Goal: Task Accomplishment & Management: Manage account settings

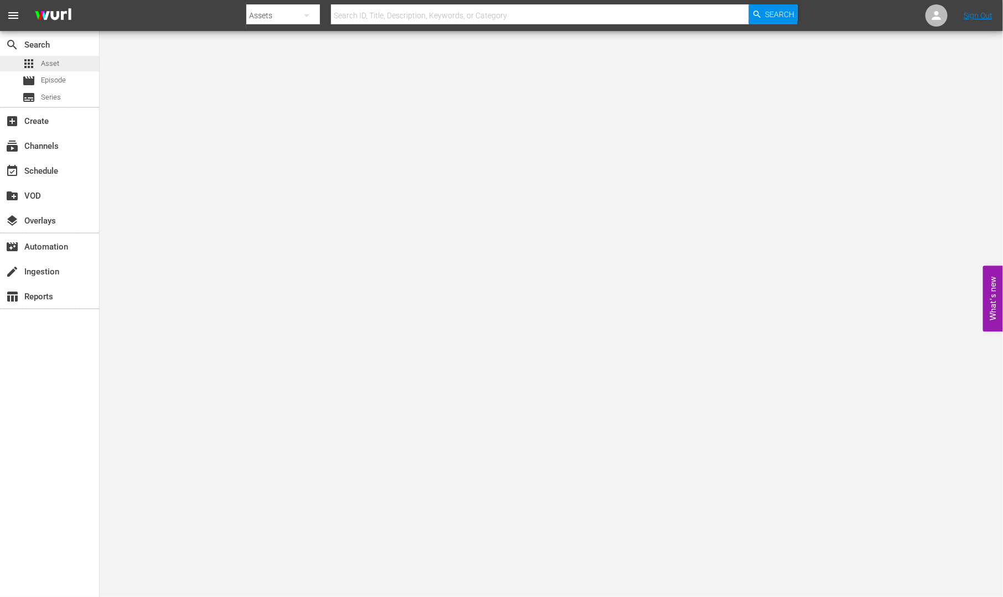
click at [47, 58] on span "Asset" at bounding box center [50, 63] width 18 height 11
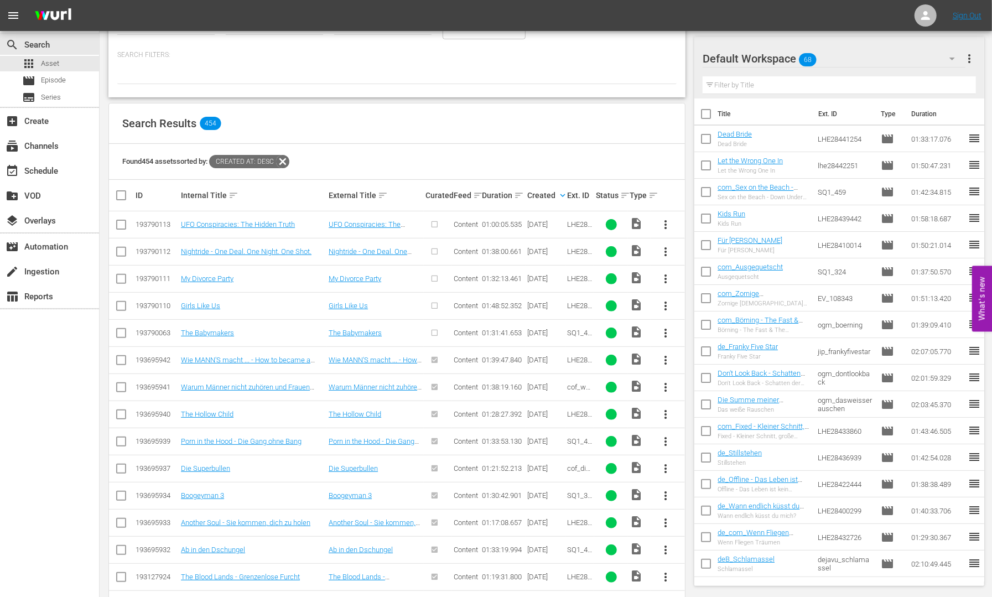
scroll to position [138, 0]
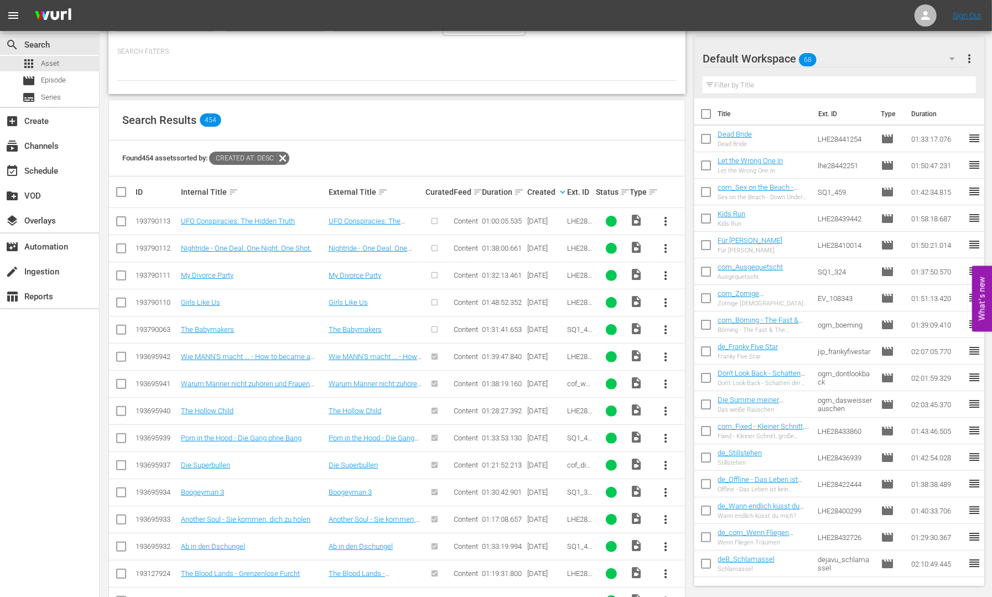
click at [664, 325] on span "more_vert" at bounding box center [665, 329] width 13 height 13
click at [729, 408] on div "Episode" at bounding box center [726, 412] width 75 height 27
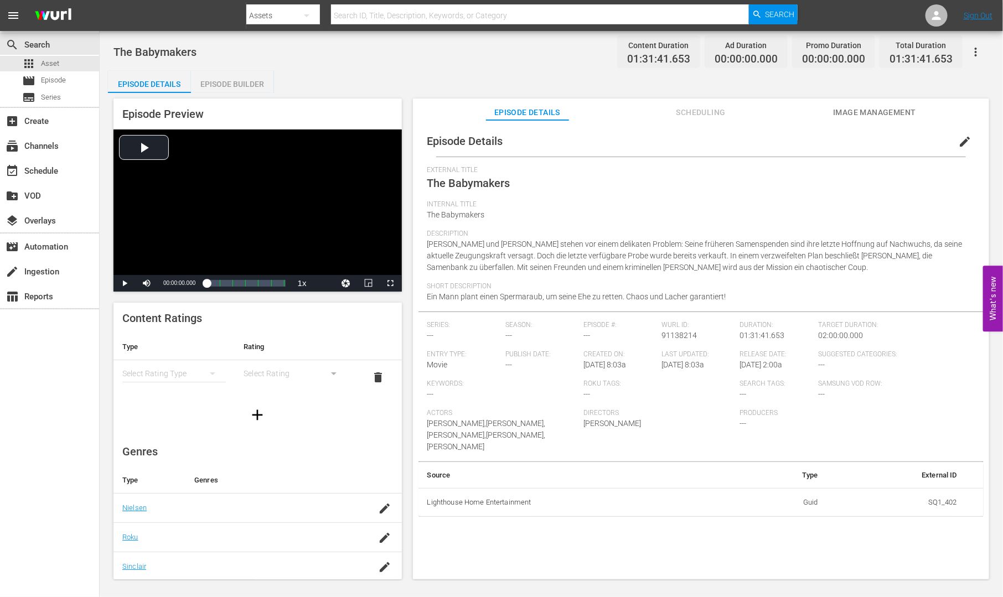
click at [220, 77] on div "Episode Builder" at bounding box center [232, 84] width 83 height 27
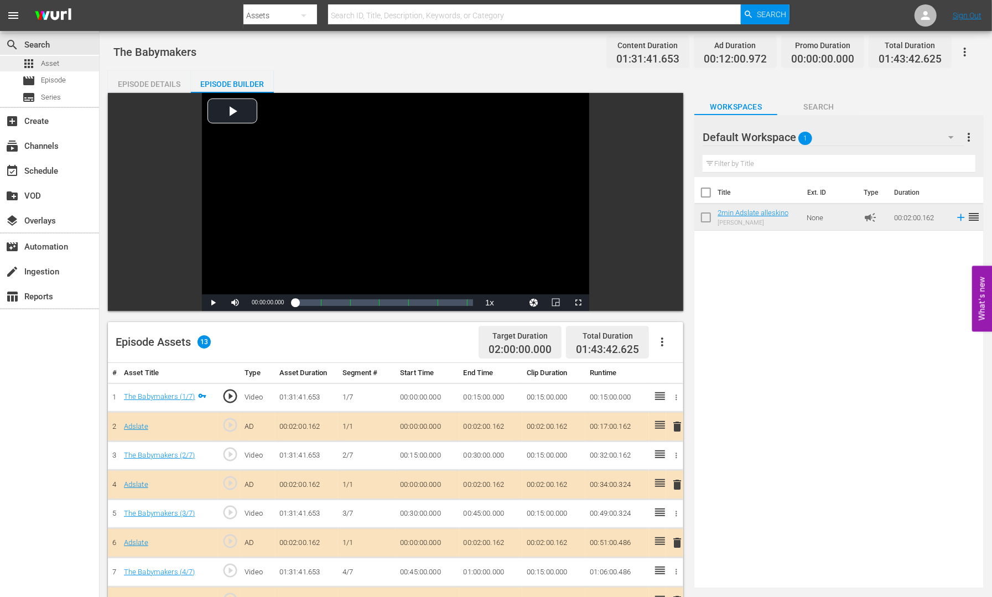
click at [44, 61] on span "Asset" at bounding box center [50, 63] width 18 height 11
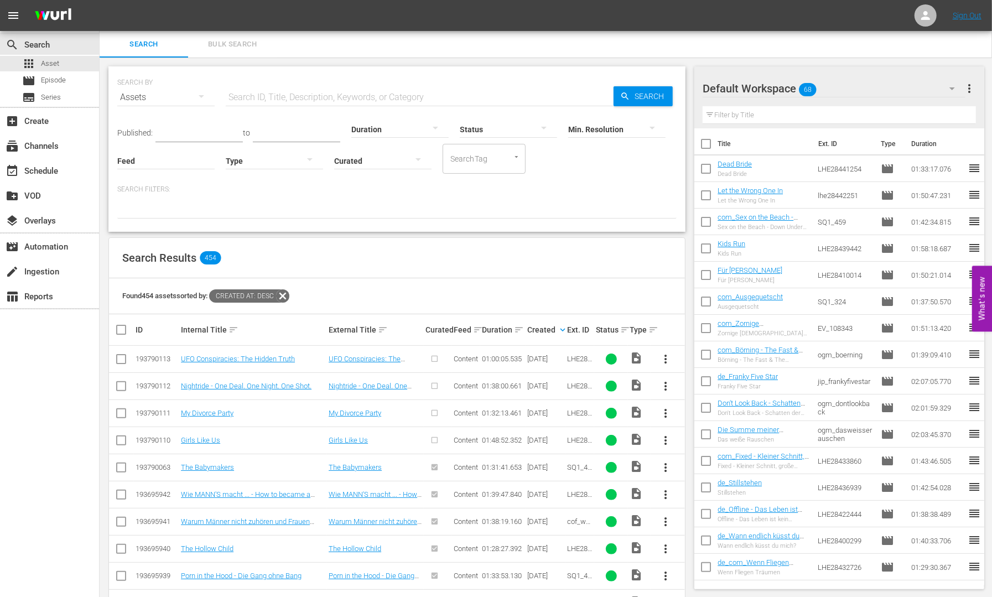
click at [665, 439] on span "more_vert" at bounding box center [665, 440] width 13 height 13
click at [705, 523] on div "Episode" at bounding box center [726, 524] width 75 height 27
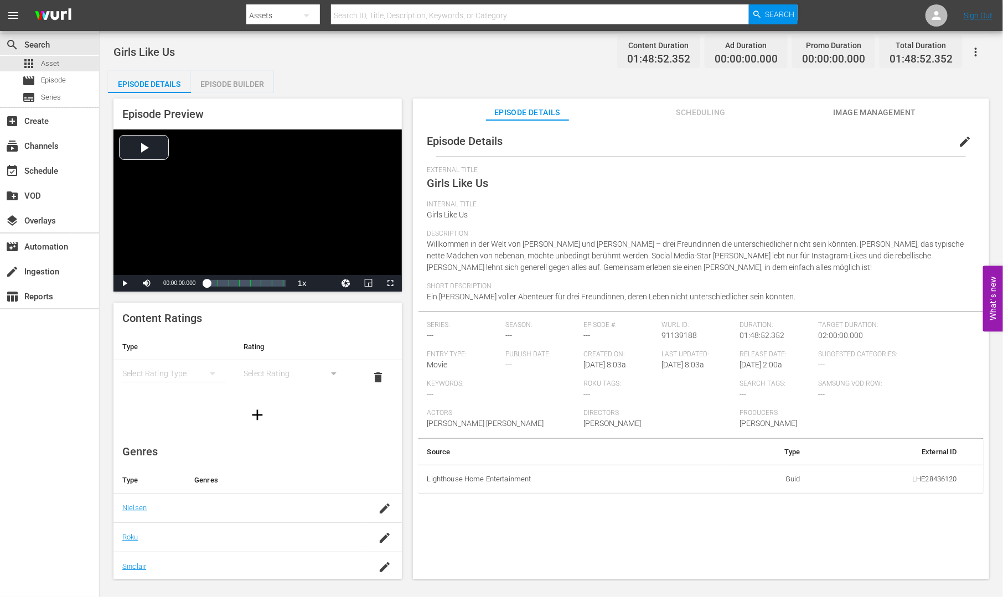
click at [233, 81] on div "Episode Builder" at bounding box center [232, 84] width 83 height 27
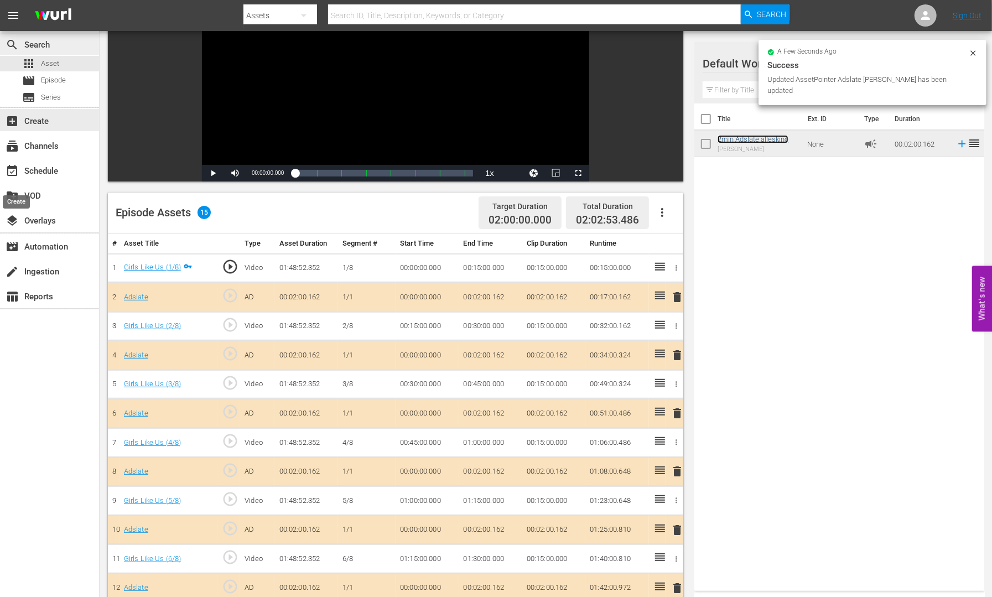
scroll to position [69, 0]
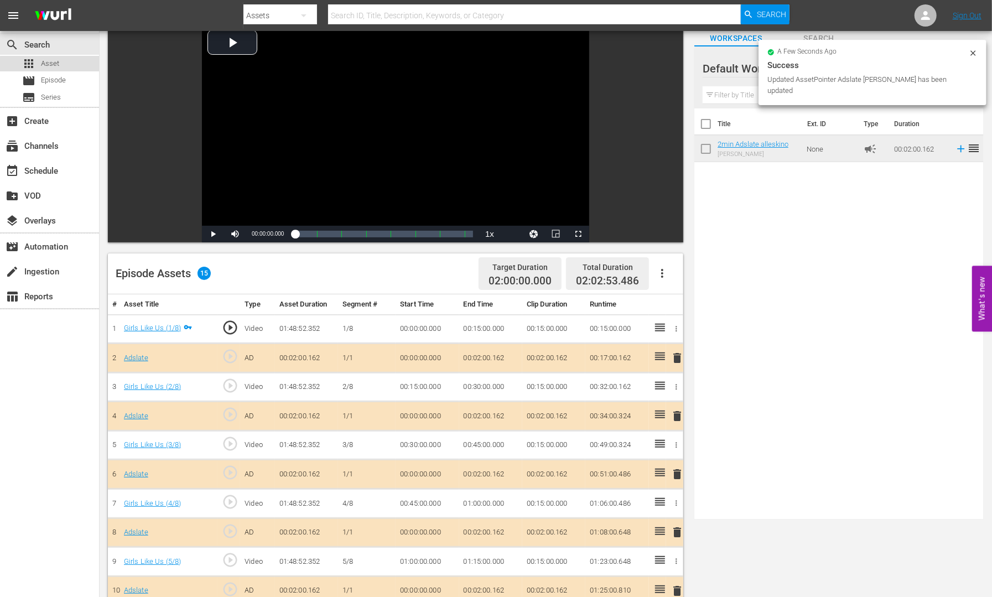
click at [51, 60] on span "Asset" at bounding box center [50, 63] width 18 height 11
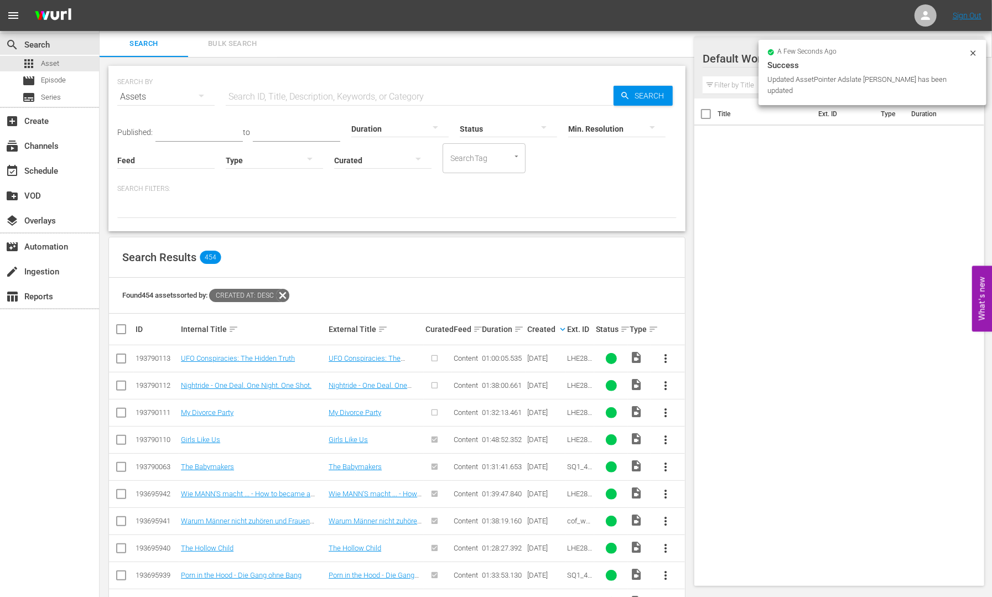
scroll to position [69, 0]
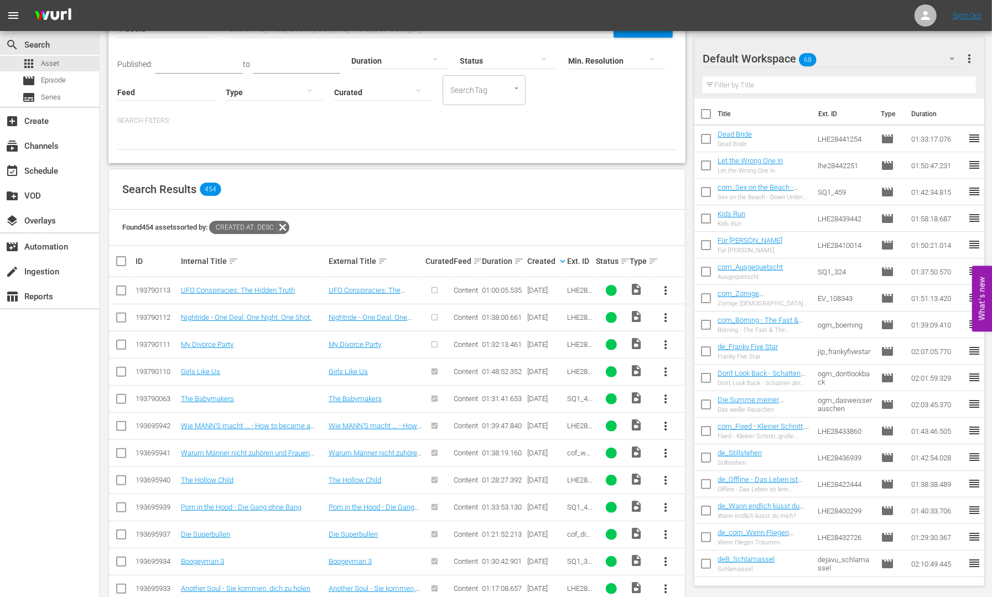
click at [664, 342] on span "more_vert" at bounding box center [665, 344] width 13 height 13
click at [698, 429] on div "Episode" at bounding box center [726, 428] width 75 height 27
click at [719, 427] on div "Episode" at bounding box center [726, 428] width 75 height 27
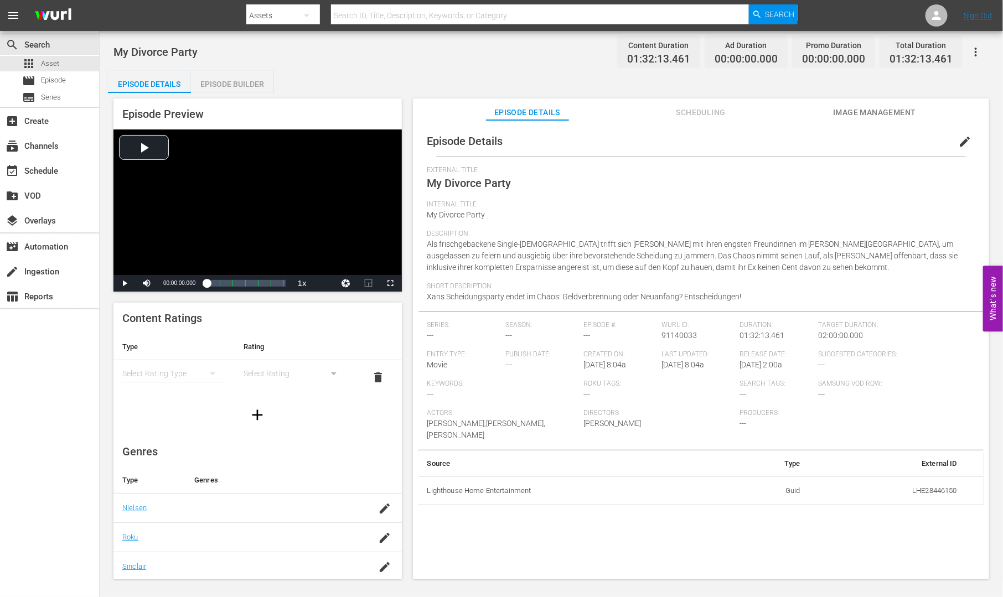
click at [232, 83] on div "Episode Builder" at bounding box center [232, 84] width 83 height 27
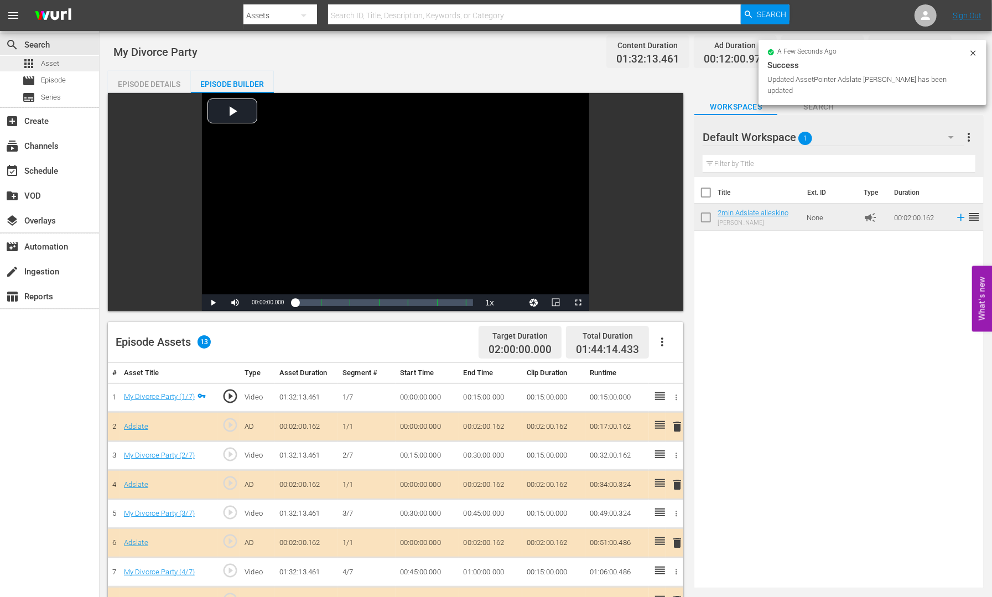
click at [49, 62] on span "Asset" at bounding box center [50, 63] width 18 height 11
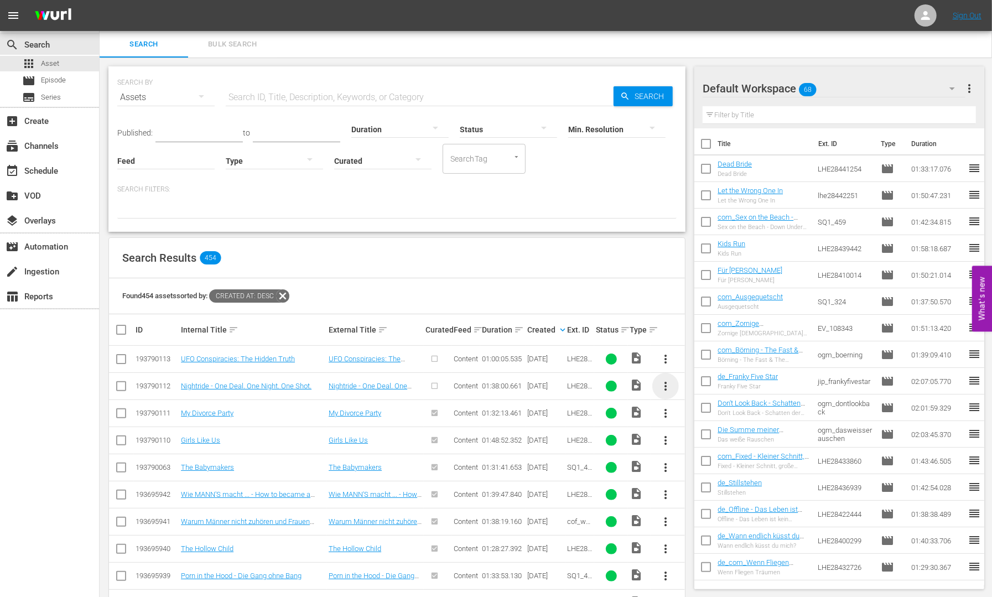
click at [664, 386] on span "more_vert" at bounding box center [665, 386] width 13 height 13
click at [716, 480] on div "Episode" at bounding box center [726, 470] width 75 height 27
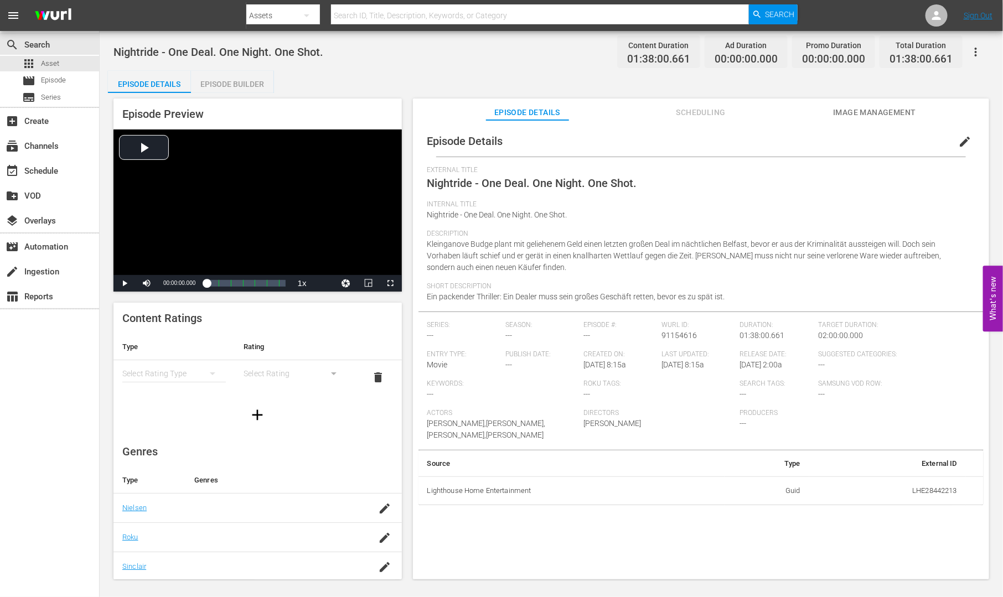
click at [216, 87] on div "Episode Builder" at bounding box center [232, 84] width 83 height 27
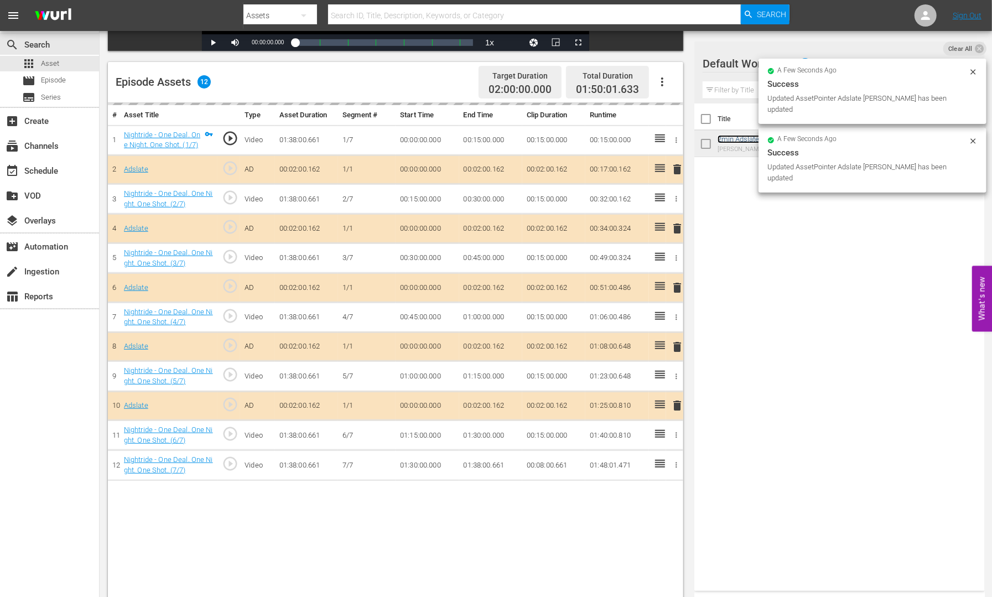
scroll to position [288, 0]
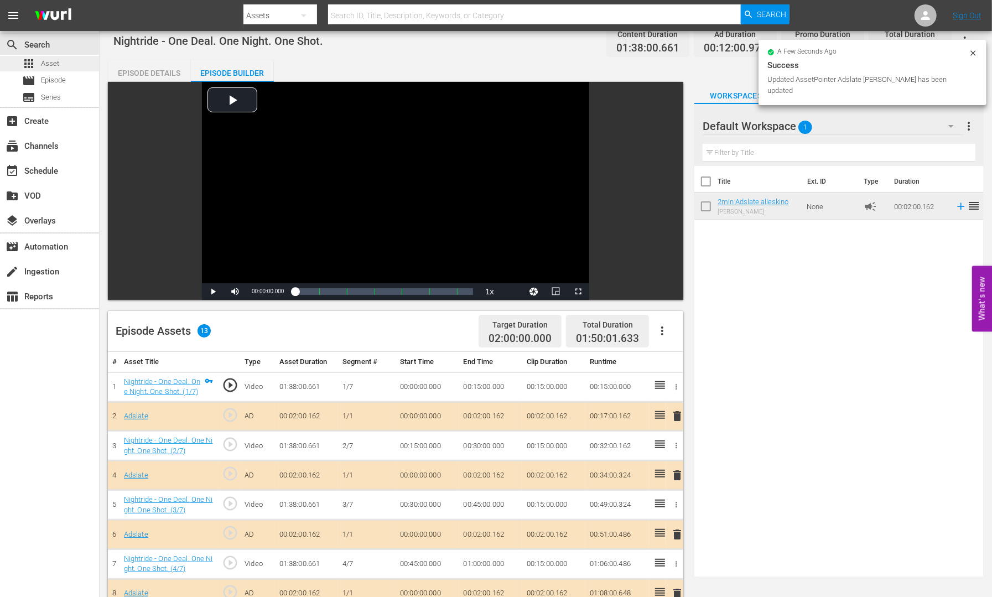
click at [63, 65] on div "apps Asset" at bounding box center [49, 63] width 99 height 15
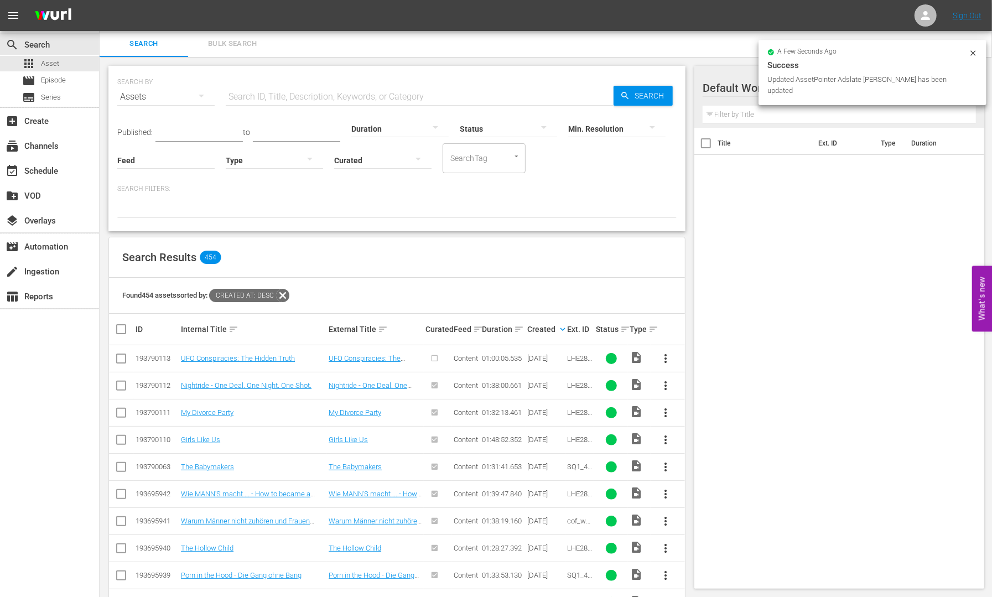
scroll to position [11, 0]
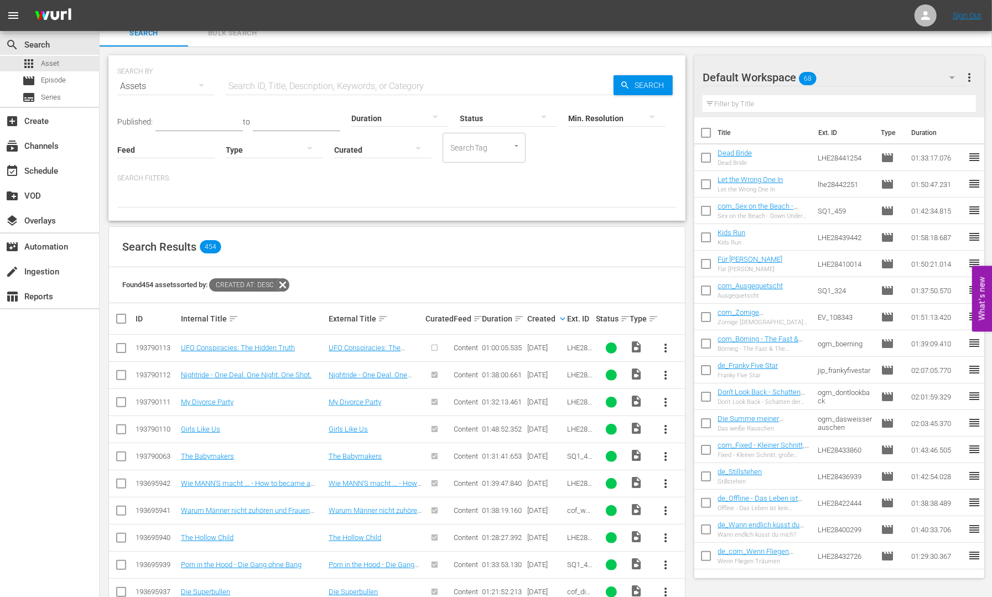
click at [673, 346] on button "more_vert" at bounding box center [666, 348] width 27 height 27
click at [718, 436] on div "Episode" at bounding box center [726, 431] width 75 height 27
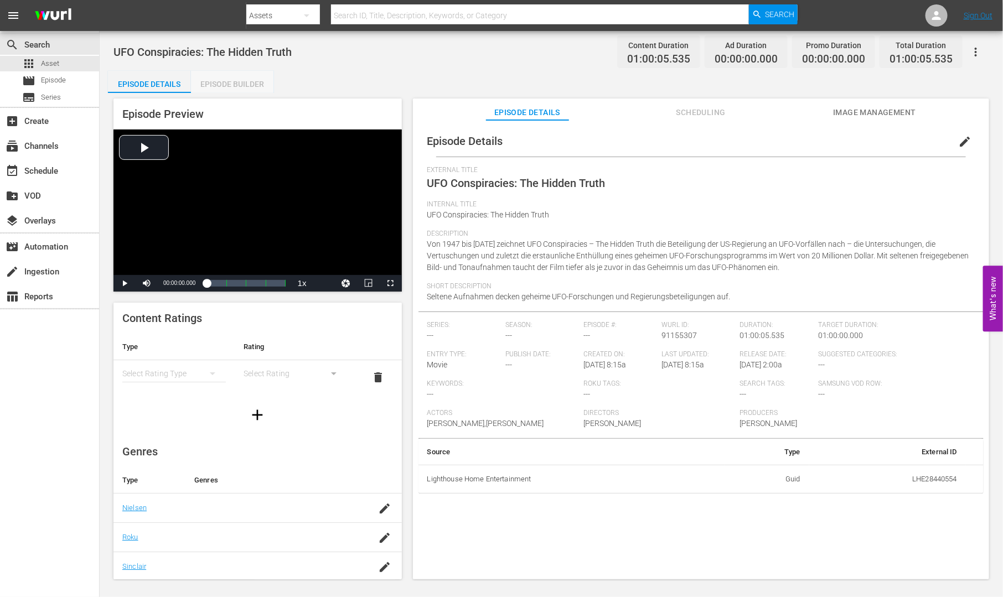
click at [209, 81] on div "Episode Builder" at bounding box center [232, 84] width 83 height 27
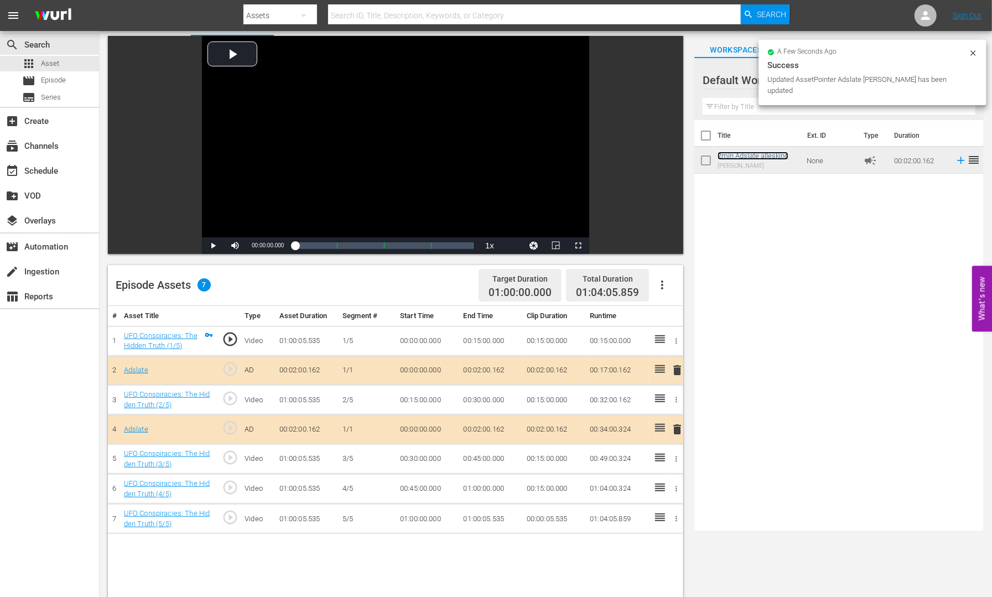
scroll to position [69, 0]
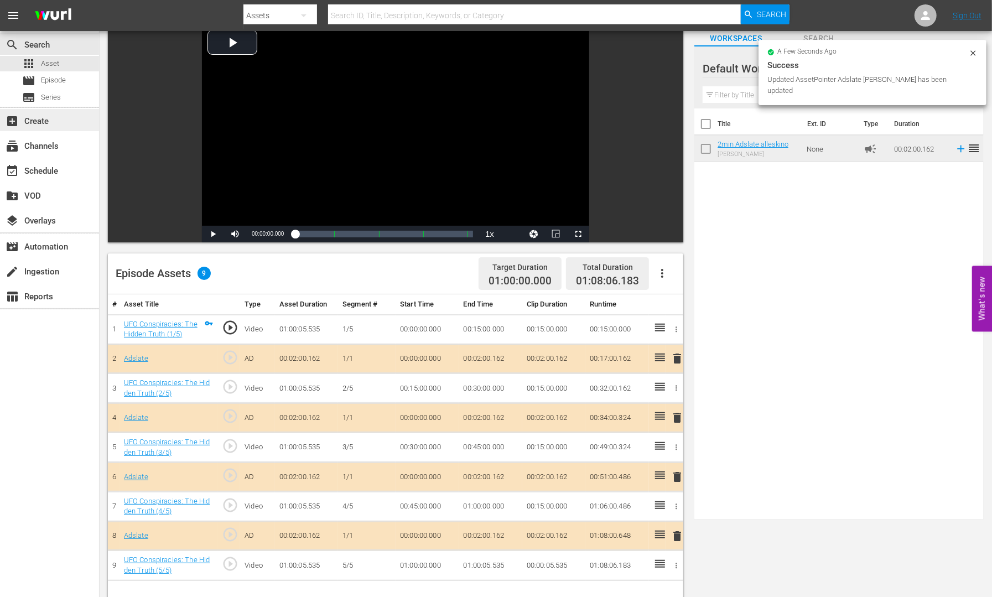
click at [39, 128] on div "add_box Create" at bounding box center [49, 120] width 99 height 22
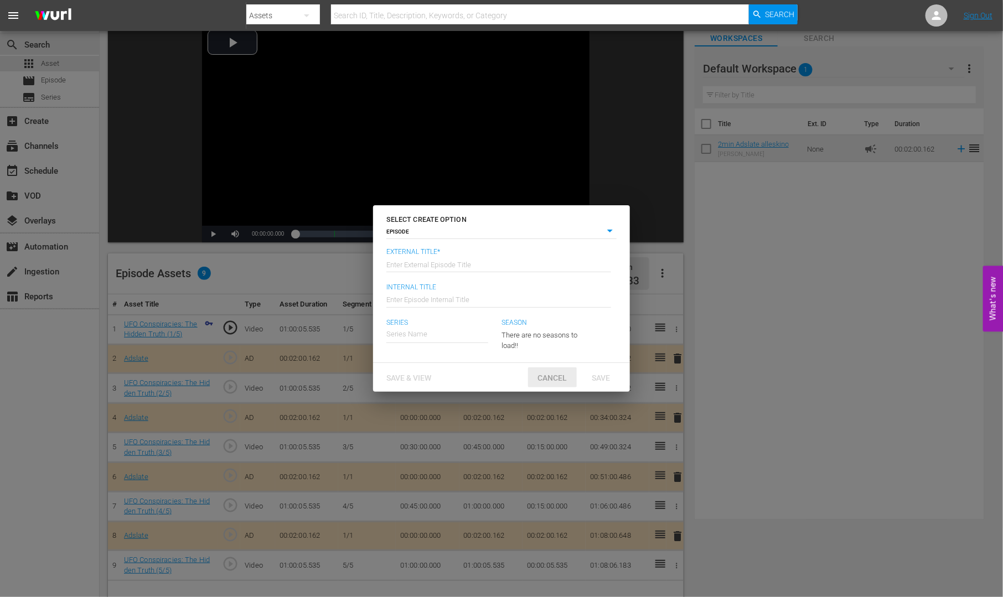
click at [540, 370] on div "Cancel" at bounding box center [552, 378] width 49 height 20
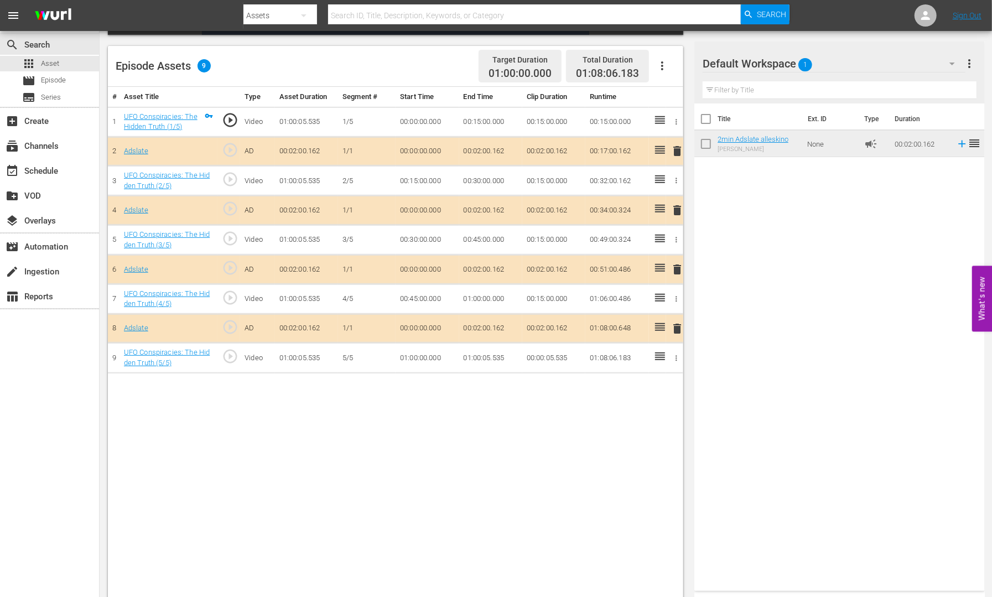
scroll to position [0, 0]
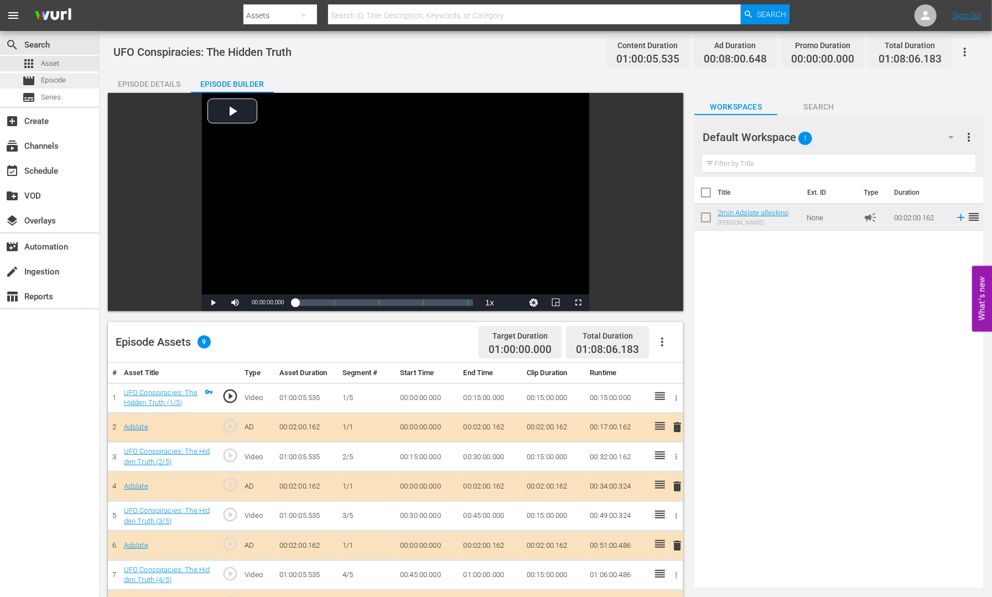
click at [48, 75] on span "Episode" at bounding box center [53, 80] width 25 height 11
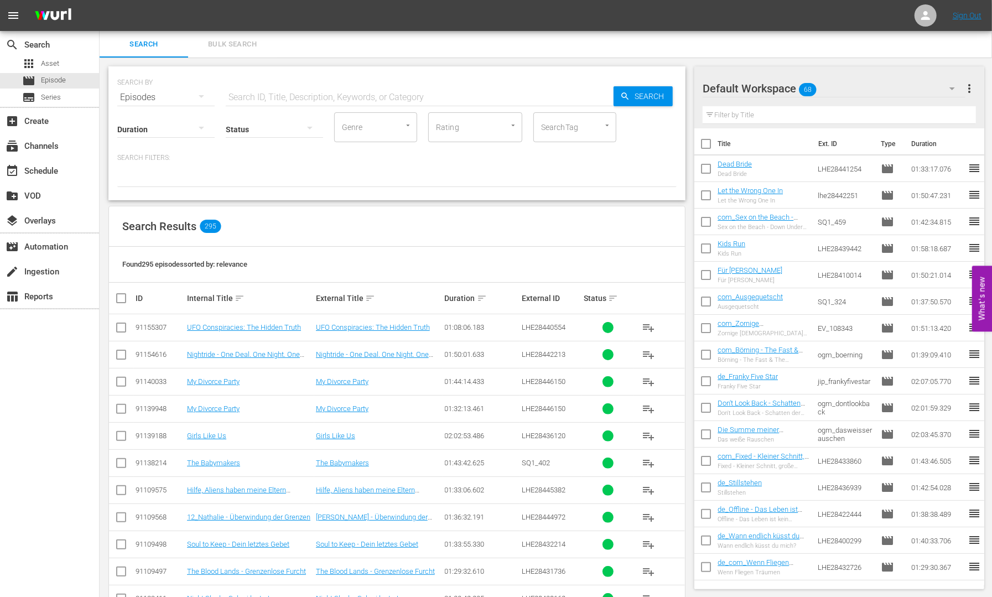
click at [254, 100] on input "text" at bounding box center [420, 97] width 388 height 27
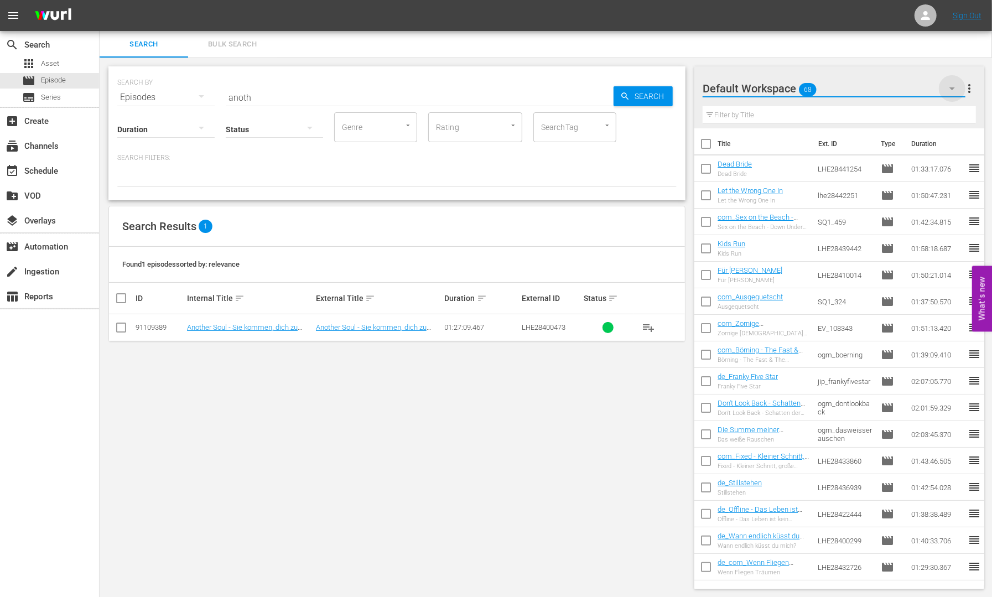
click at [950, 89] on icon "button" at bounding box center [952, 88] width 13 height 13
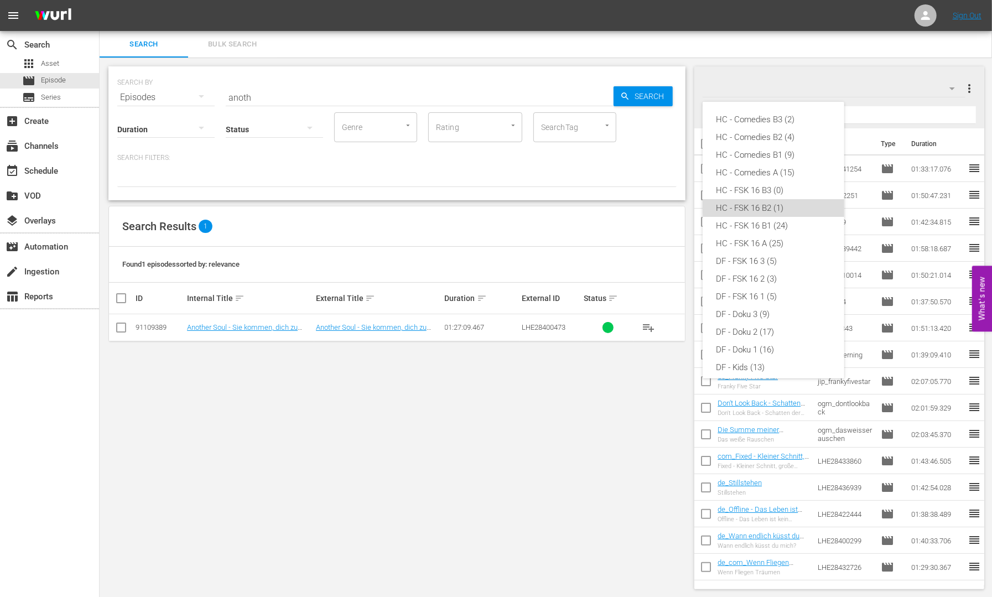
click at [811, 206] on div "HC - FSK 16 B2 (1)" at bounding box center [773, 208] width 115 height 18
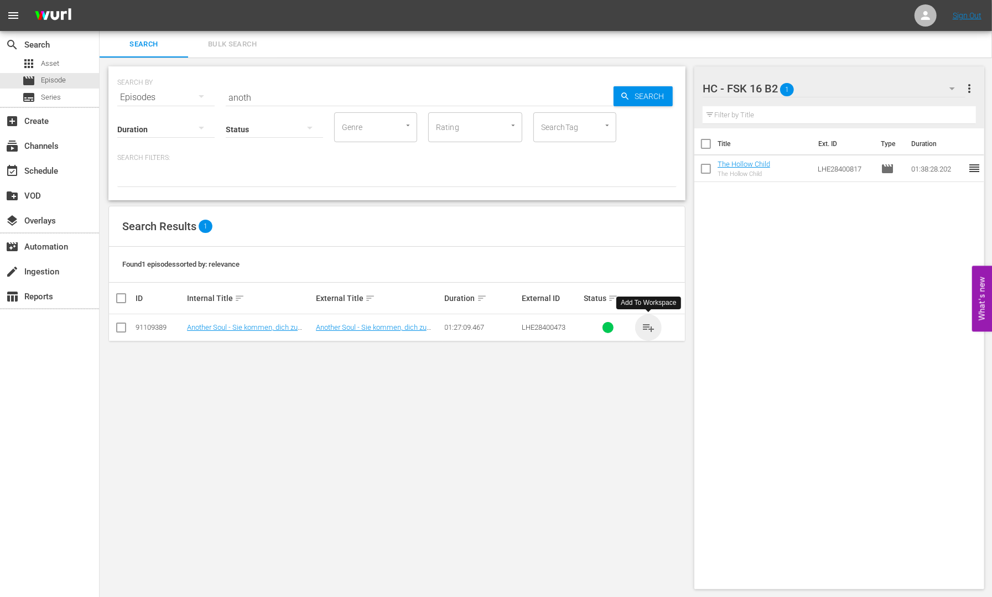
click at [648, 326] on span "playlist_add" at bounding box center [648, 327] width 13 height 13
click at [949, 87] on icon "button" at bounding box center [952, 88] width 13 height 13
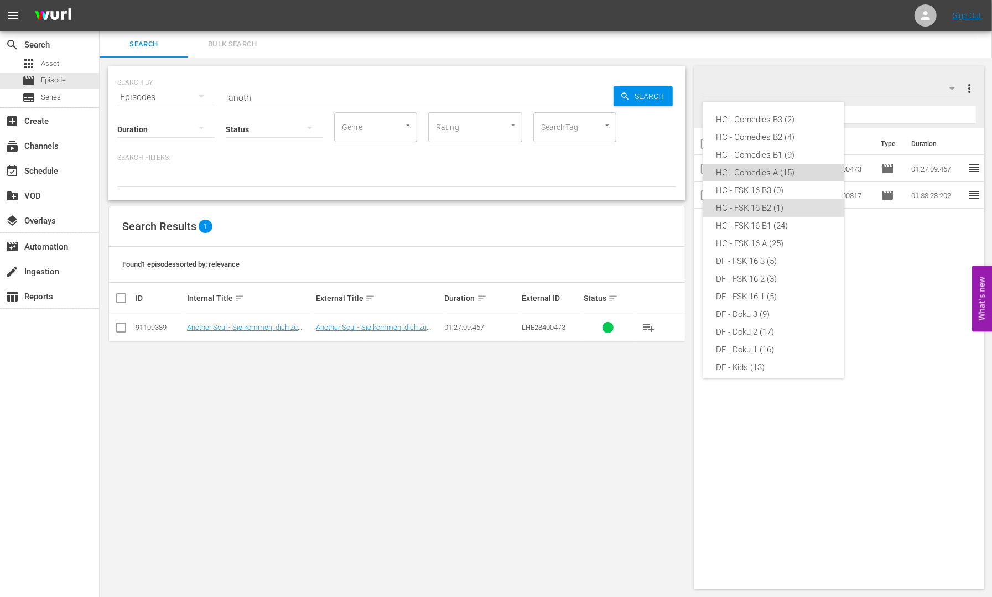
click at [783, 173] on div "HC - Comedies A (15)" at bounding box center [773, 173] width 115 height 18
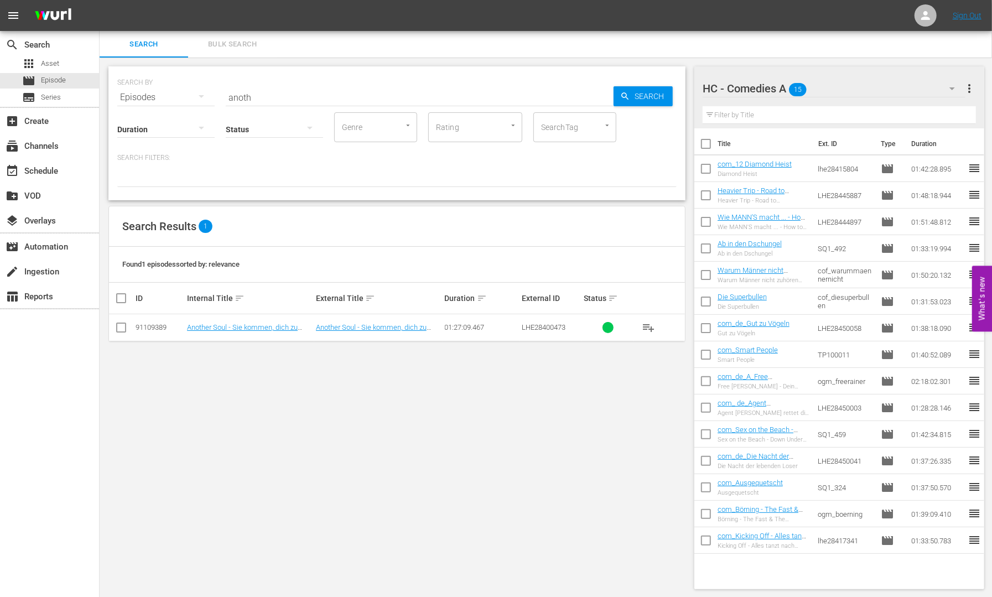
click at [257, 97] on input "anoth" at bounding box center [420, 97] width 388 height 27
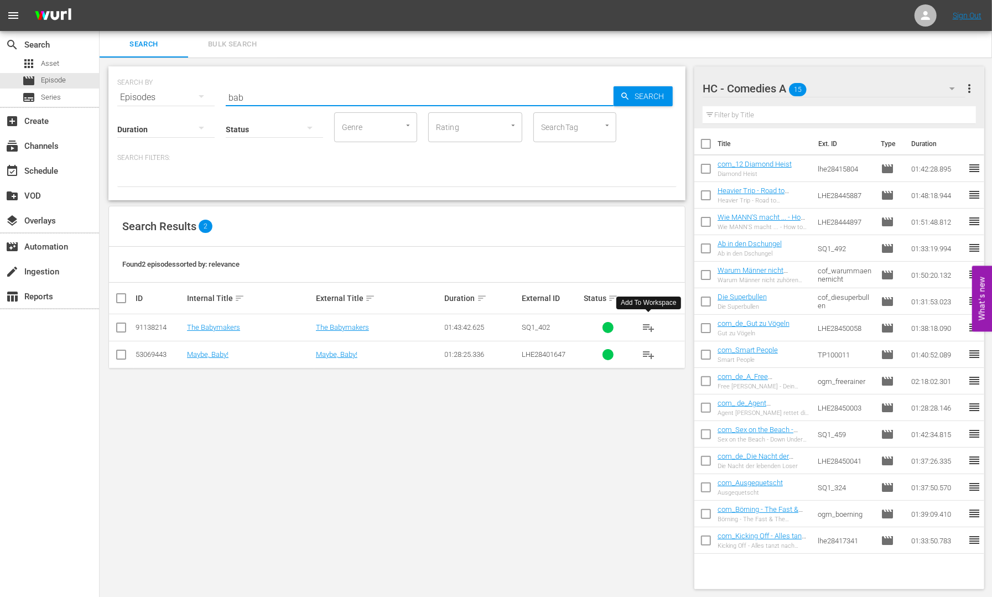
type input "bab"
click at [651, 327] on span "playlist_add" at bounding box center [648, 327] width 13 height 13
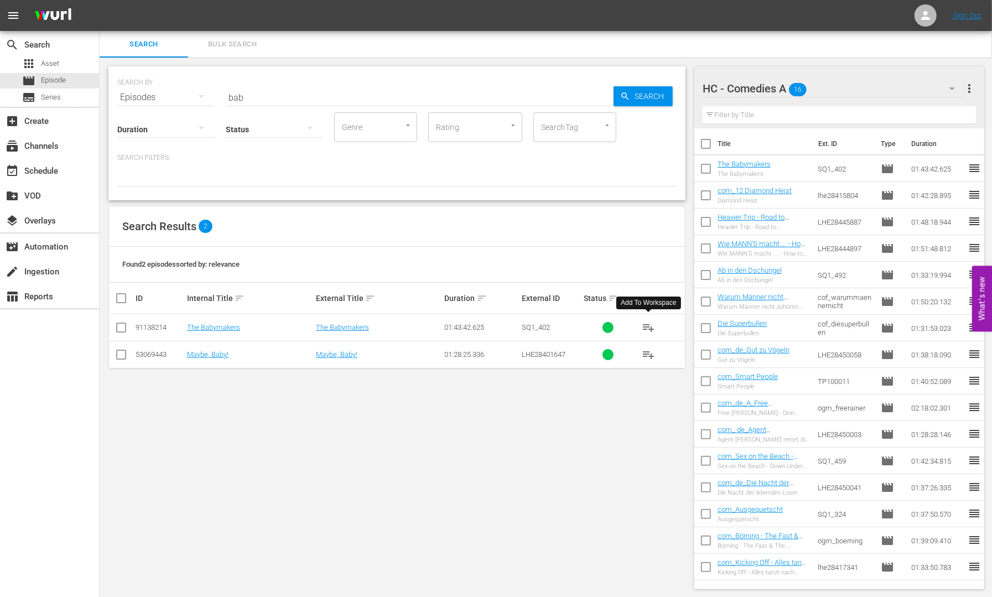
click at [956, 91] on icon "button" at bounding box center [952, 88] width 13 height 13
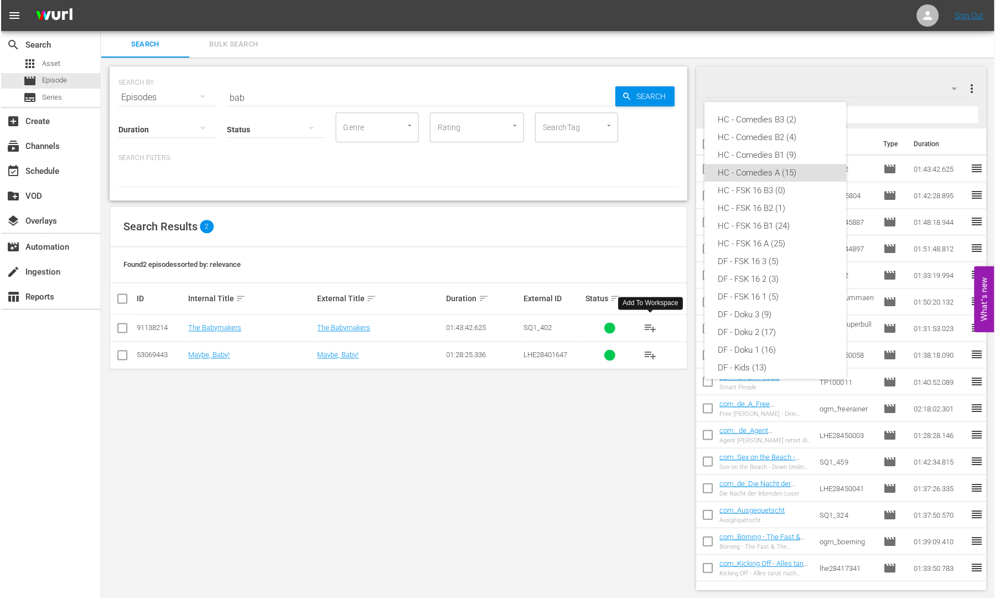
scroll to position [44, 0]
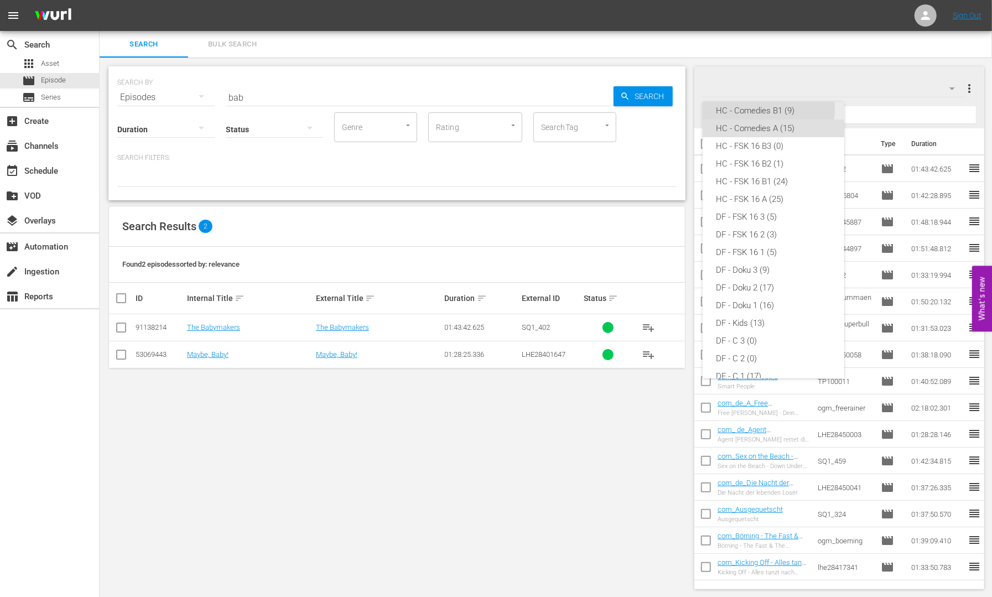
click at [760, 108] on div "HC - Comedies B1 (9)" at bounding box center [773, 111] width 115 height 18
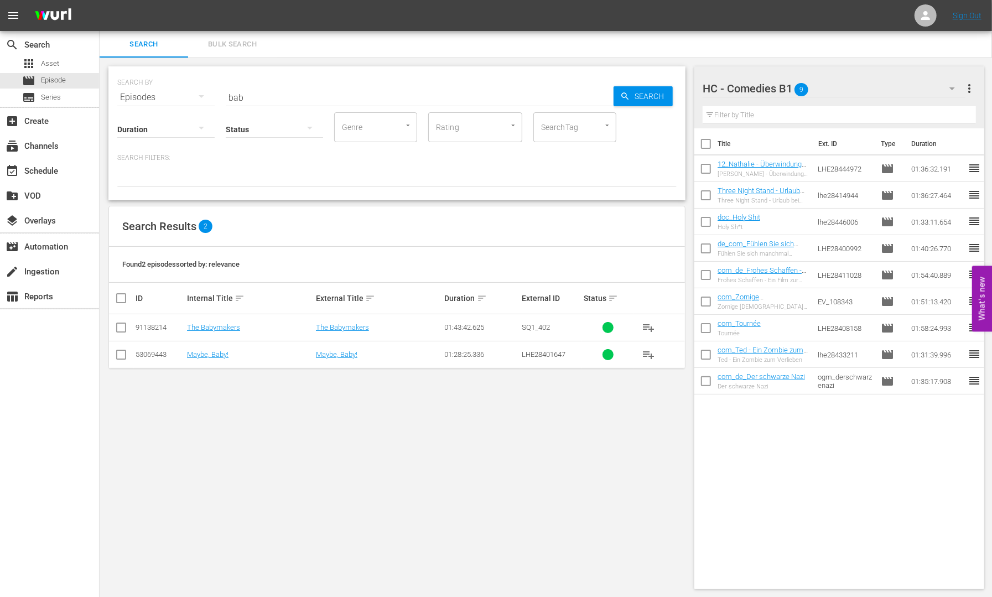
click at [244, 94] on input "bab" at bounding box center [420, 97] width 388 height 27
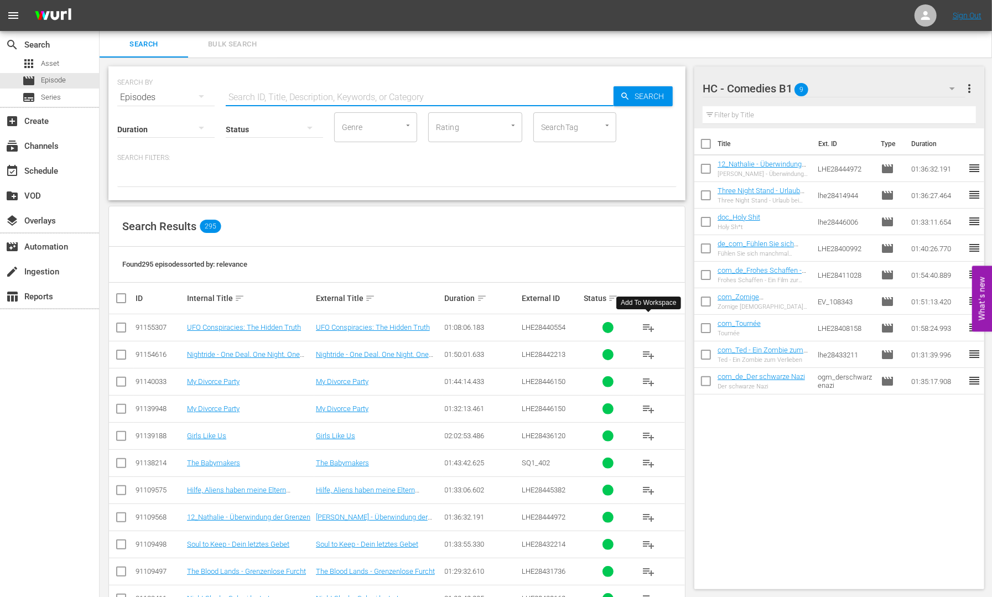
click at [648, 333] on span "playlist_add" at bounding box center [648, 327] width 13 height 13
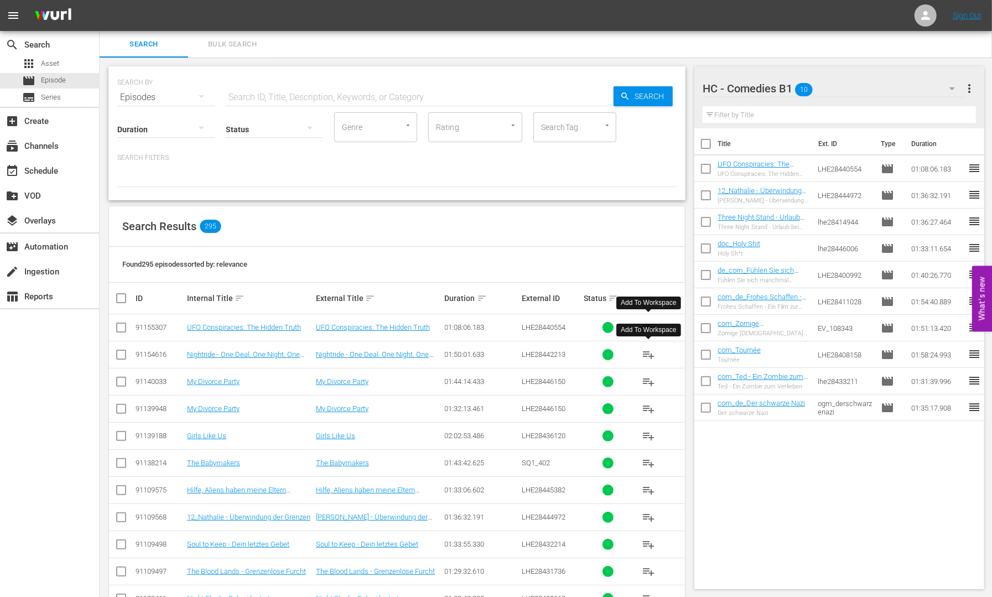
click at [656, 355] on button "playlist_add" at bounding box center [648, 355] width 27 height 27
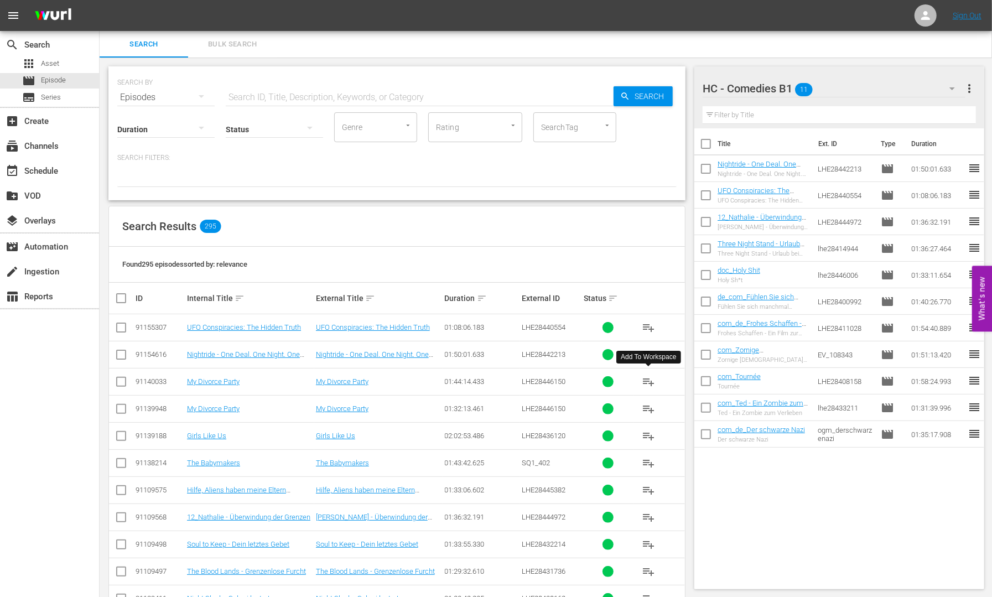
click at [651, 383] on span "playlist_add" at bounding box center [648, 381] width 13 height 13
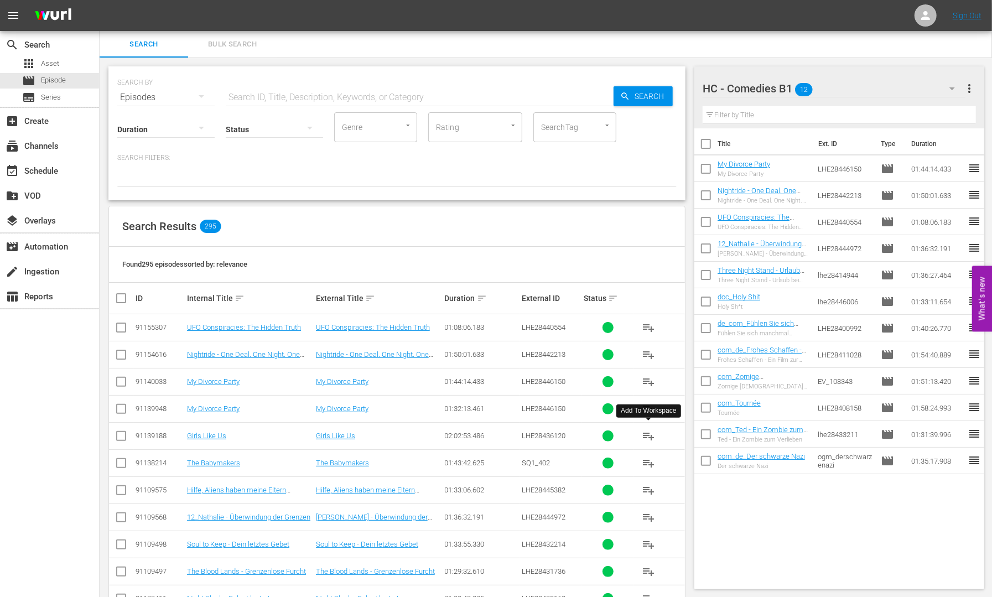
click at [648, 438] on span "playlist_add" at bounding box center [648, 436] width 13 height 13
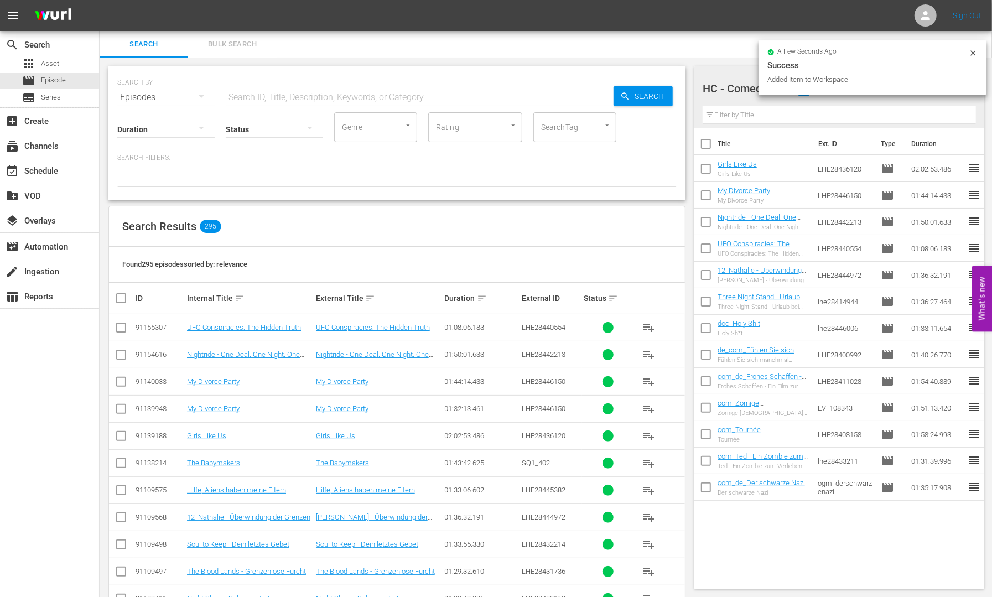
click at [971, 53] on icon at bounding box center [973, 53] width 9 height 9
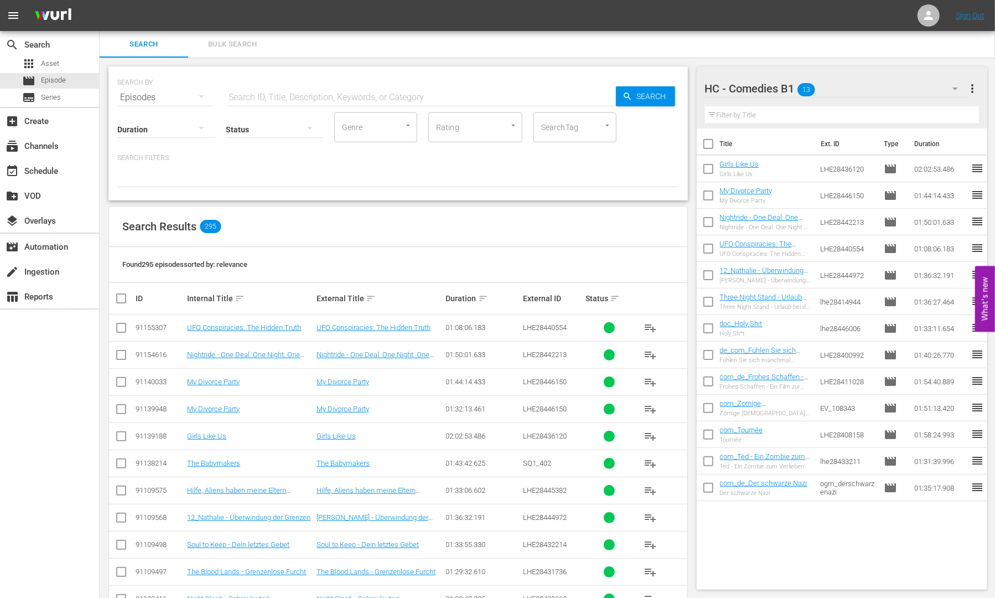
click at [789, 535] on div "Title Ext. ID Type Duration Girls Like Us Girls Like Us LHE28436120 movie 02:02…" at bounding box center [842, 356] width 291 height 457
click at [248, 97] on input "text" at bounding box center [421, 97] width 390 height 27
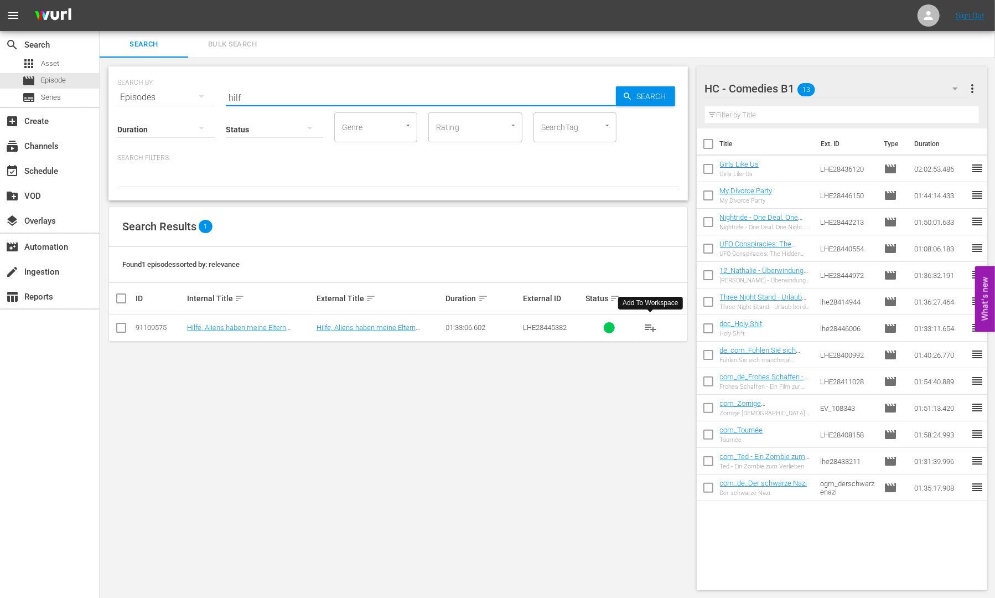
click at [648, 329] on span "playlist_add" at bounding box center [650, 327] width 13 height 13
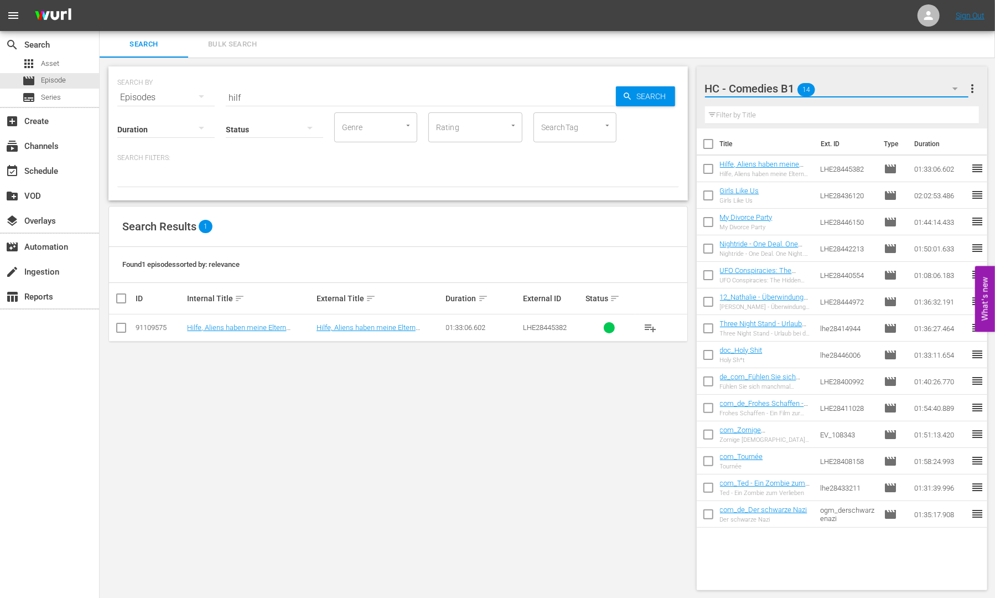
click at [953, 79] on button "button" at bounding box center [955, 88] width 27 height 27
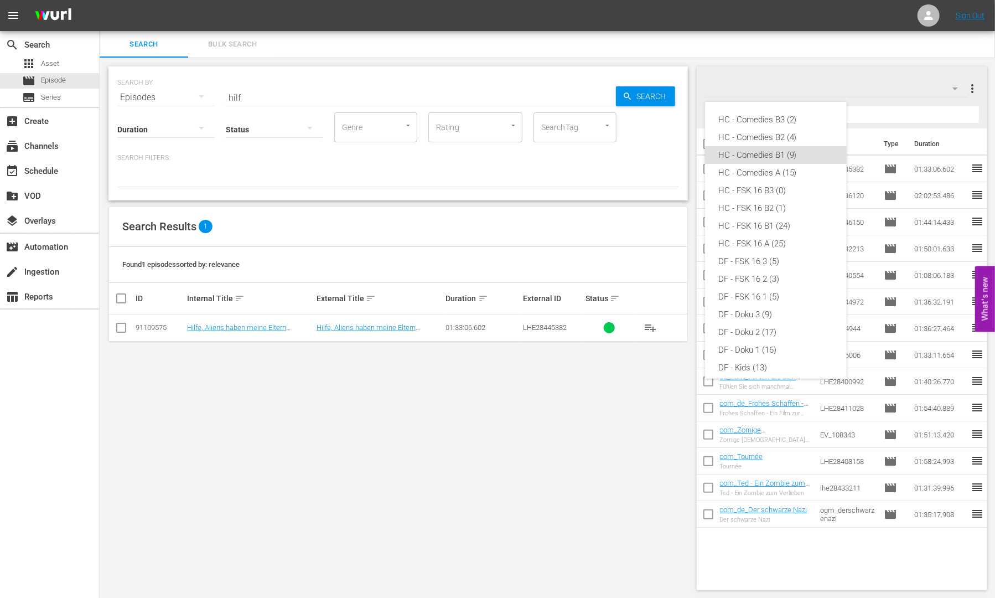
scroll to position [27, 0]
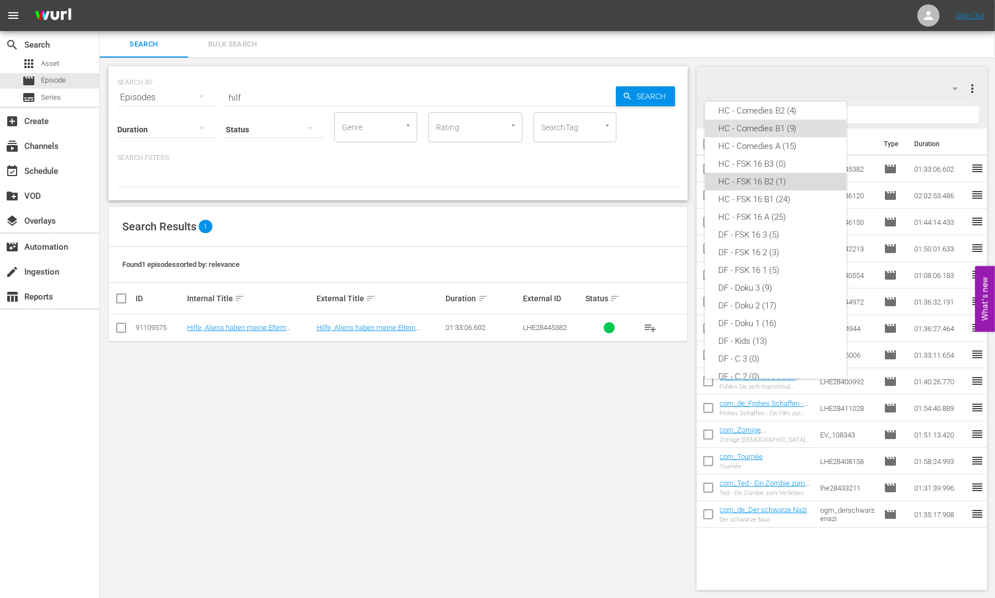
click at [778, 183] on div "HC - FSK 16 B2 (1)" at bounding box center [775, 182] width 115 height 18
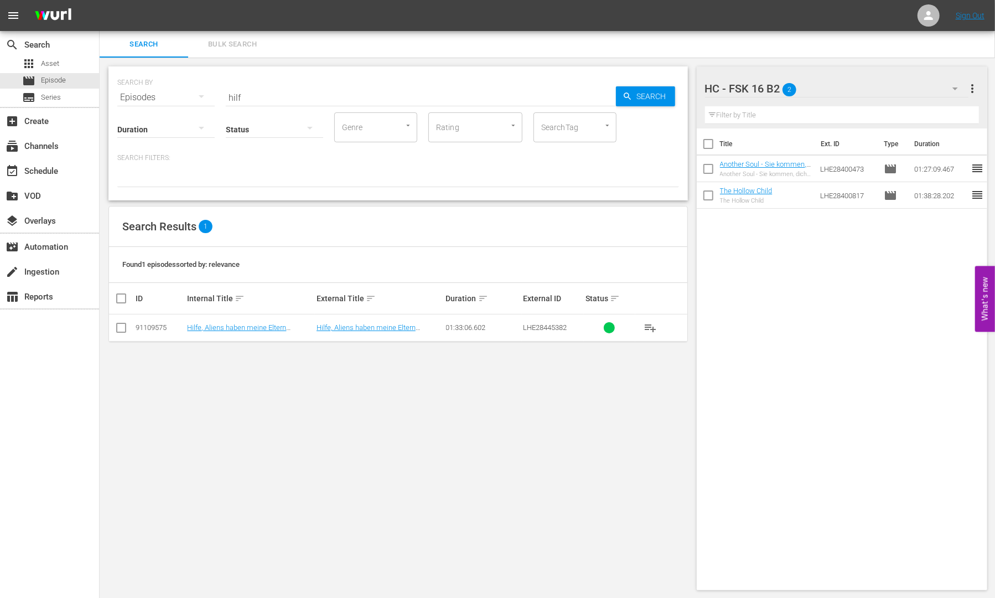
click at [249, 92] on input "hilf" at bounding box center [421, 97] width 390 height 27
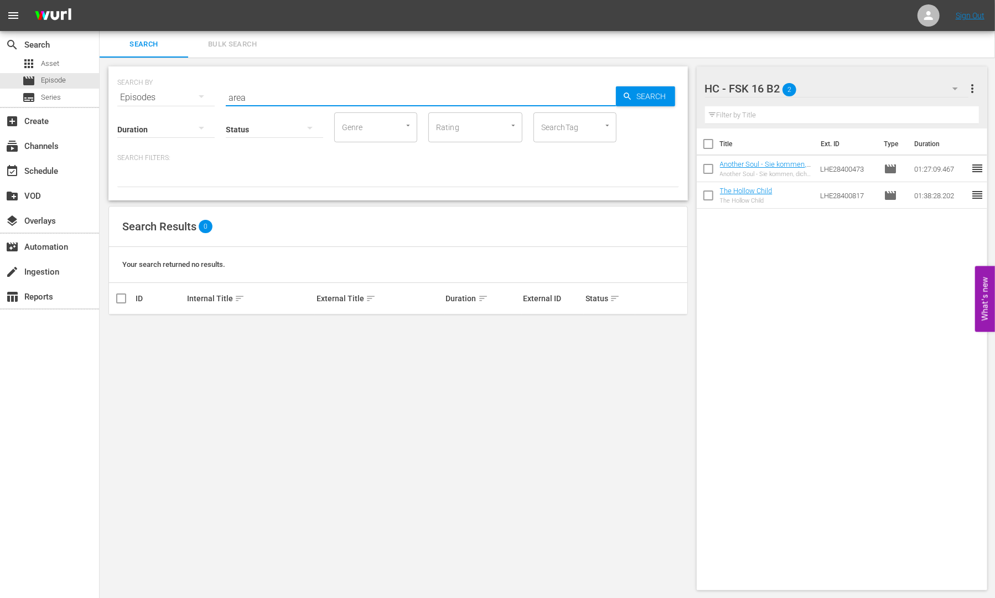
drag, startPoint x: 426, startPoint y: 173, endPoint x: 406, endPoint y: 174, distance: 20.5
click at [426, 172] on div at bounding box center [398, 177] width 562 height 19
click at [300, 180] on div at bounding box center [398, 177] width 562 height 19
click at [244, 92] on input "area" at bounding box center [421, 97] width 390 height 27
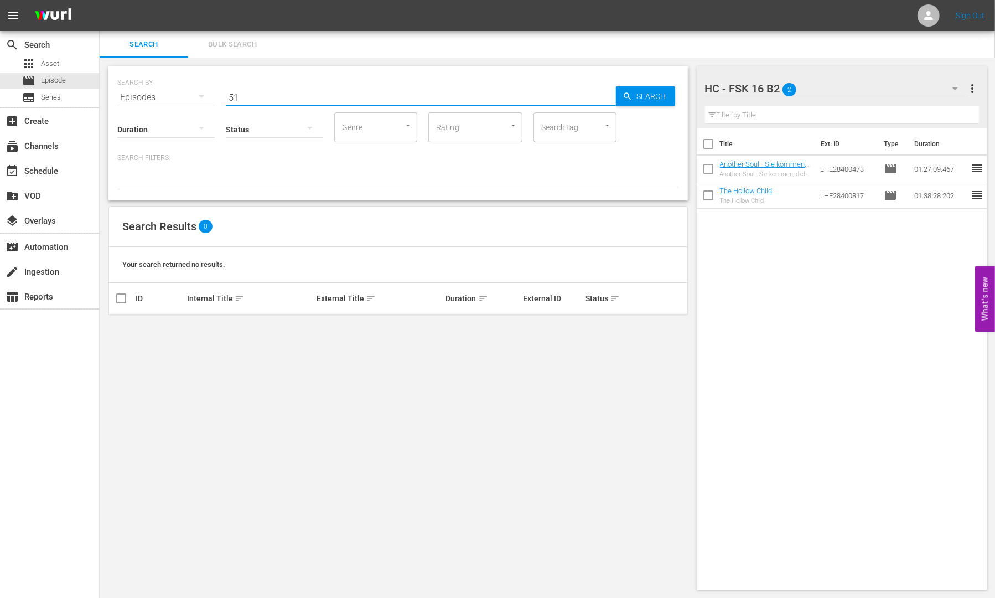
type input "5"
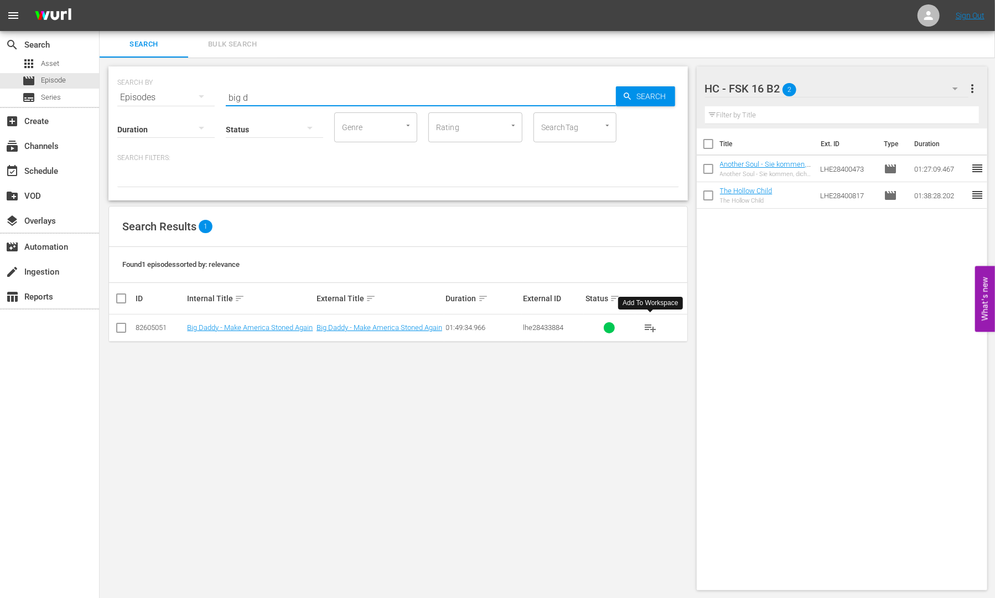
click at [648, 328] on span "playlist_add" at bounding box center [650, 327] width 13 height 13
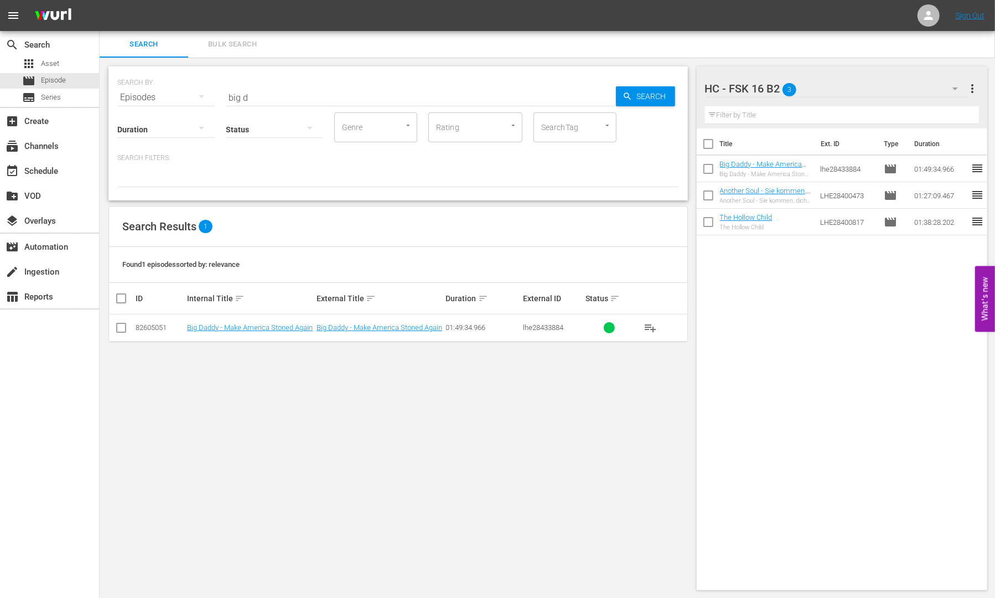
click at [235, 101] on input "big d" at bounding box center [421, 97] width 390 height 27
type input "black"
click at [506, 477] on div "SEARCH BY Search By Episodes Search ID, Title, Description, Keywords, or Catego…" at bounding box center [398, 328] width 597 height 541
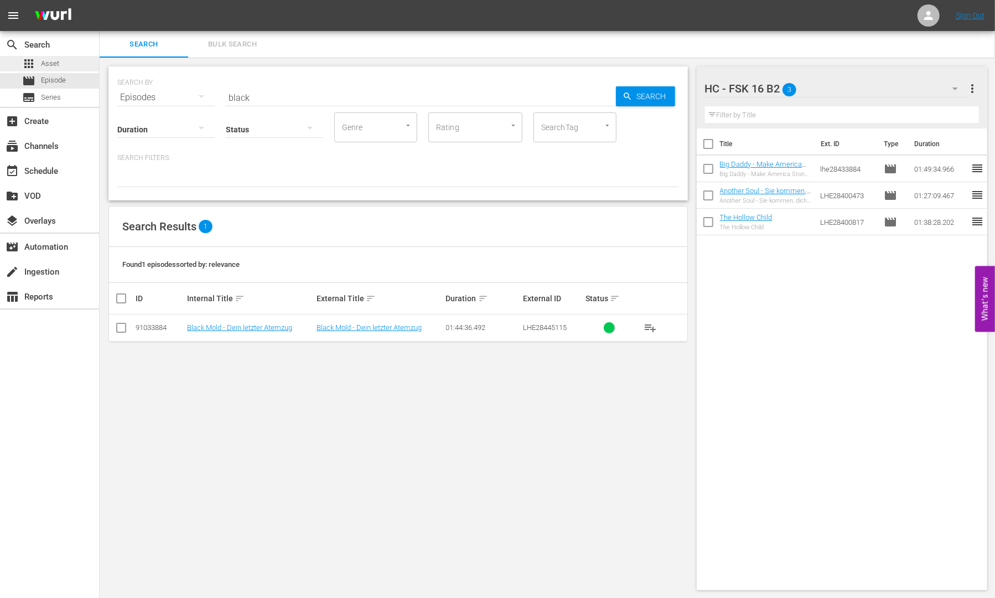
click at [60, 60] on div "apps Asset" at bounding box center [49, 63] width 99 height 15
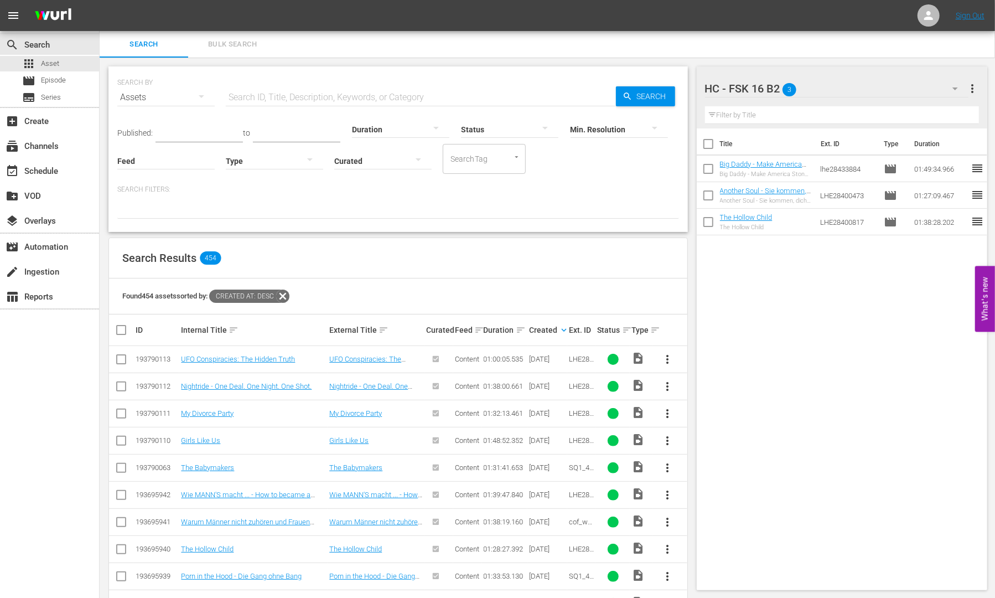
click at [271, 97] on input "text" at bounding box center [421, 97] width 390 height 27
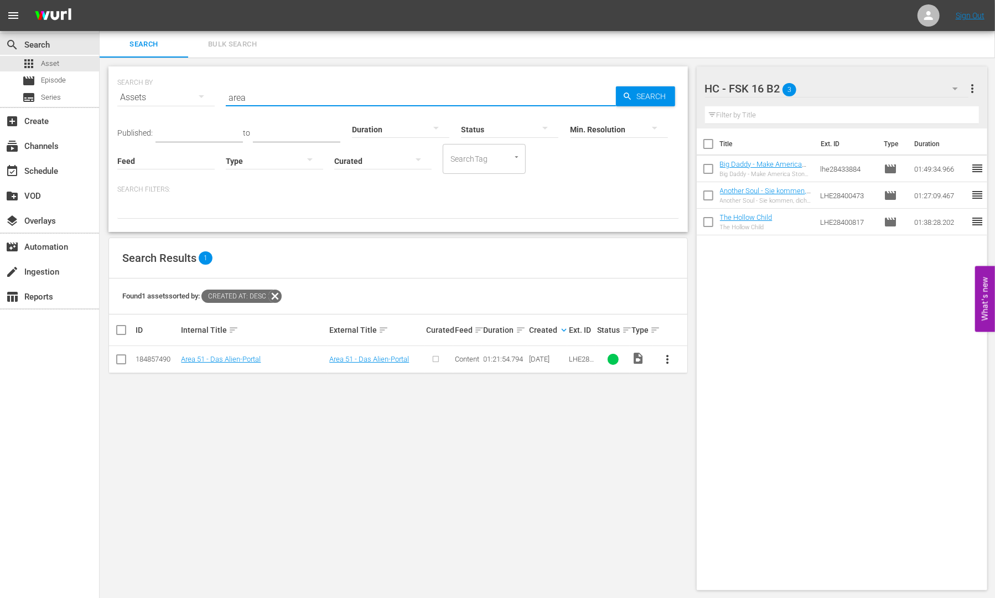
type input "area"
click at [665, 361] on span "more_vert" at bounding box center [667, 359] width 13 height 13
click at [712, 440] on div "Episode" at bounding box center [727, 443] width 75 height 27
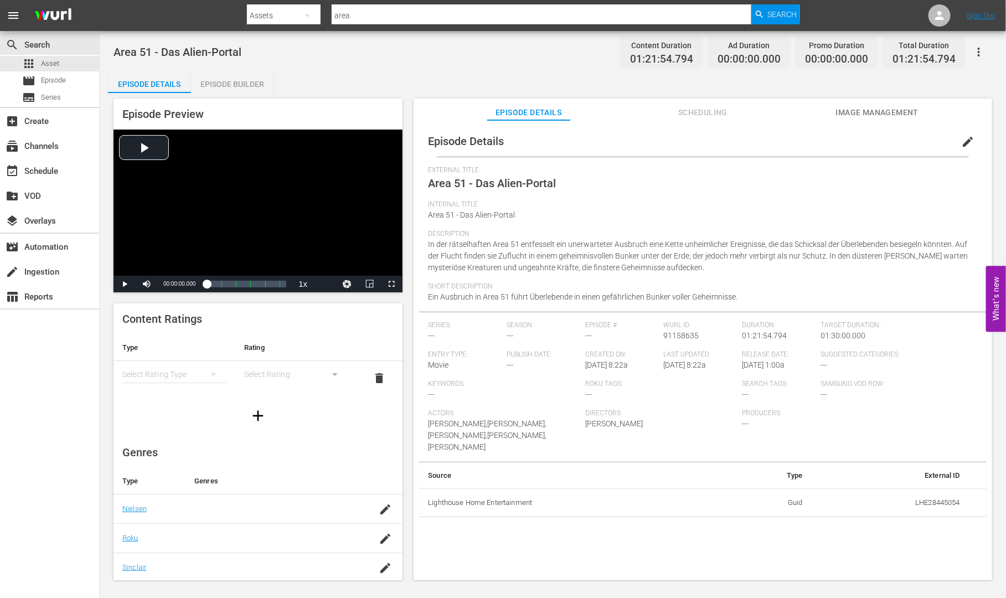
click at [247, 79] on div "Episode Builder" at bounding box center [232, 84] width 83 height 27
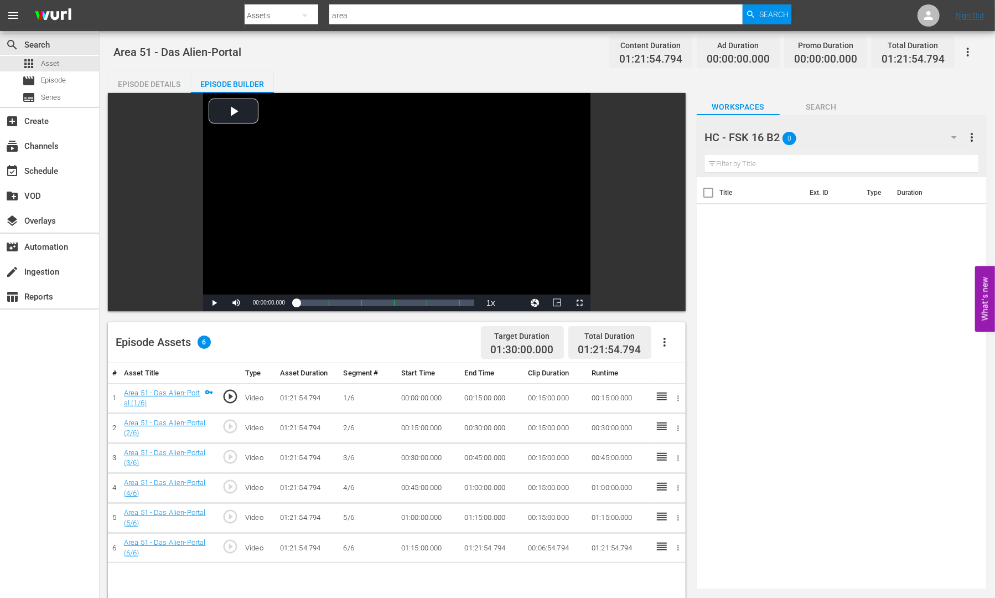
click at [949, 139] on icon "button" at bounding box center [954, 137] width 13 height 13
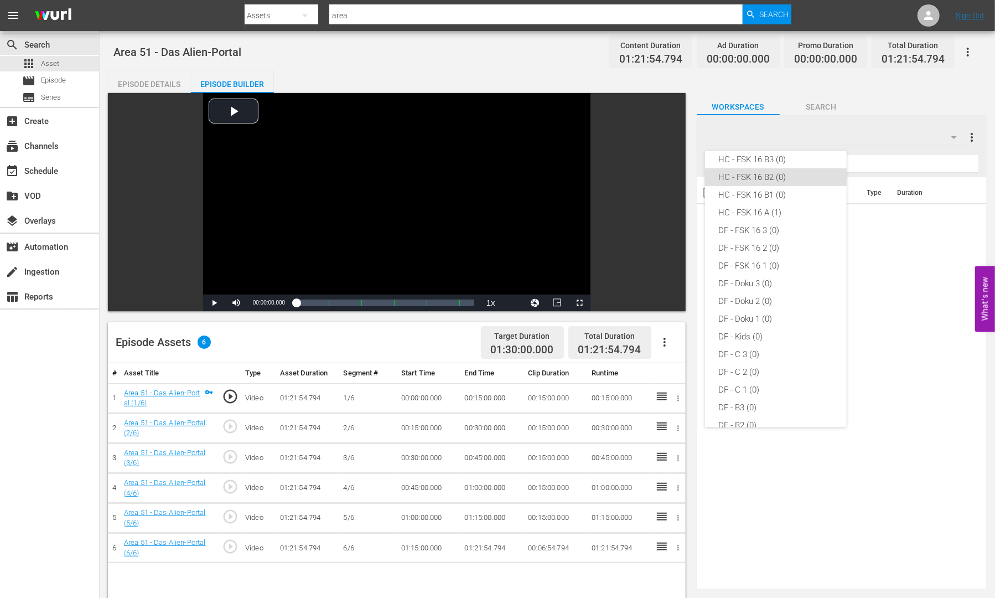
scroll to position [219, 0]
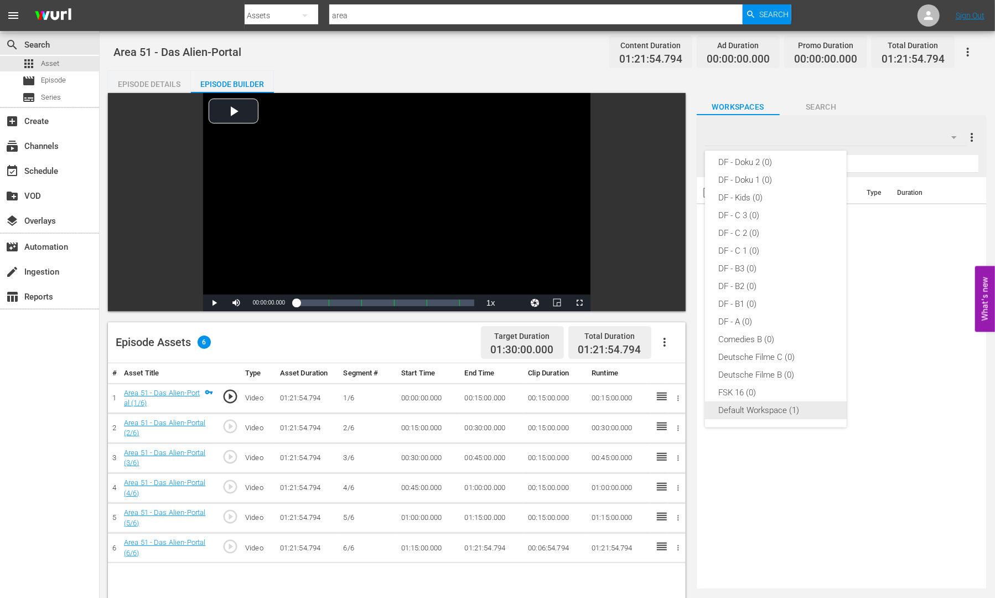
click at [793, 409] on div "Default Workspace (1)" at bounding box center [775, 410] width 115 height 18
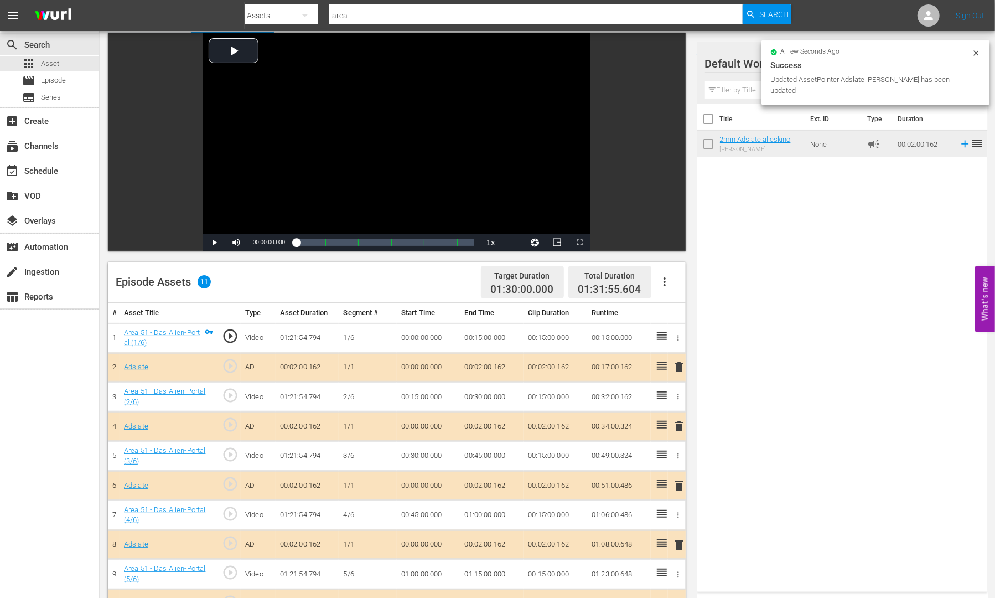
scroll to position [0, 0]
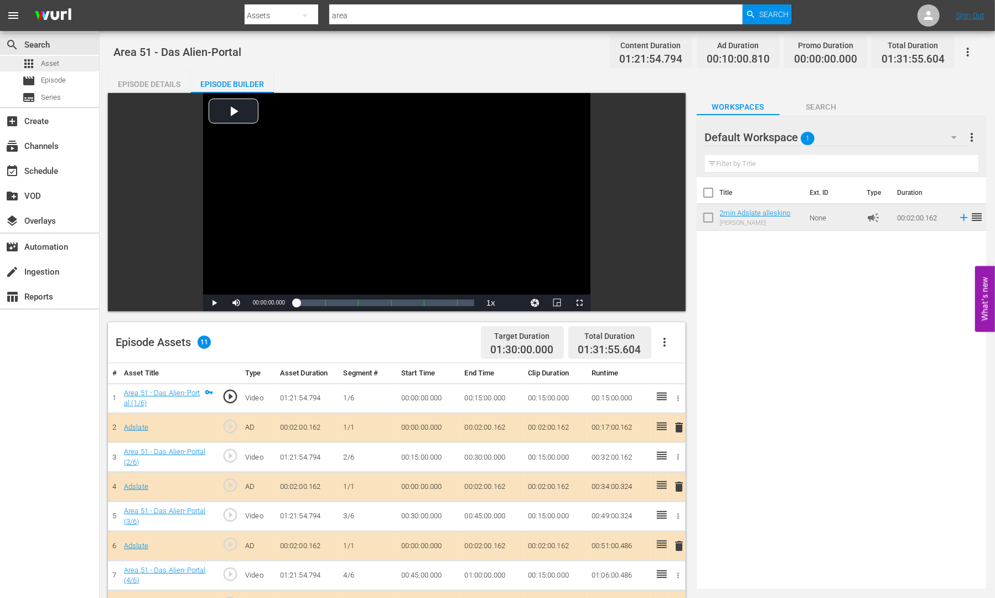
click at [57, 63] on span "Asset" at bounding box center [50, 63] width 18 height 11
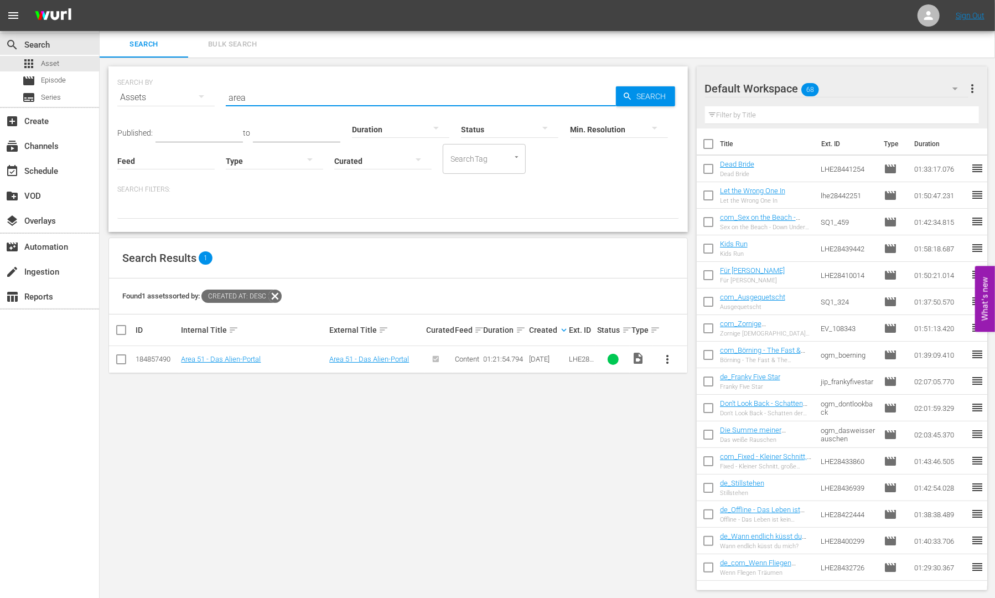
click at [254, 100] on input "area" at bounding box center [421, 97] width 390 height 27
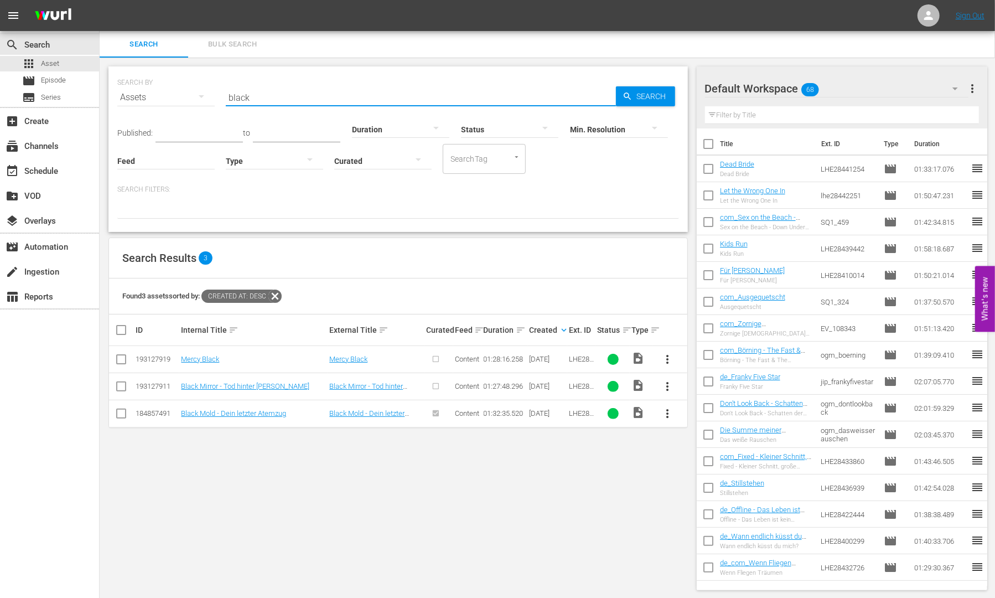
type input "black"
click at [670, 384] on span "more_vert" at bounding box center [667, 386] width 13 height 13
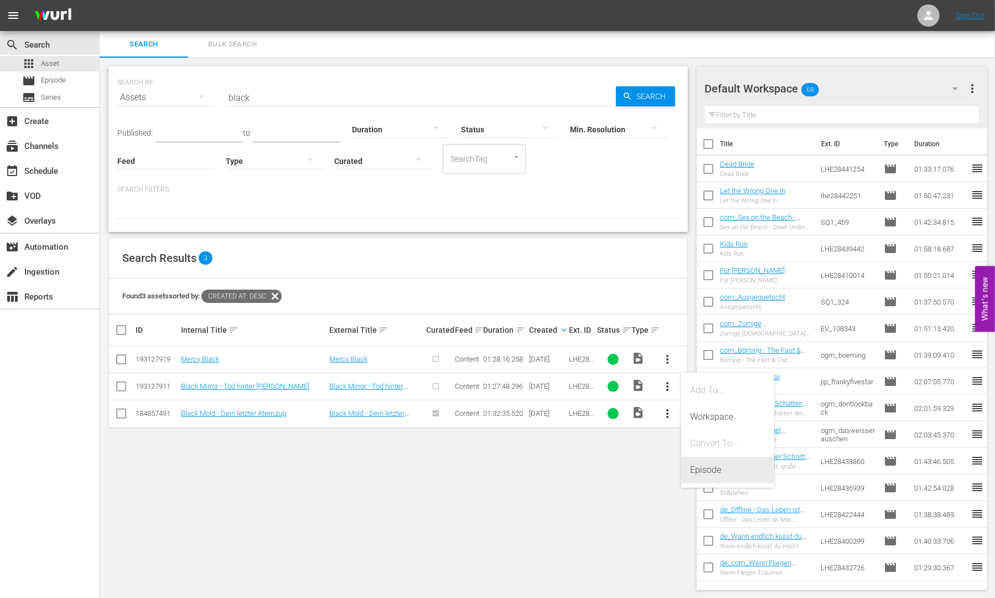
click at [697, 475] on div "Episode" at bounding box center [727, 470] width 75 height 27
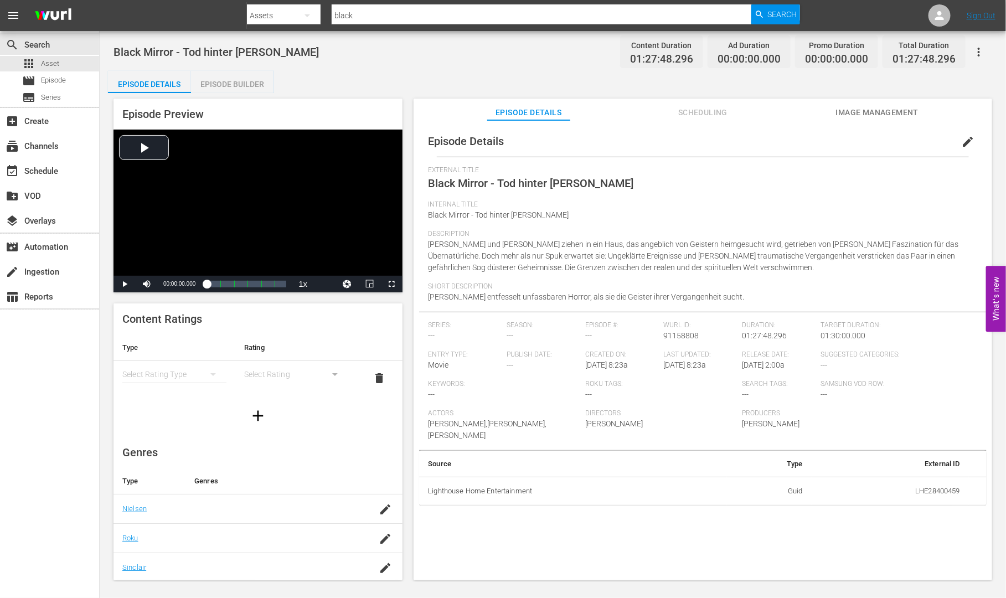
click at [245, 81] on div "Episode Builder" at bounding box center [232, 84] width 83 height 27
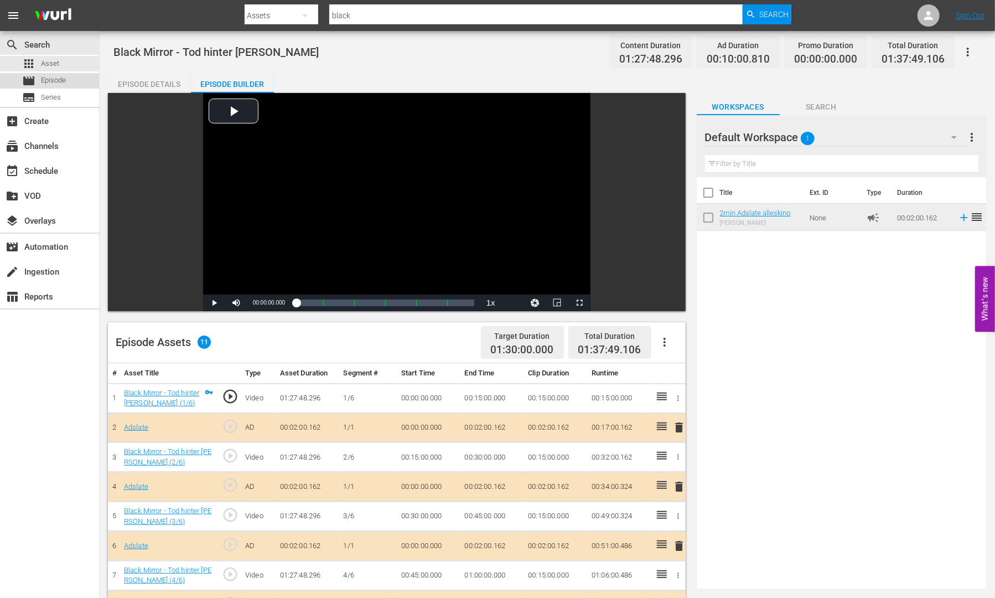
click at [49, 79] on span "Episode" at bounding box center [53, 80] width 25 height 11
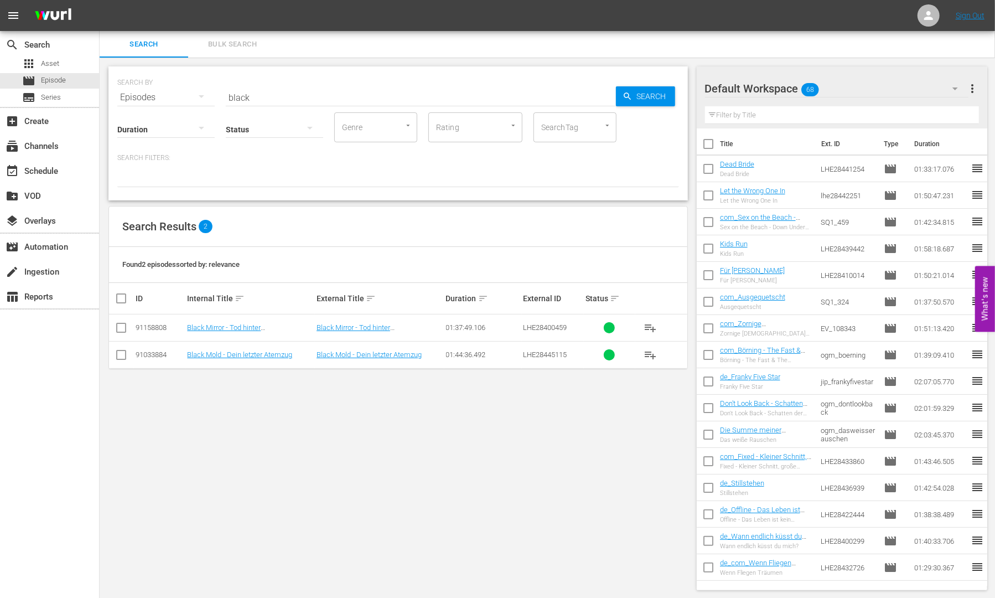
click at [959, 89] on icon "button" at bounding box center [955, 88] width 13 height 13
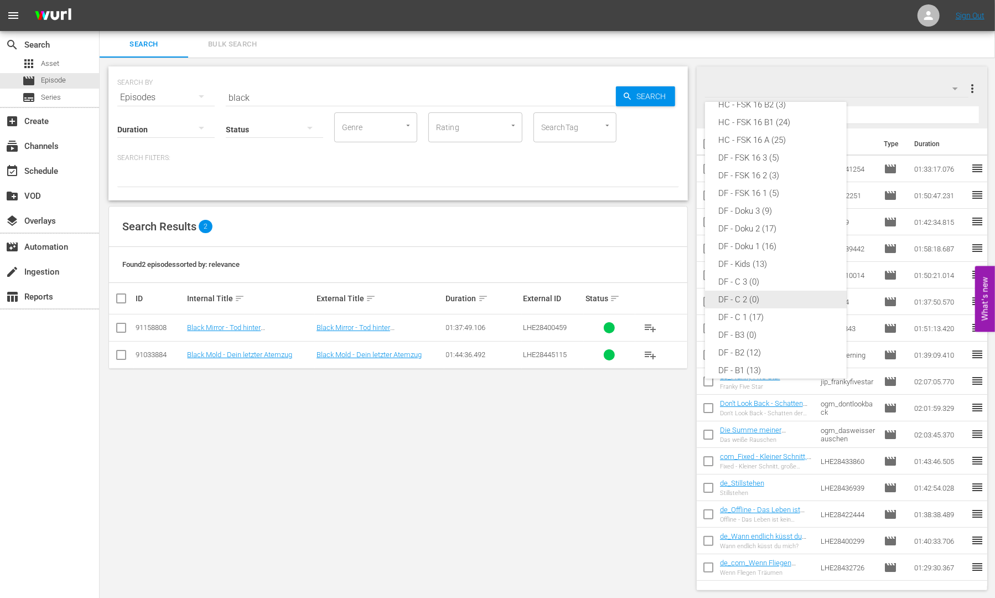
scroll to position [11, 0]
click at [782, 191] on div "HC - FSK 16 B2 (3)" at bounding box center [775, 197] width 115 height 18
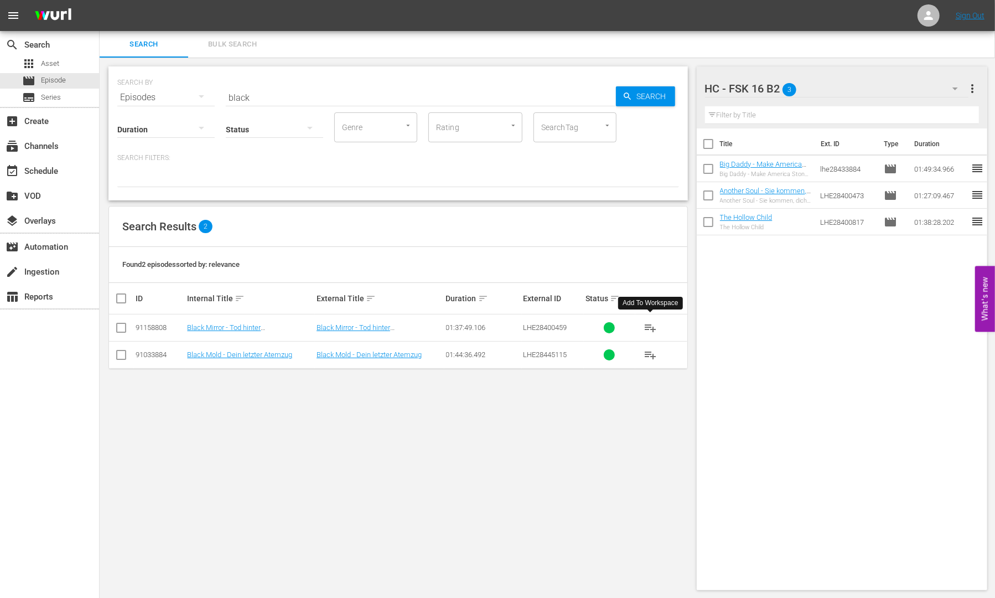
click at [653, 323] on span "playlist_add" at bounding box center [650, 327] width 13 height 13
click at [301, 85] on input "black" at bounding box center [421, 97] width 390 height 27
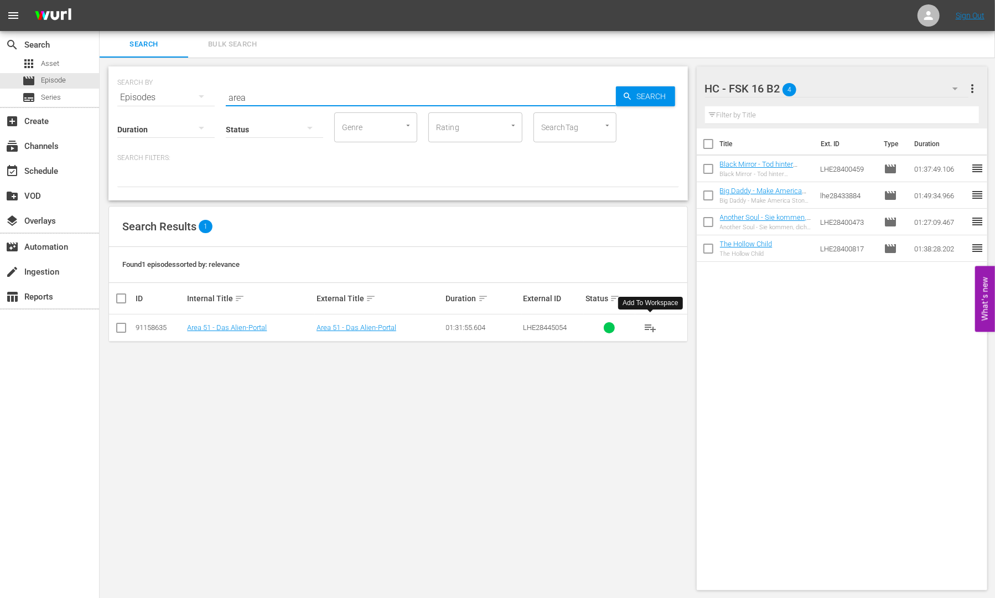
click at [656, 327] on span "playlist_add" at bounding box center [650, 327] width 13 height 13
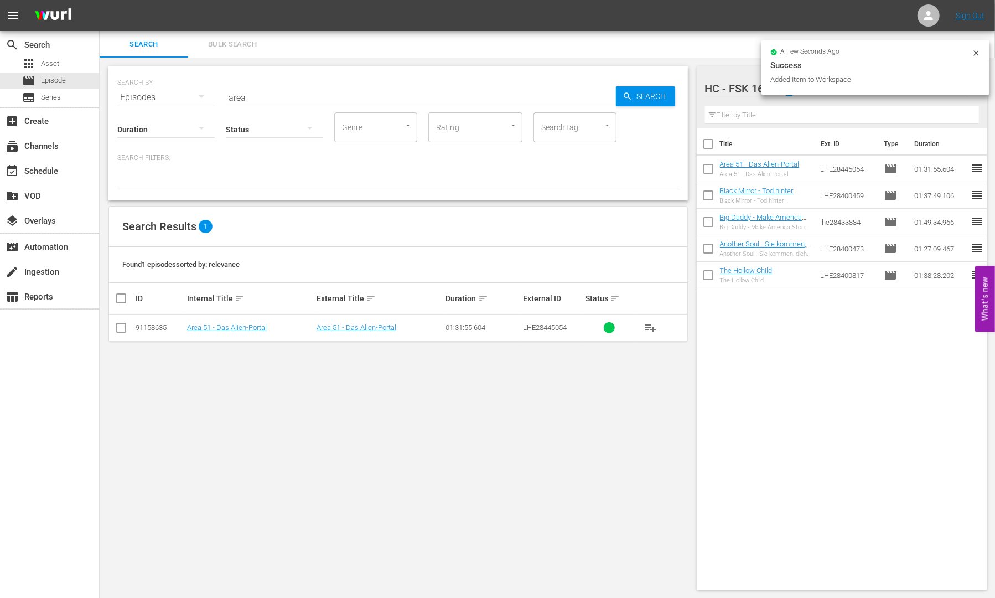
click at [260, 106] on div "Status" at bounding box center [274, 122] width 97 height 40
click at [260, 97] on input "area" at bounding box center [421, 97] width 390 height 27
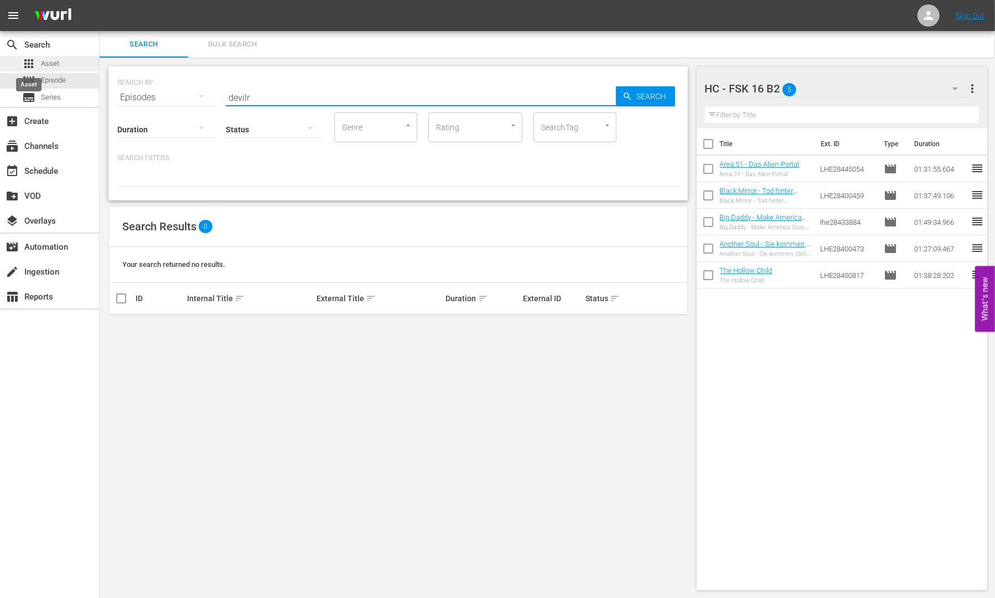
type input "devilr"
click at [33, 62] on span "apps" at bounding box center [28, 63] width 13 height 13
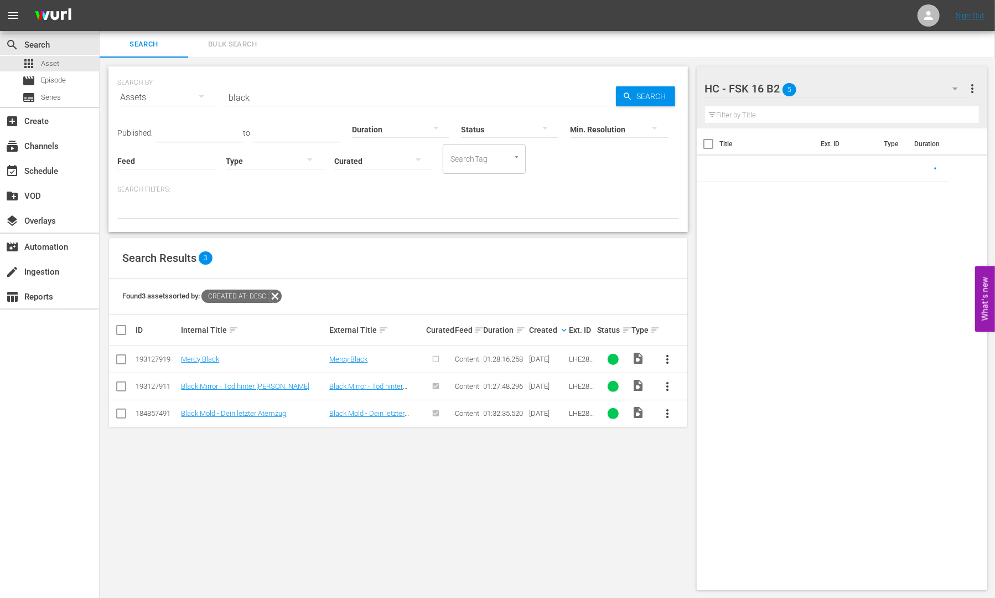
click at [267, 100] on input "black" at bounding box center [421, 97] width 390 height 27
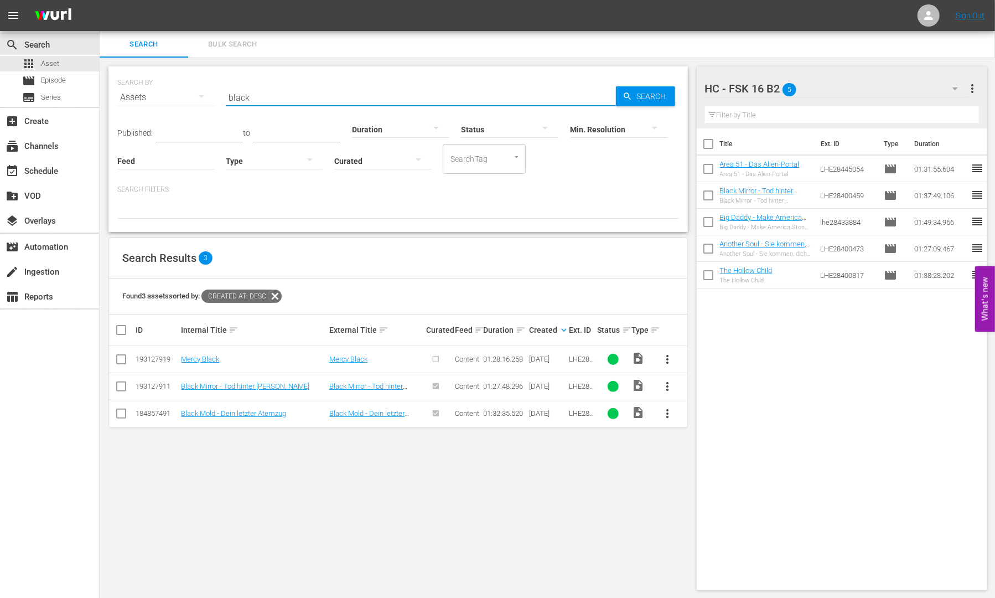
click at [267, 100] on input "black" at bounding box center [421, 97] width 390 height 27
click at [247, 101] on input "black" at bounding box center [421, 97] width 390 height 27
click at [234, 94] on input "black" at bounding box center [421, 97] width 390 height 27
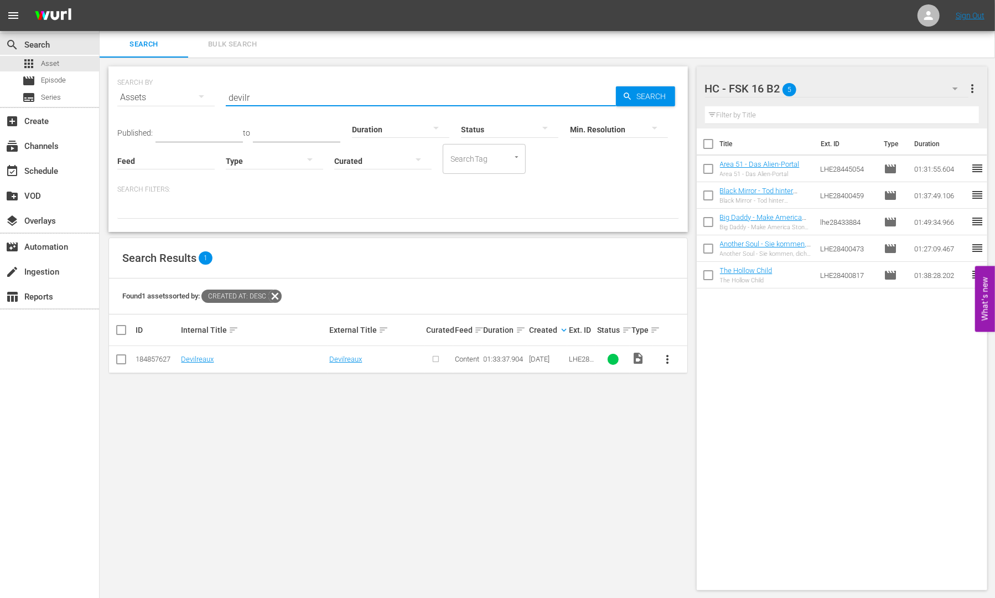
type input "devilr"
drag, startPoint x: 670, startPoint y: 356, endPoint x: 674, endPoint y: 361, distance: 6.7
click at [671, 358] on span "more_vert" at bounding box center [667, 359] width 13 height 13
click at [725, 441] on div "Episode" at bounding box center [727, 443] width 75 height 27
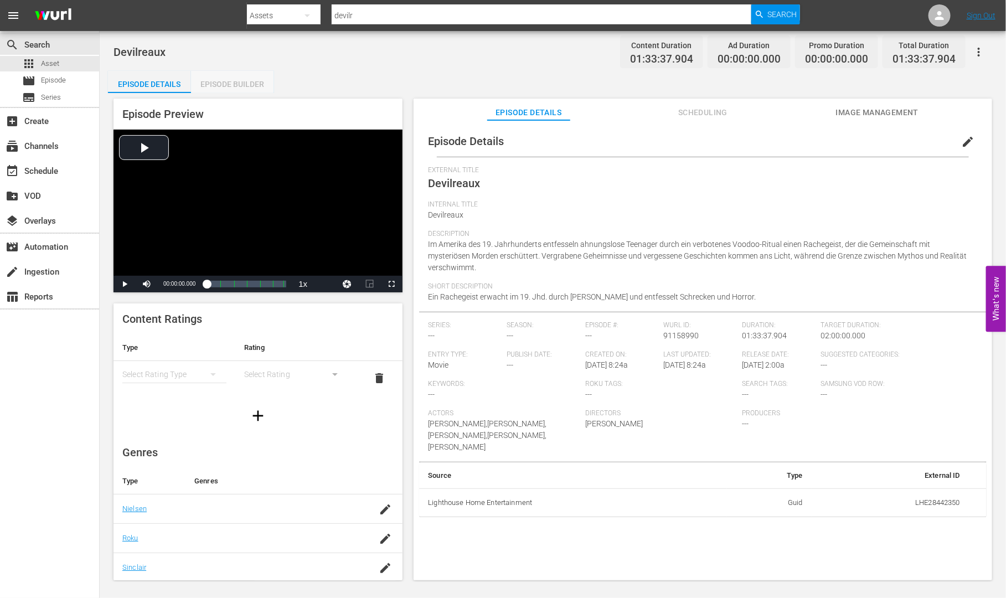
click at [242, 81] on div "Episode Builder" at bounding box center [232, 84] width 83 height 27
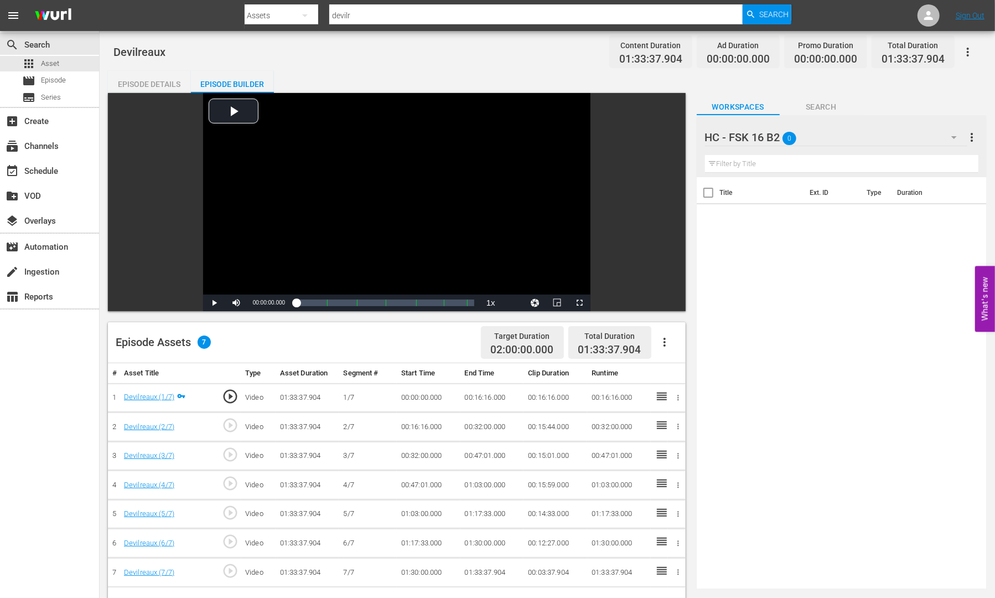
click at [923, 142] on div "HC - FSK 16 B2 0" at bounding box center [836, 137] width 262 height 31
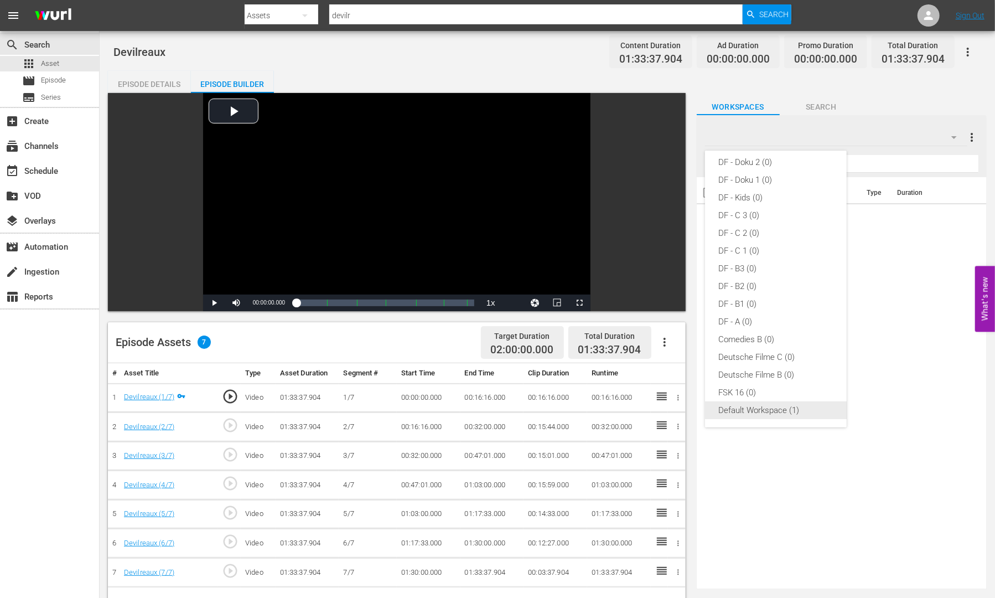
click at [770, 413] on div "Default Workspace (1)" at bounding box center [775, 410] width 115 height 18
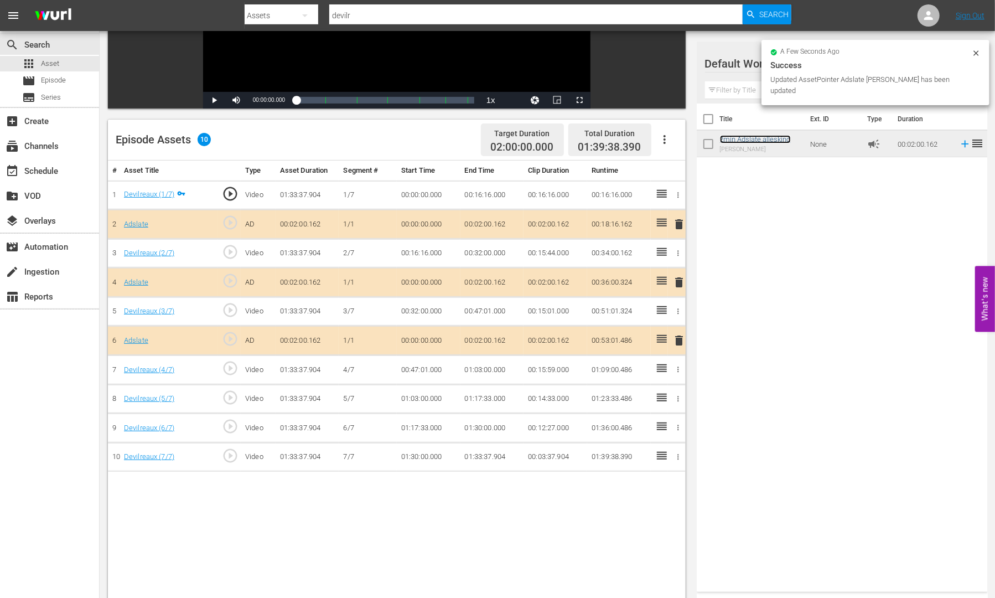
scroll to position [208, 0]
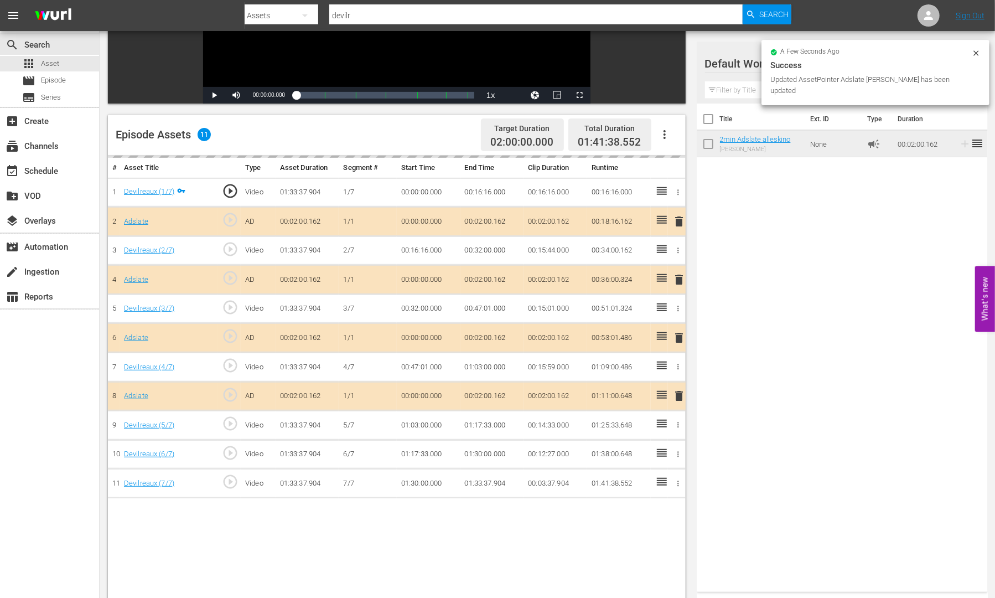
click at [478, 419] on td "01:17:33.000" at bounding box center [493, 425] width 64 height 29
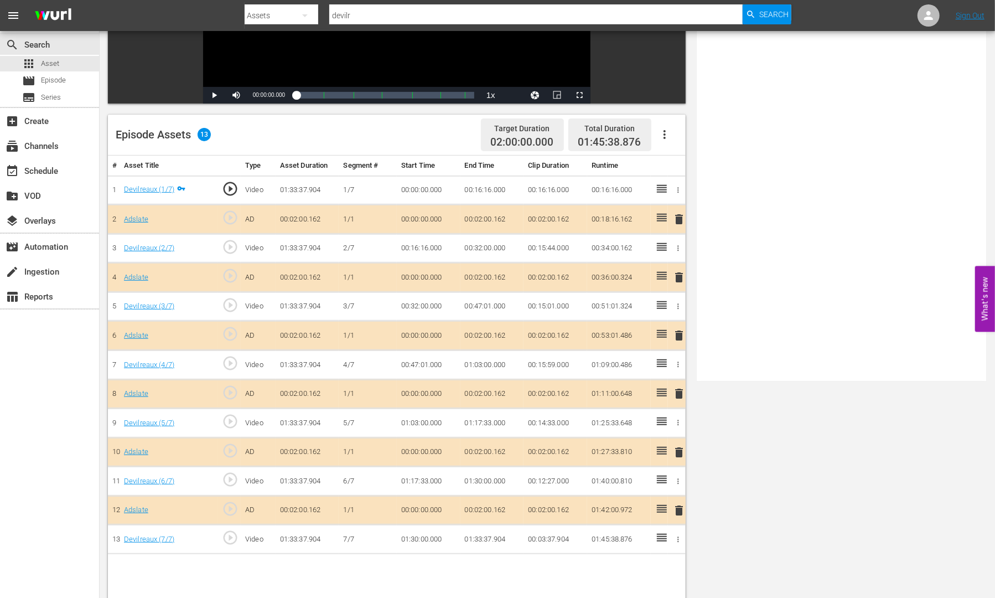
scroll to position [0, 0]
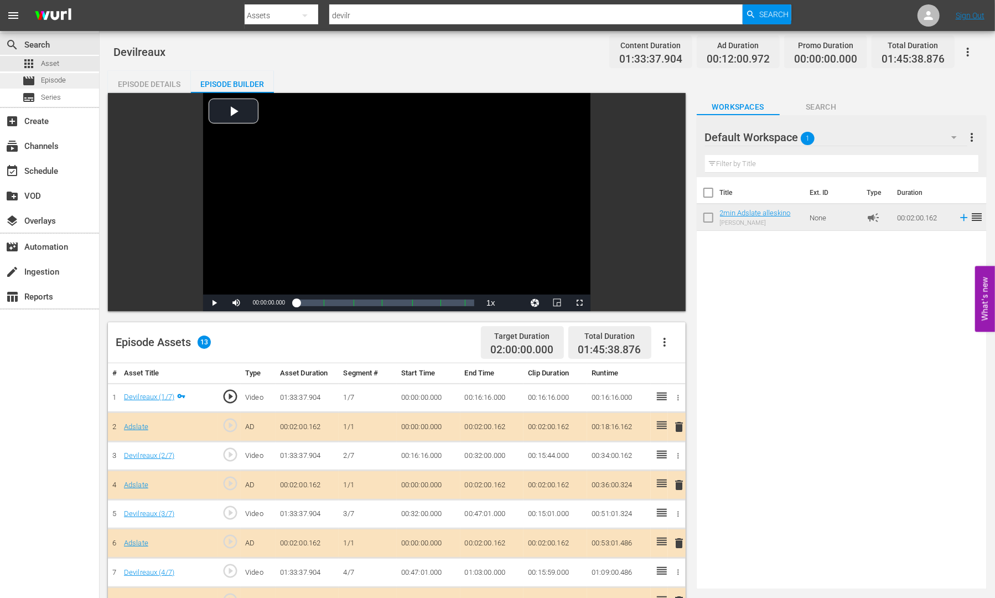
click at [50, 80] on span "Episode" at bounding box center [53, 80] width 25 height 11
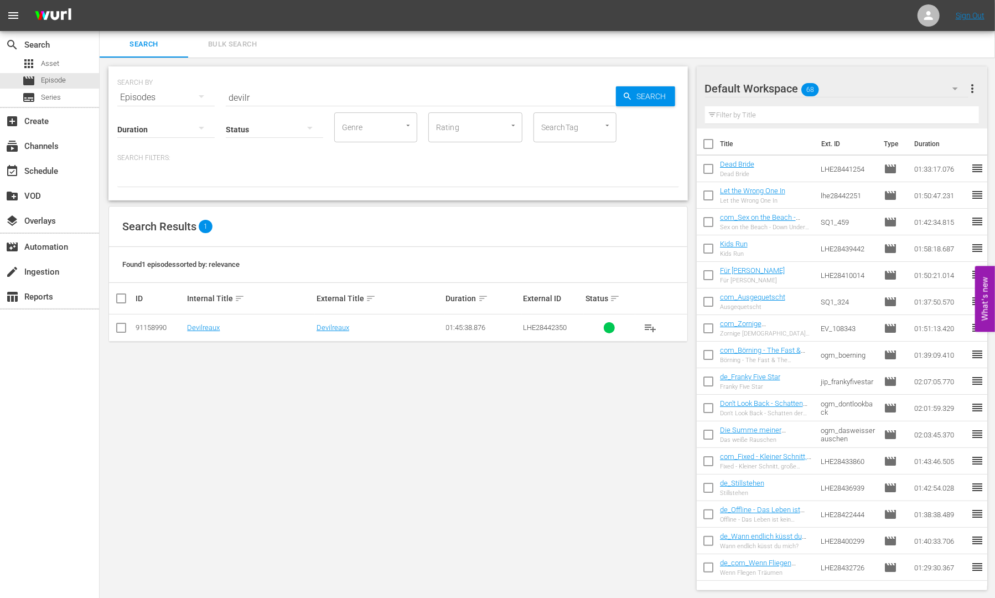
click at [955, 94] on icon "button" at bounding box center [955, 88] width 13 height 13
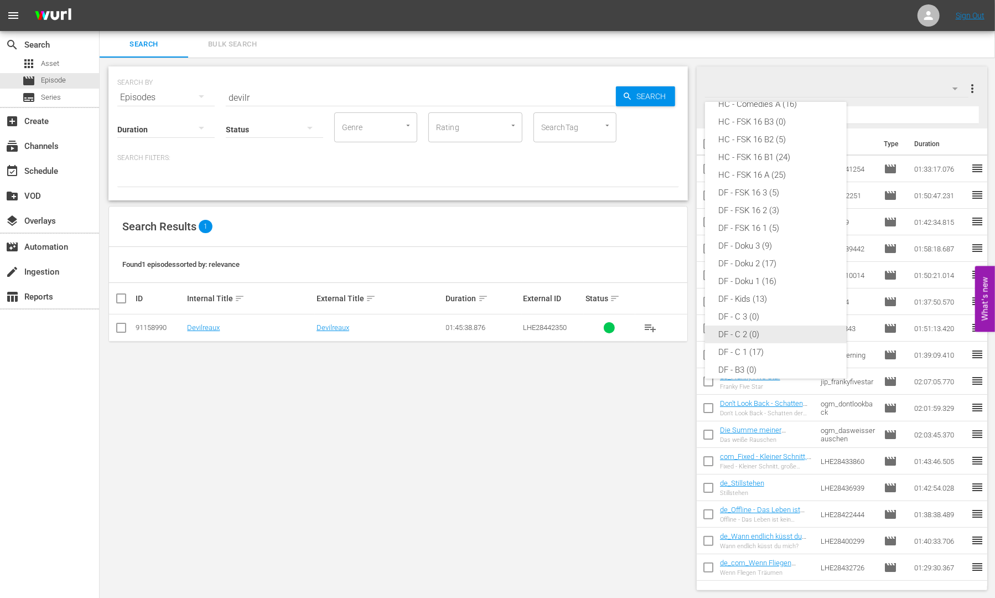
scroll to position [11, 0]
click at [801, 198] on div "HC - FSK 16 B2 (5)" at bounding box center [775, 197] width 115 height 18
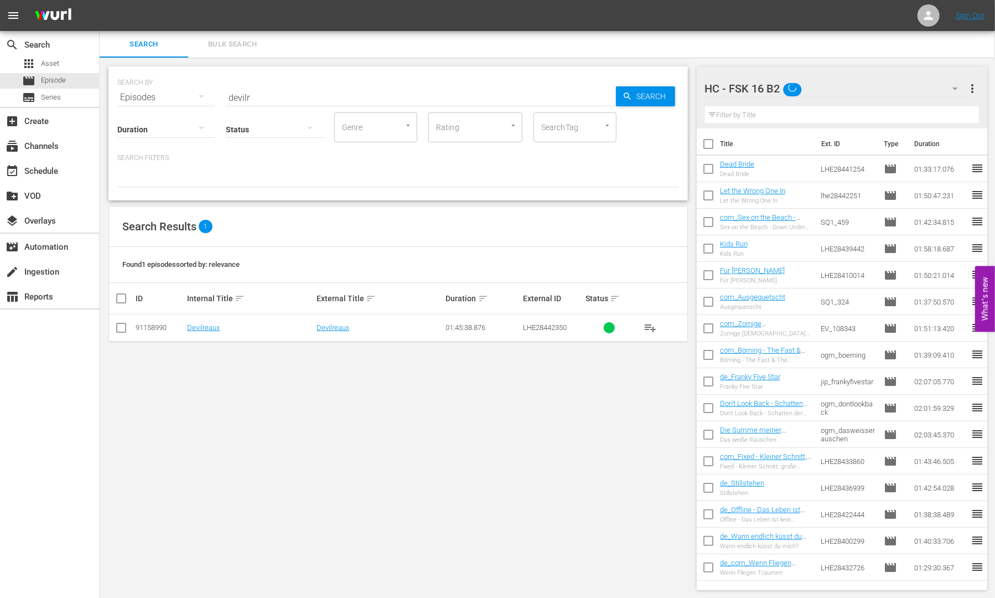
scroll to position [0, 0]
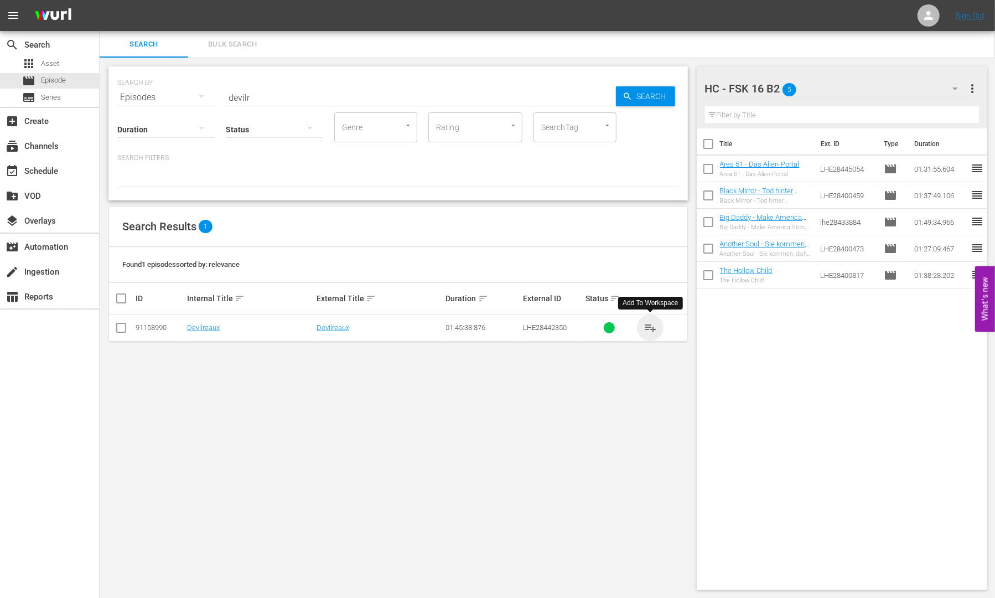
click at [650, 331] on span "playlist_add" at bounding box center [650, 327] width 13 height 13
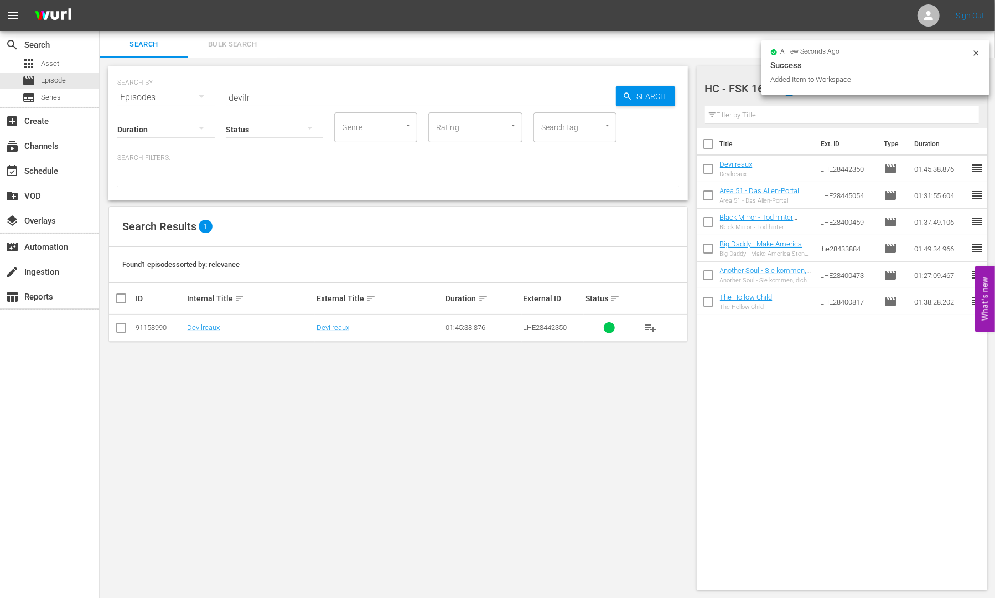
click at [282, 85] on input "devilr" at bounding box center [421, 97] width 390 height 27
click at [282, 94] on input "devilr" at bounding box center [421, 97] width 390 height 27
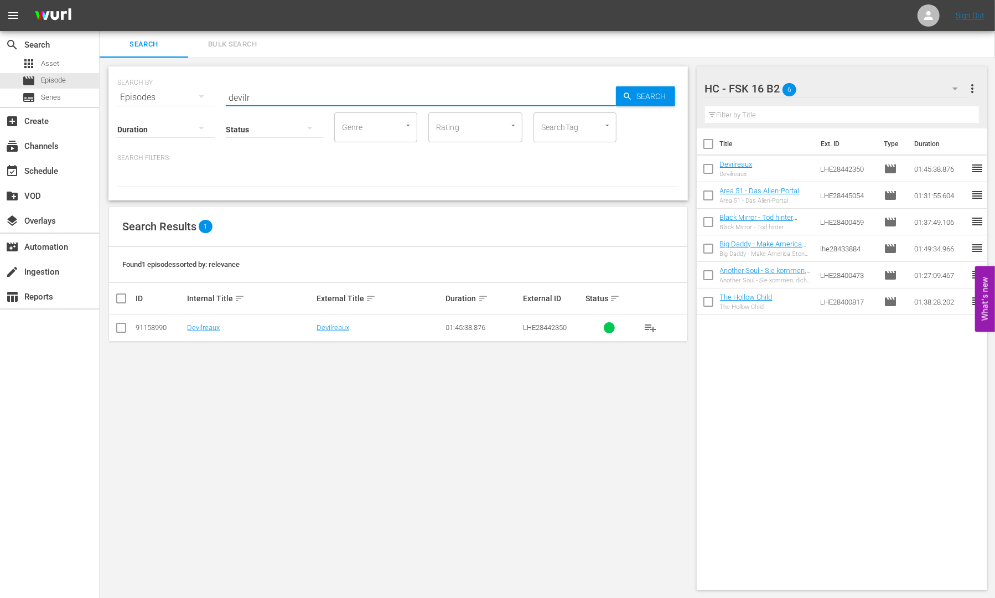
click at [282, 94] on input "devilr" at bounding box center [421, 97] width 390 height 27
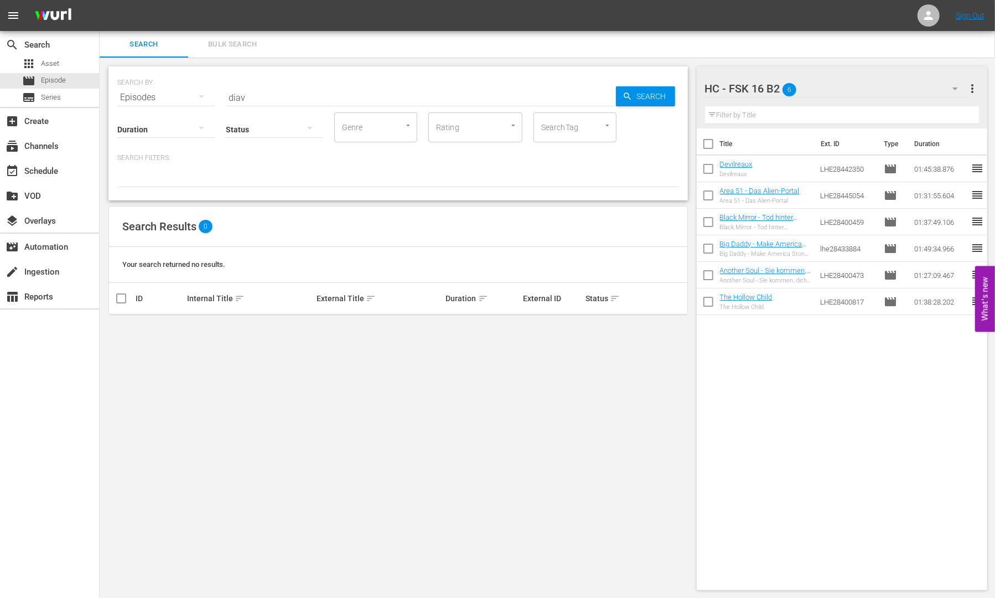
click at [436, 179] on div at bounding box center [398, 177] width 562 height 19
click at [495, 172] on div at bounding box center [398, 177] width 562 height 19
click at [261, 102] on div "Status" at bounding box center [274, 122] width 97 height 40
click at [243, 97] on input "diav" at bounding box center [421, 97] width 390 height 27
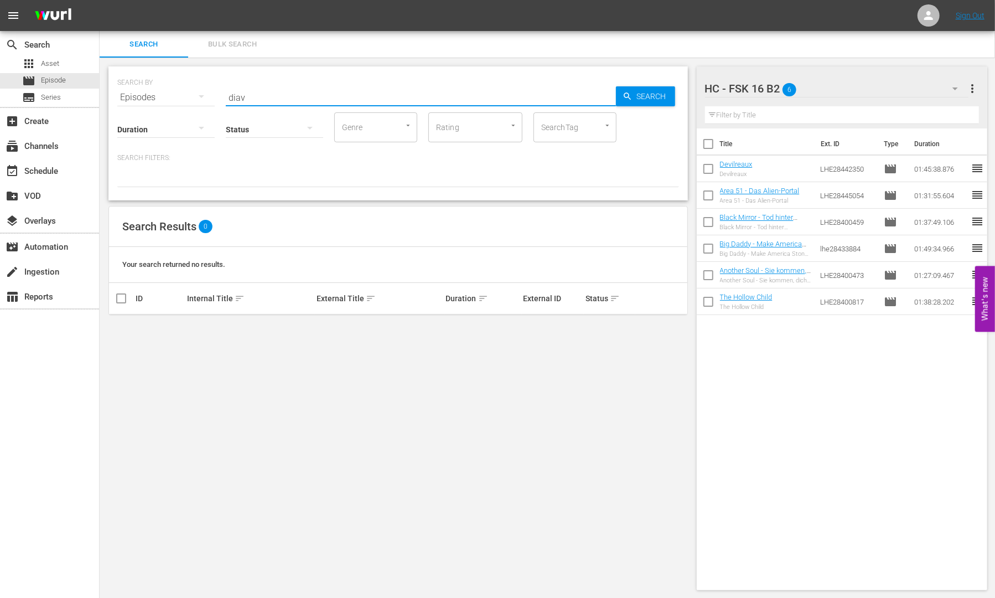
click at [243, 97] on input "diav" at bounding box center [421, 97] width 390 height 27
click at [643, 327] on button "playlist_add" at bounding box center [650, 327] width 27 height 27
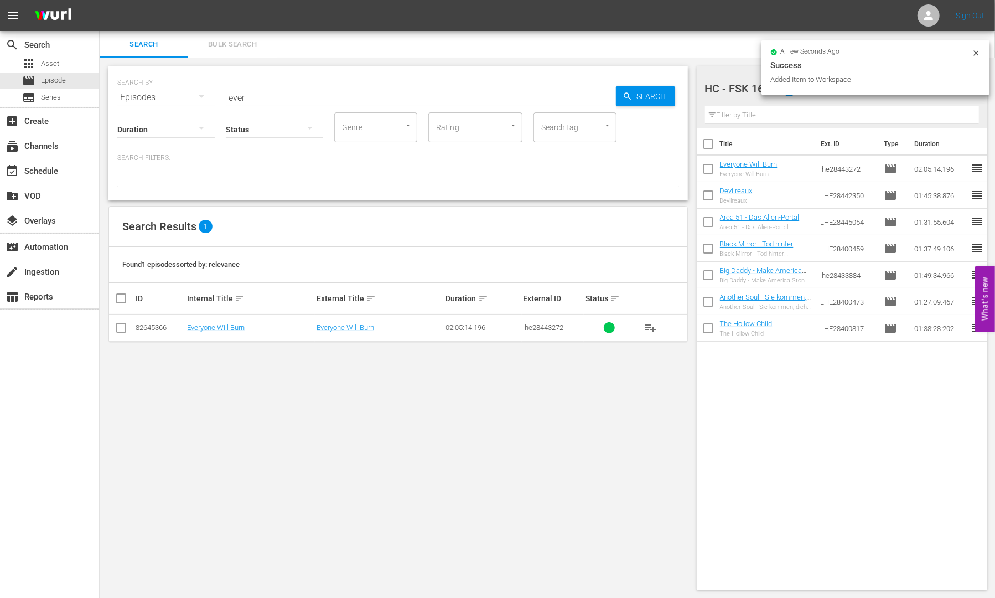
click at [252, 90] on input "ever" at bounding box center [421, 97] width 390 height 27
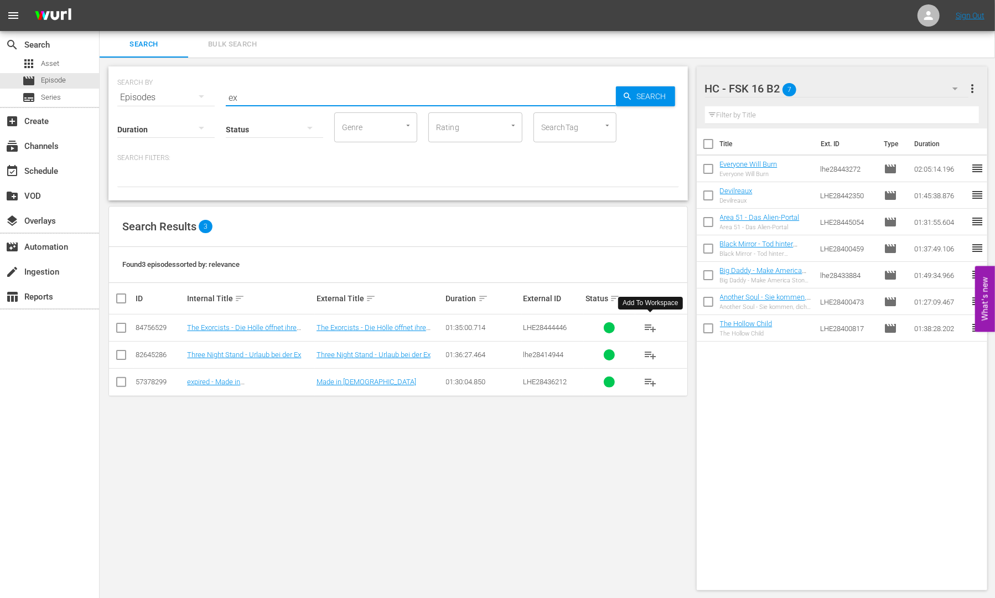
click at [653, 334] on button "playlist_add" at bounding box center [650, 327] width 27 height 27
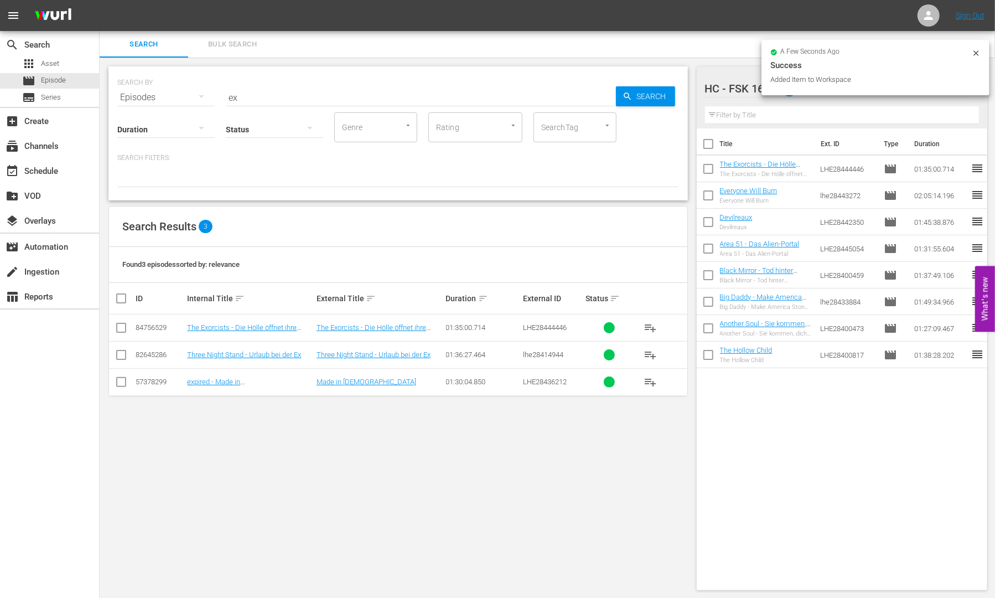
click at [255, 93] on input "ex" at bounding box center [421, 97] width 390 height 27
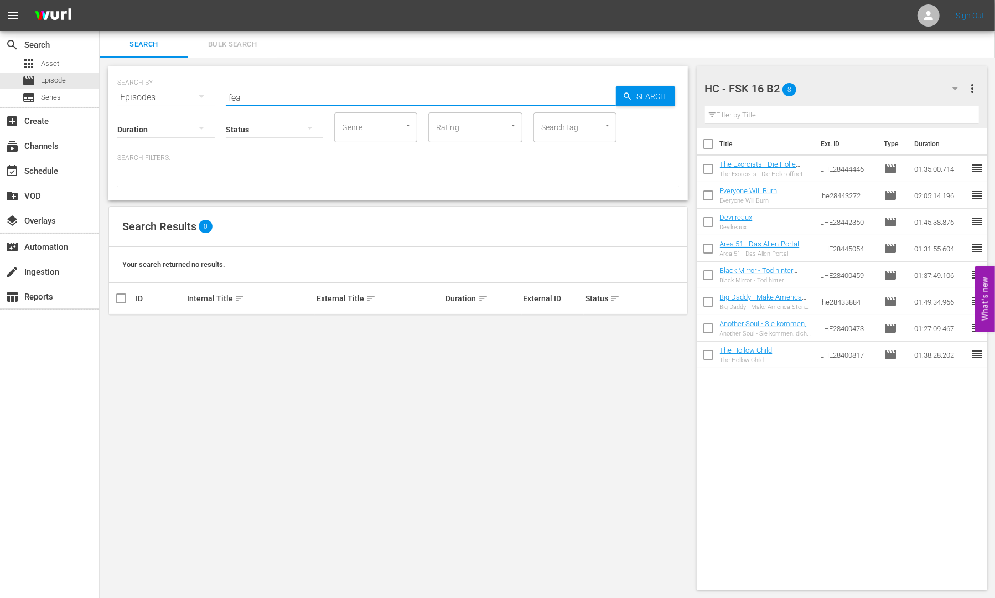
drag, startPoint x: 473, startPoint y: 82, endPoint x: 418, endPoint y: 92, distance: 55.6
click at [473, 82] on div "SEARCH BY Search By Episodes Search ID, Title, Description, Keywords, or Catego…" at bounding box center [398, 91] width 562 height 40
click at [340, 98] on input "fea" at bounding box center [421, 97] width 390 height 27
type input "g"
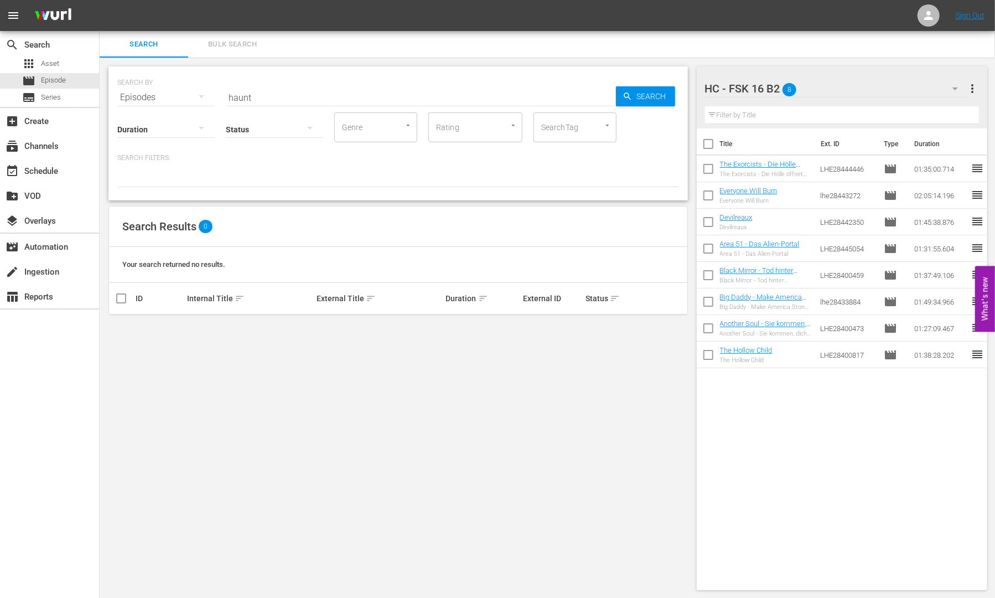
click at [447, 423] on div "SEARCH BY Search By Episodes Search ID, Title, Description, Keywords, or Catego…" at bounding box center [398, 328] width 597 height 541
click at [254, 95] on input "haunt" at bounding box center [421, 97] width 390 height 27
type input "how"
click at [280, 100] on input "how" at bounding box center [421, 97] width 390 height 27
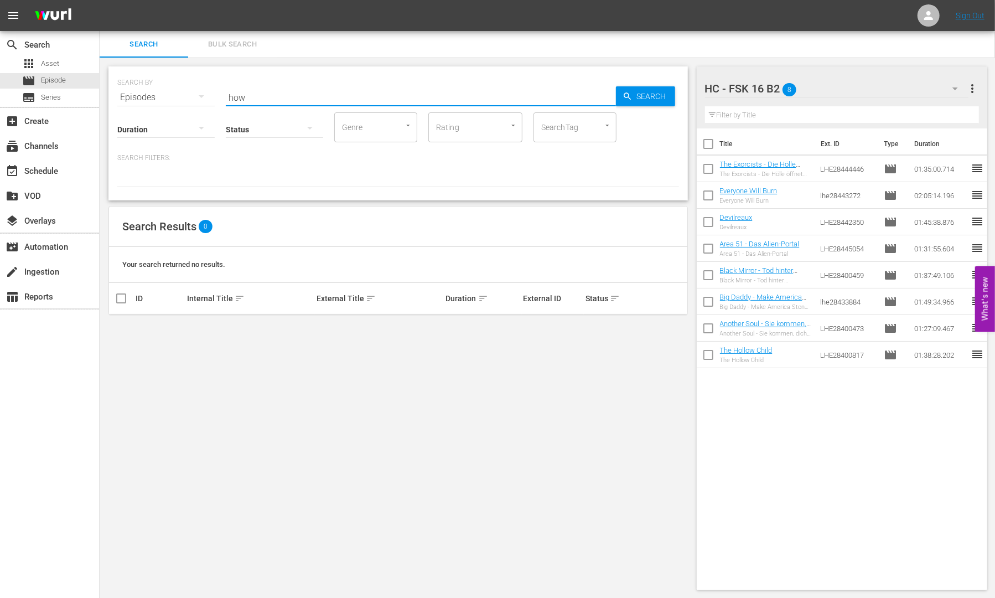
click at [280, 100] on input "how" at bounding box center [421, 97] width 390 height 27
click at [371, 183] on div at bounding box center [398, 177] width 562 height 19
click at [265, 97] on input "to be" at bounding box center [421, 97] width 390 height 27
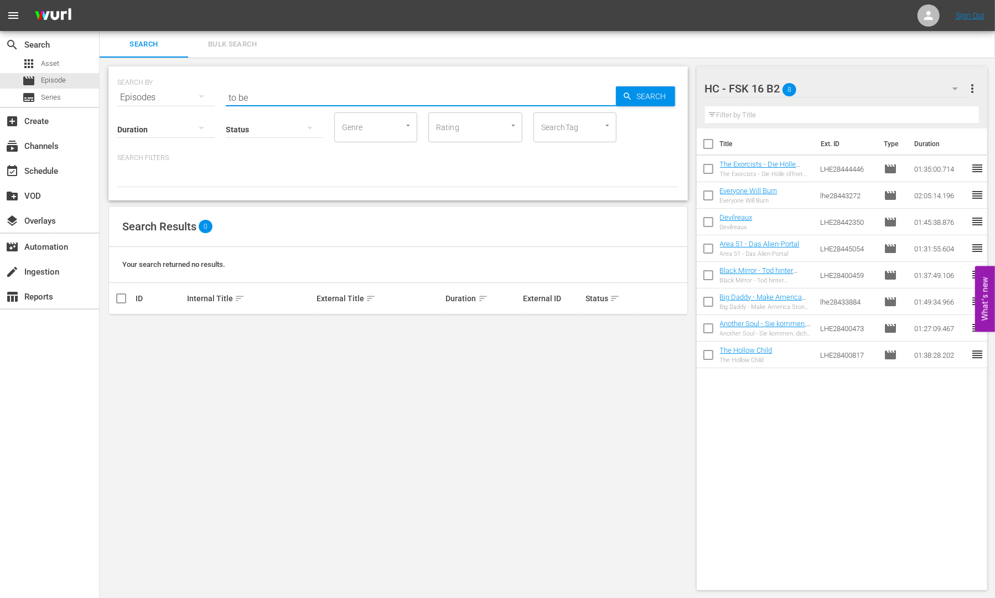
click at [265, 97] on input "to be" at bounding box center [421, 97] width 390 height 27
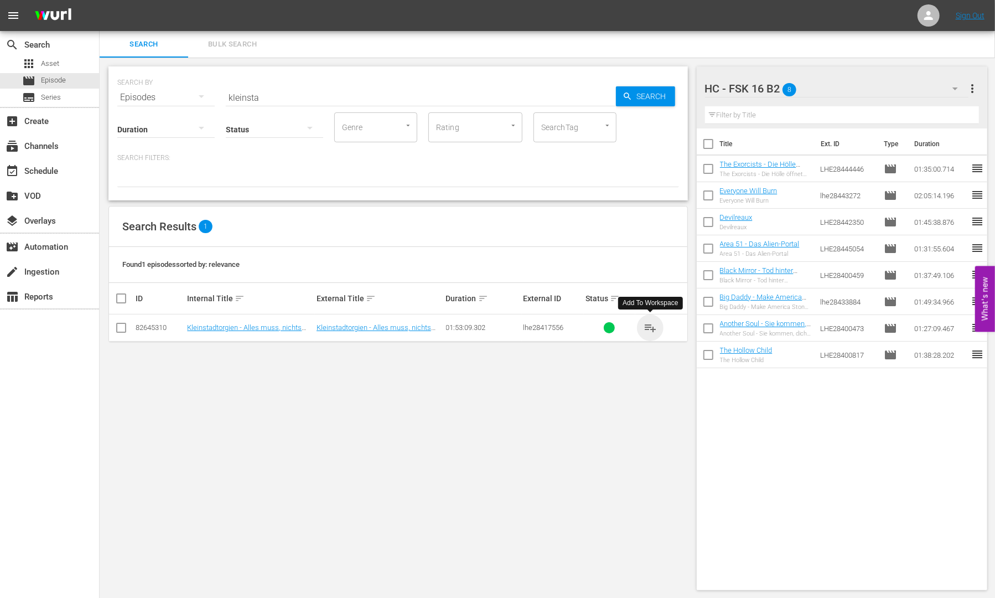
click at [649, 328] on span "playlist_add" at bounding box center [650, 327] width 13 height 13
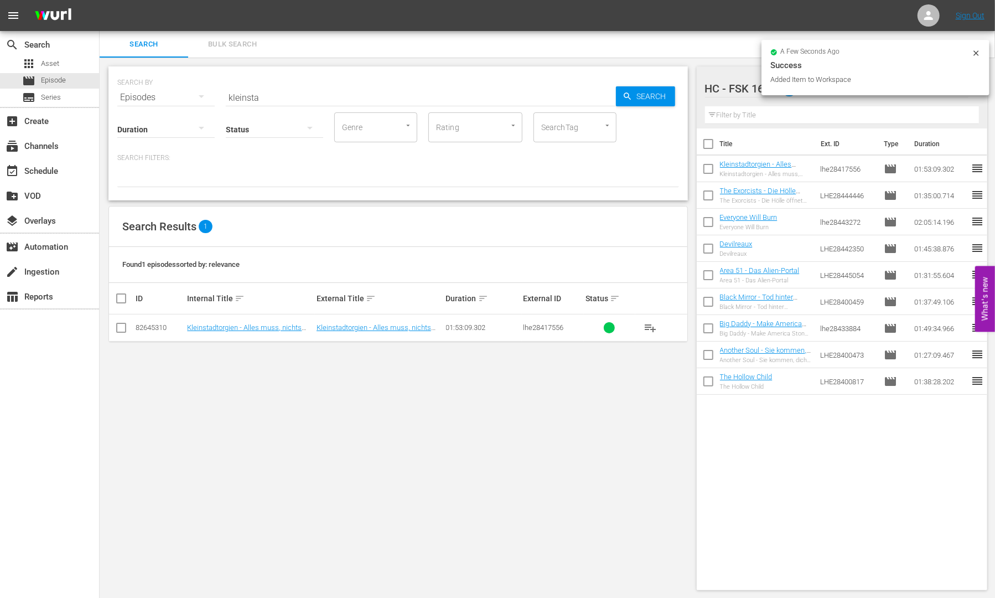
click at [242, 102] on div "Status" at bounding box center [274, 122] width 97 height 40
click at [245, 92] on input "kleinsta" at bounding box center [421, 97] width 390 height 27
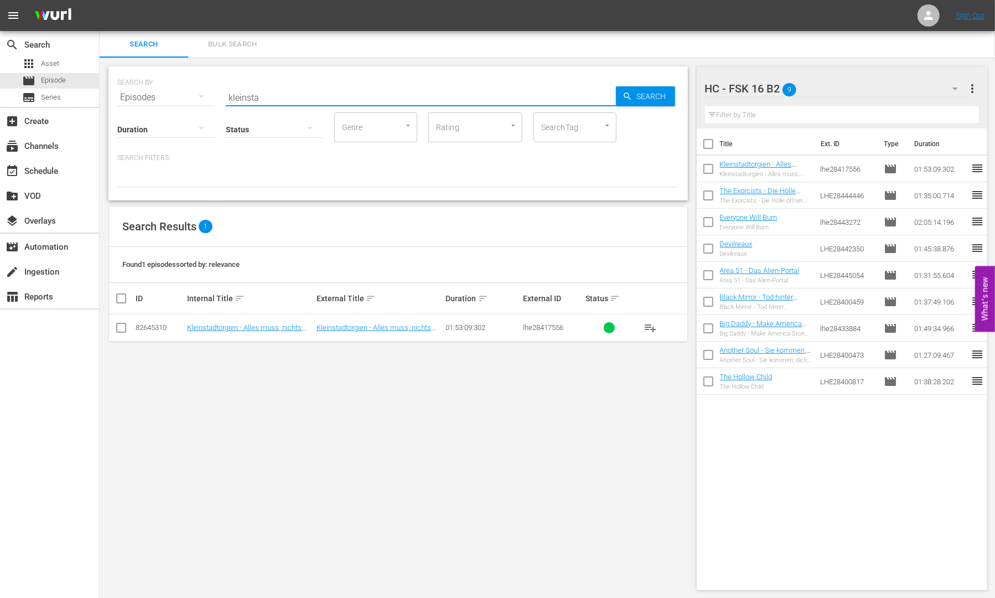
click at [245, 92] on input "kleinsta" at bounding box center [421, 97] width 390 height 27
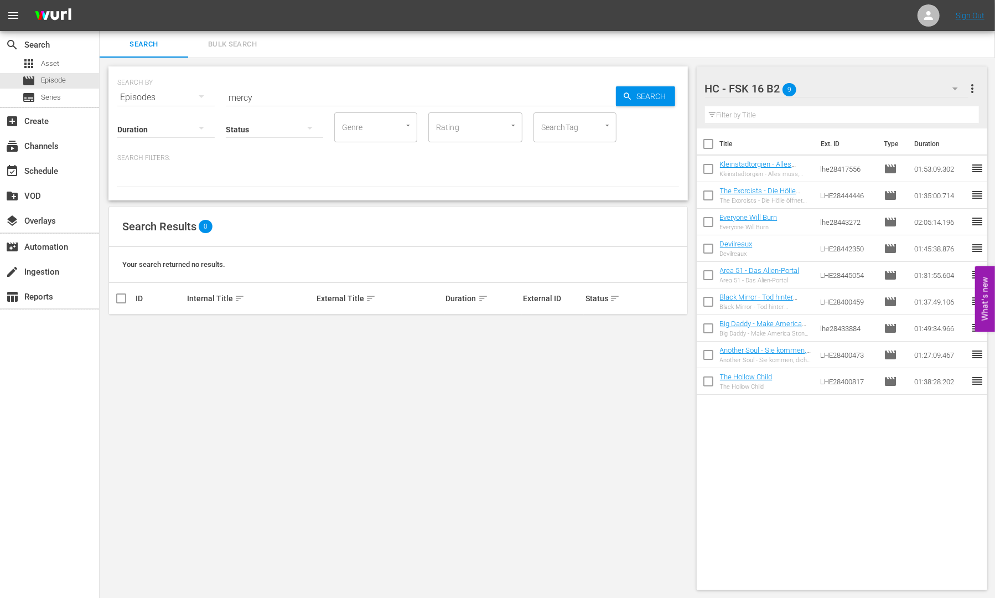
drag, startPoint x: 509, startPoint y: 411, endPoint x: 279, endPoint y: 190, distance: 319.0
click at [509, 411] on div "SEARCH BY Search By Episodes Search ID, Title, Description, Keywords, or Catego…" at bounding box center [398, 328] width 597 height 541
click at [230, 95] on input "mercy" at bounding box center [421, 97] width 390 height 27
click at [653, 326] on span "playlist_add" at bounding box center [650, 327] width 13 height 13
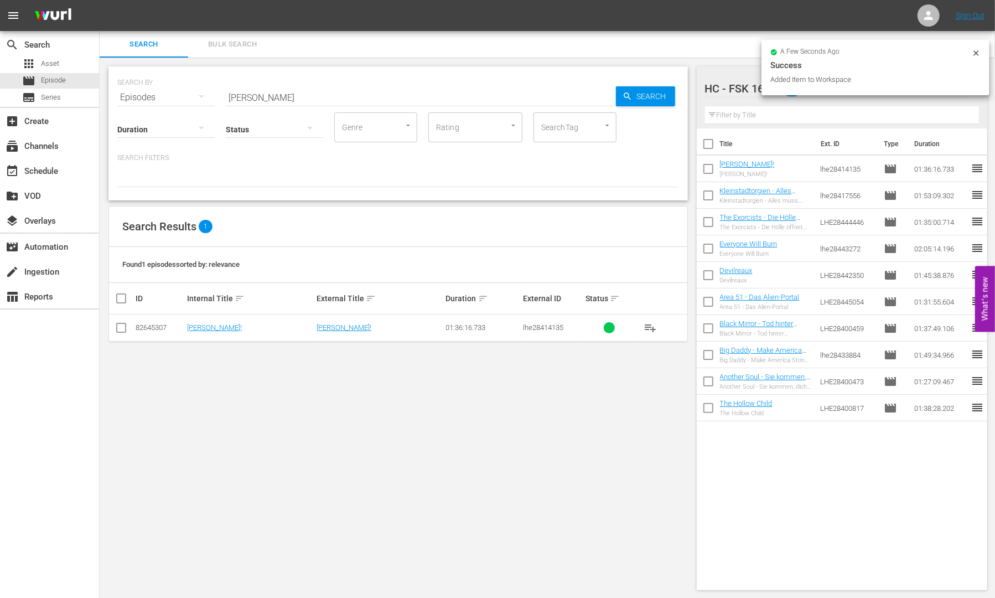
click at [235, 97] on input "[PERSON_NAME]" at bounding box center [421, 97] width 390 height 27
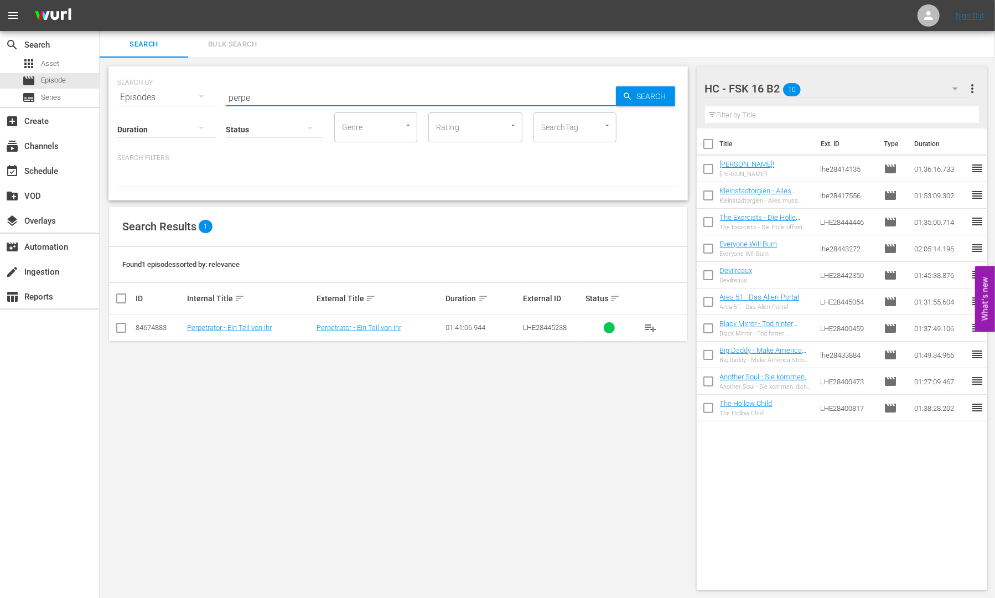
click at [657, 326] on button "playlist_add" at bounding box center [650, 327] width 27 height 27
click at [289, 100] on input "perpe" at bounding box center [421, 97] width 390 height 27
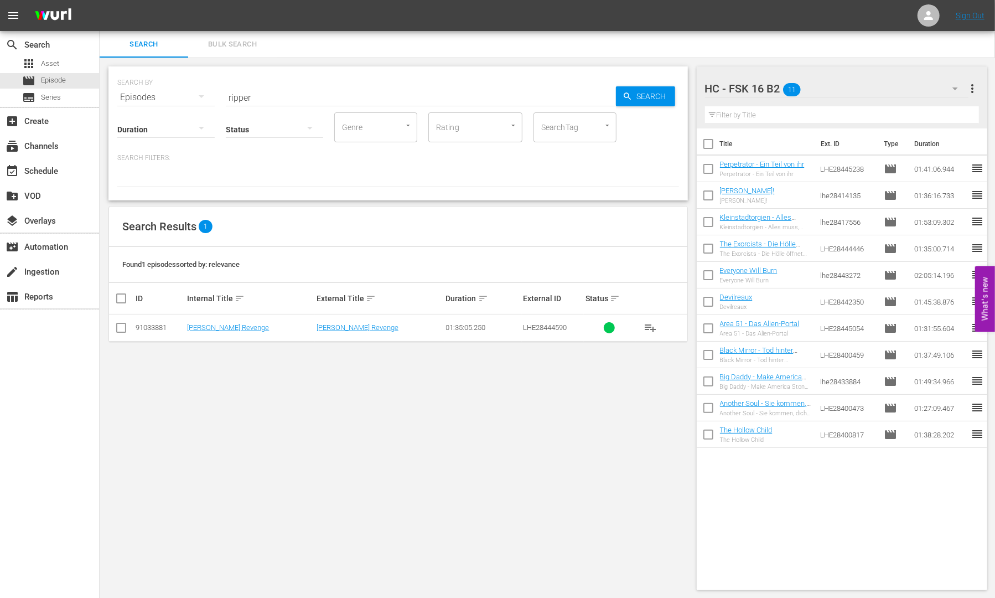
click at [433, 422] on div "SEARCH BY Search By Episodes Search ID, Title, Description, Keywords, or Catego…" at bounding box center [398, 328] width 597 height 541
click at [245, 96] on input "ripper" at bounding box center [421, 97] width 390 height 27
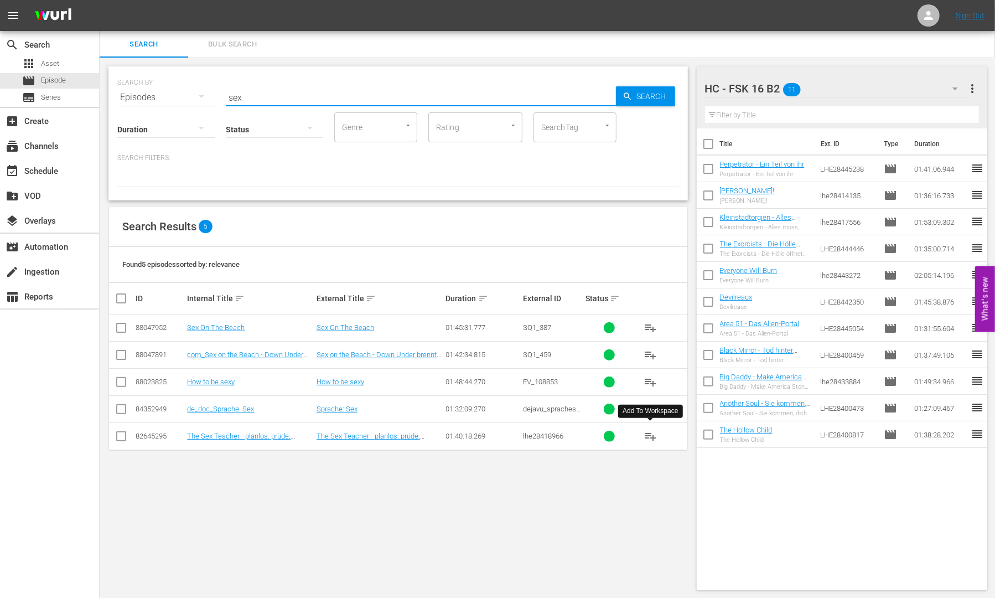
click at [651, 436] on span "playlist_add" at bounding box center [650, 436] width 13 height 13
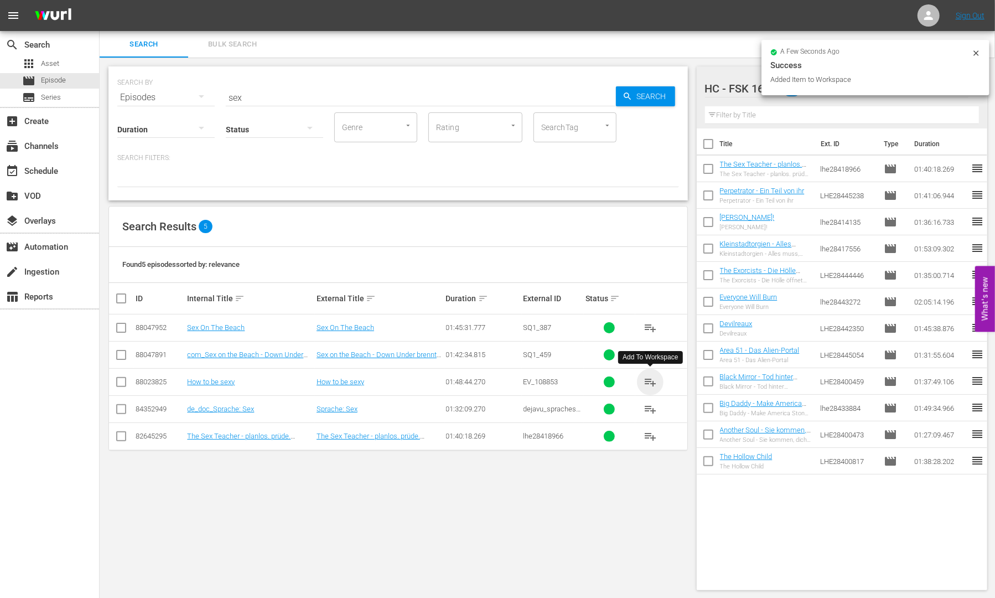
click at [650, 379] on span "playlist_add" at bounding box center [650, 381] width 13 height 13
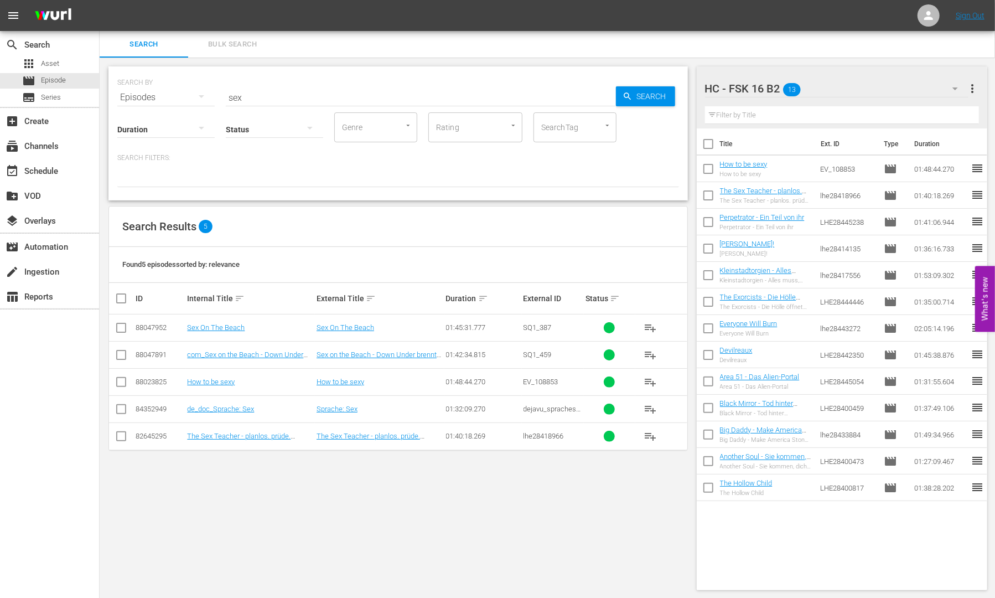
click at [458, 276] on div "Found 5 episodes sorted by: relevance" at bounding box center [398, 265] width 578 height 36
click at [266, 101] on input "sex" at bounding box center [421, 97] width 390 height 27
click at [263, 100] on input "sex" at bounding box center [421, 97] width 390 height 27
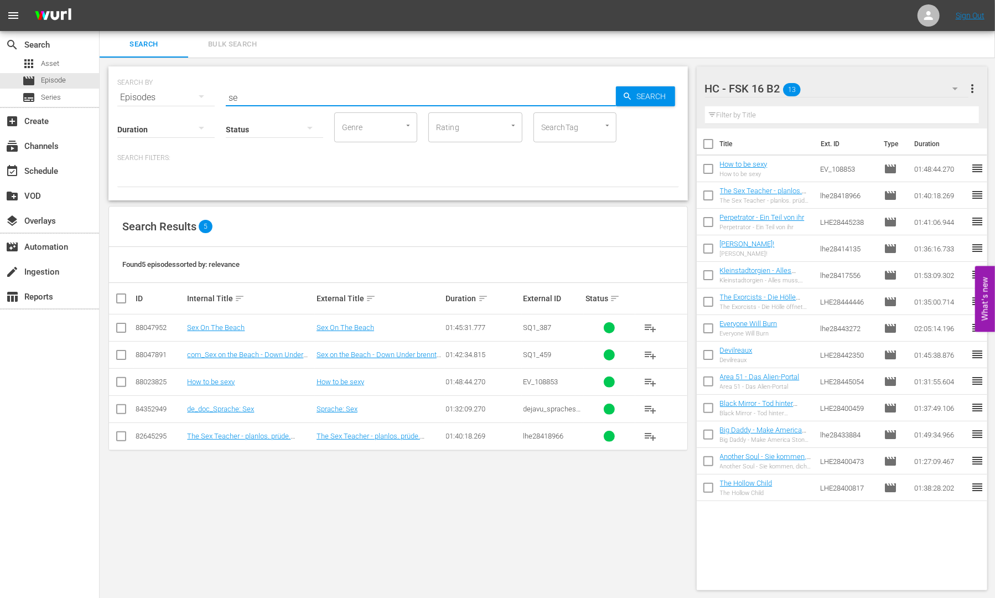
type input "s"
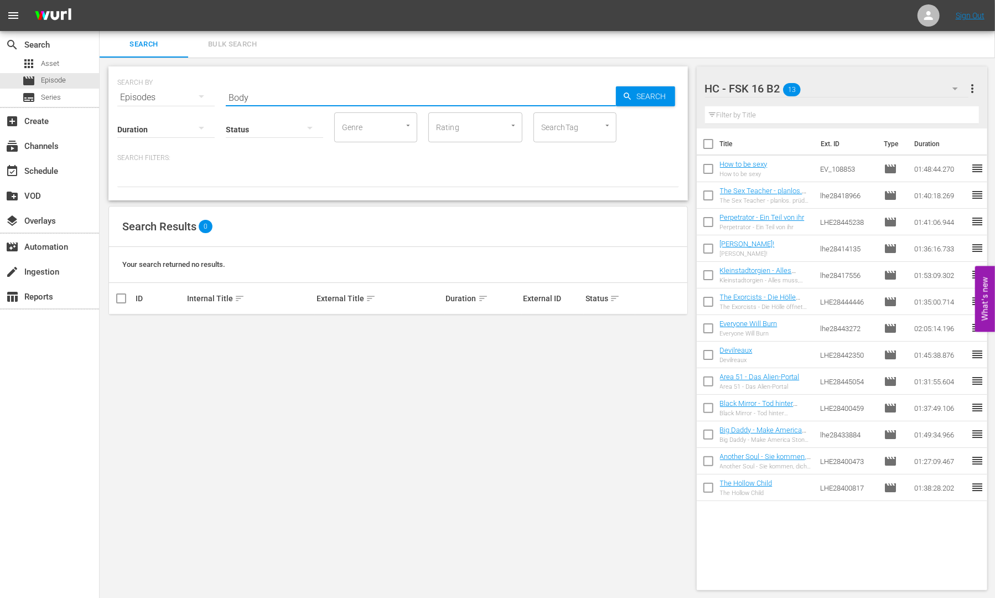
click at [385, 99] on input "Body" at bounding box center [421, 97] width 390 height 27
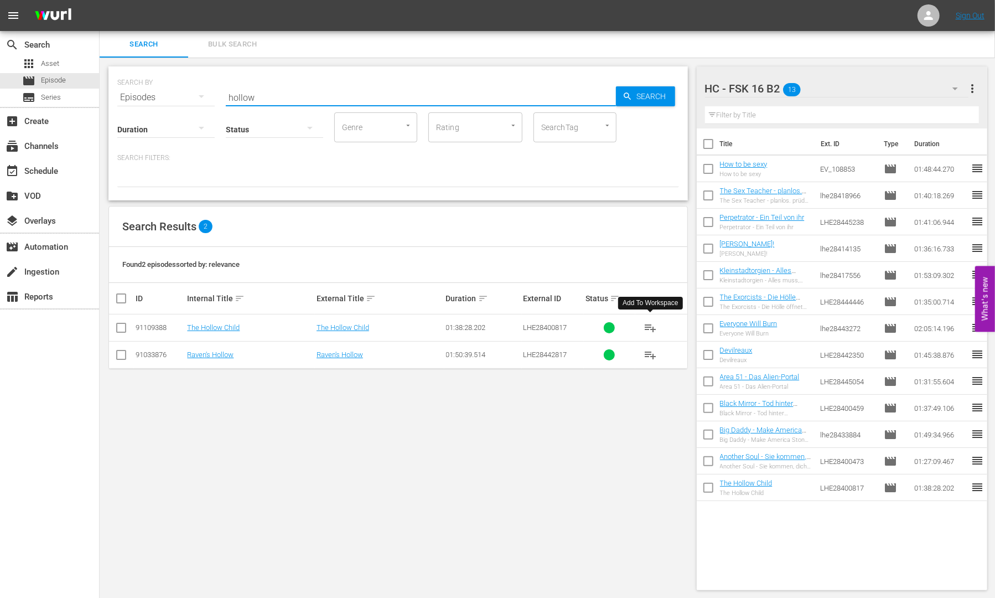
click at [655, 328] on span "playlist_add" at bounding box center [650, 327] width 13 height 13
click at [443, 472] on div "SEARCH BY Search By Episodes Search ID, Title, Description, Keywords, or Catego…" at bounding box center [398, 328] width 597 height 541
click at [253, 94] on input "hollow" at bounding box center [421, 97] width 390 height 27
click at [647, 325] on span "playlist_add" at bounding box center [650, 327] width 13 height 13
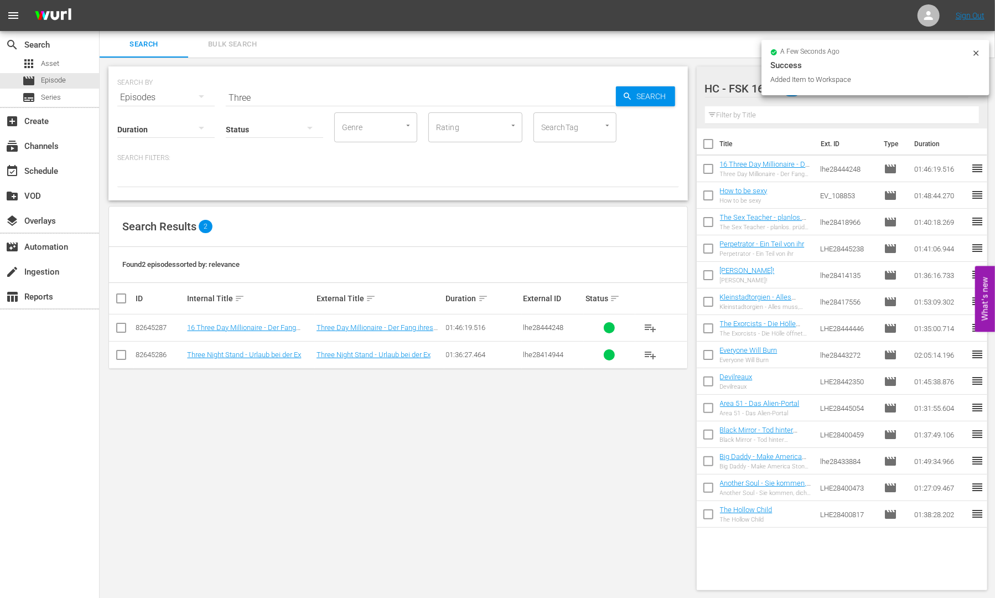
click at [280, 98] on input "Three" at bounding box center [421, 97] width 390 height 27
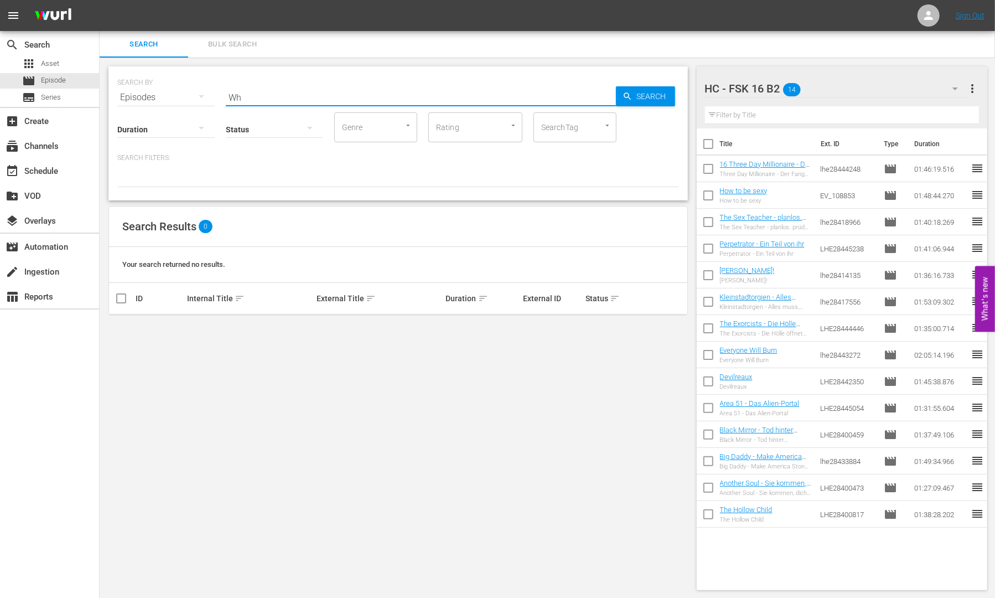
type input "W"
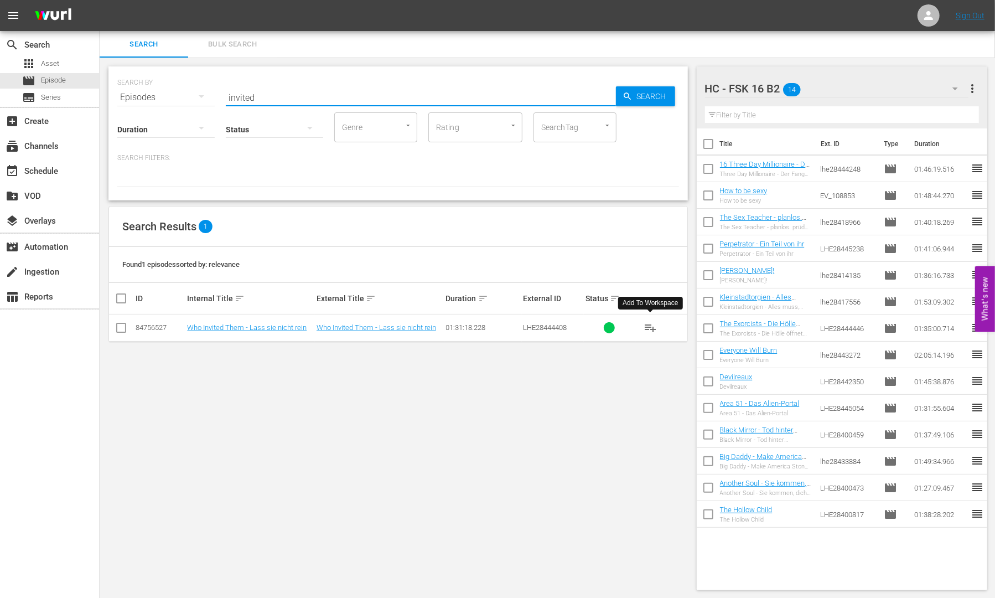
click at [655, 327] on span "playlist_add" at bounding box center [650, 327] width 13 height 13
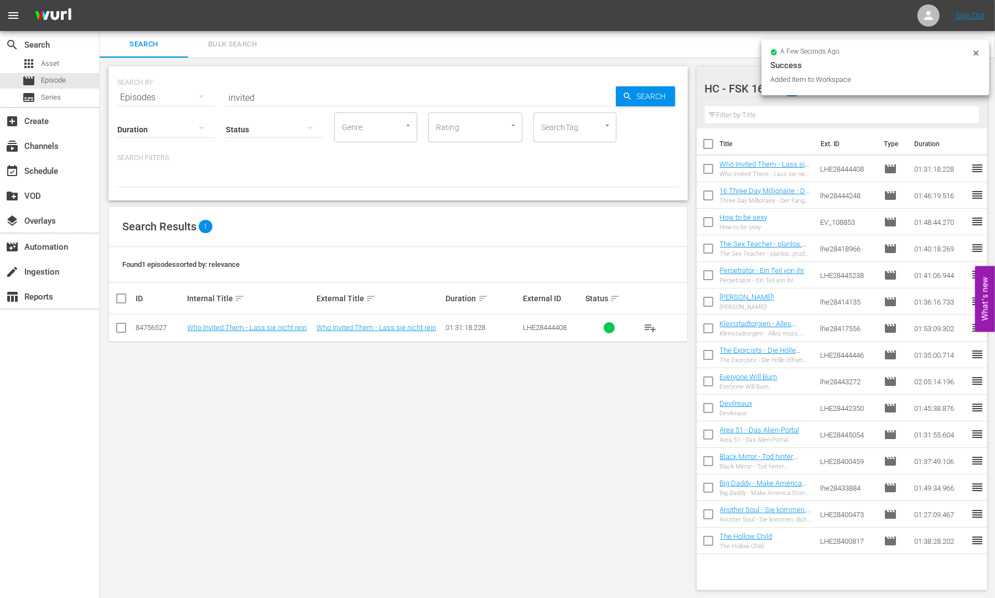
click at [260, 94] on input "invited" at bounding box center [421, 97] width 390 height 27
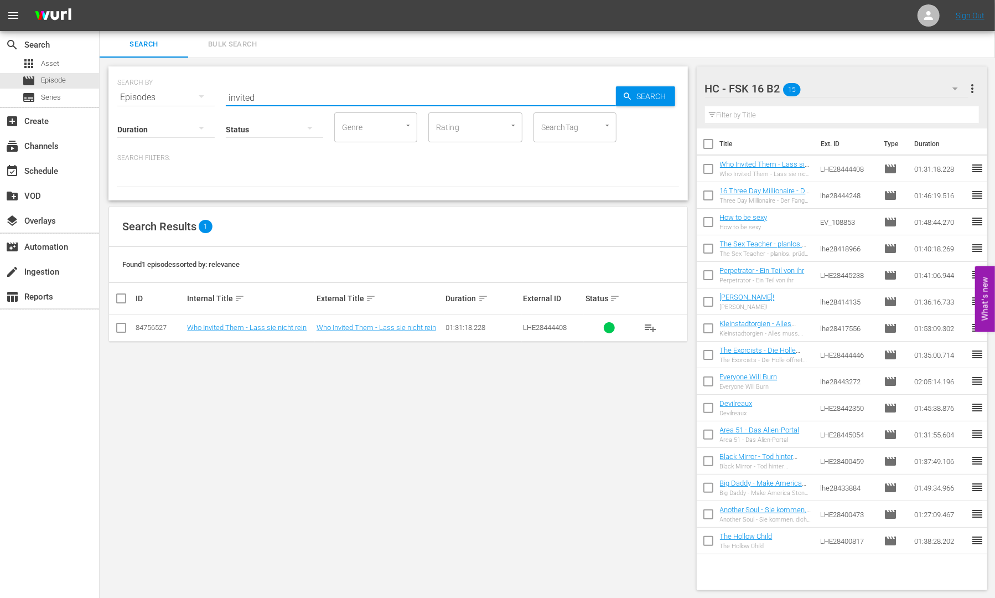
click at [260, 94] on input "invited" at bounding box center [421, 97] width 390 height 27
type input "rave"
click at [656, 322] on button "playlist_add" at bounding box center [650, 327] width 27 height 27
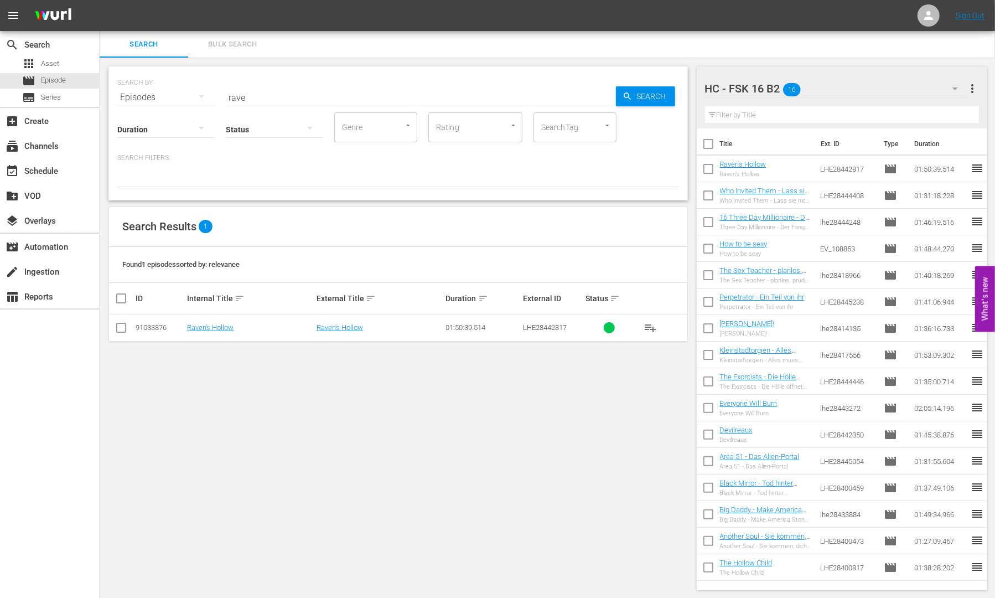
click at [462, 438] on div "SEARCH BY Search By Episodes Search ID, Title, Description, Keywords, or Catego…" at bounding box center [398, 328] width 597 height 541
click at [46, 65] on span "Asset" at bounding box center [50, 63] width 18 height 11
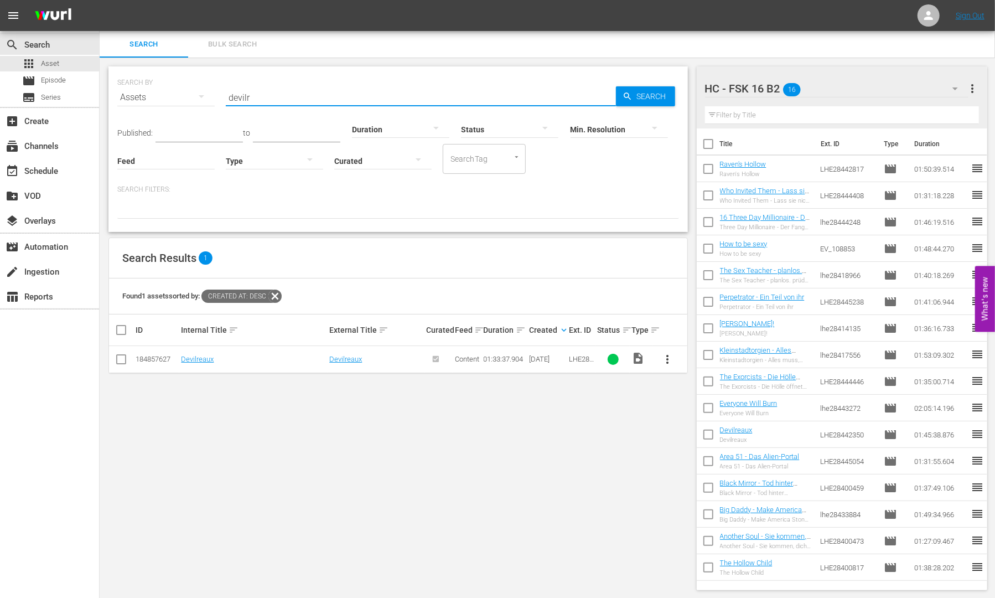
click at [237, 95] on input "devilr" at bounding box center [421, 97] width 390 height 27
type input "diavl"
click at [671, 359] on span "more_vert" at bounding box center [667, 359] width 13 height 13
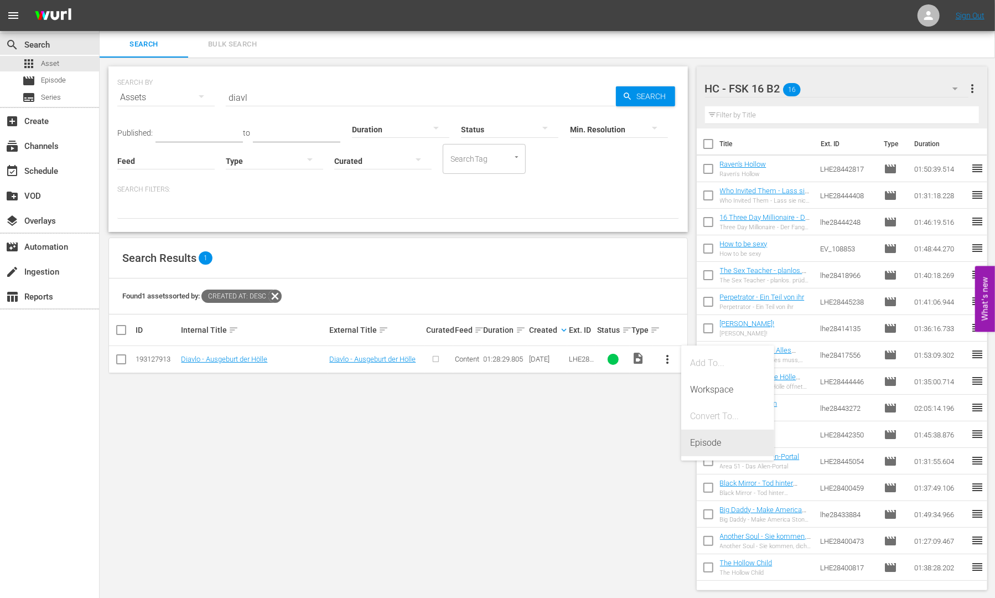
click at [713, 455] on div "Episode" at bounding box center [727, 443] width 75 height 27
click at [710, 446] on div "Episode" at bounding box center [727, 443] width 75 height 27
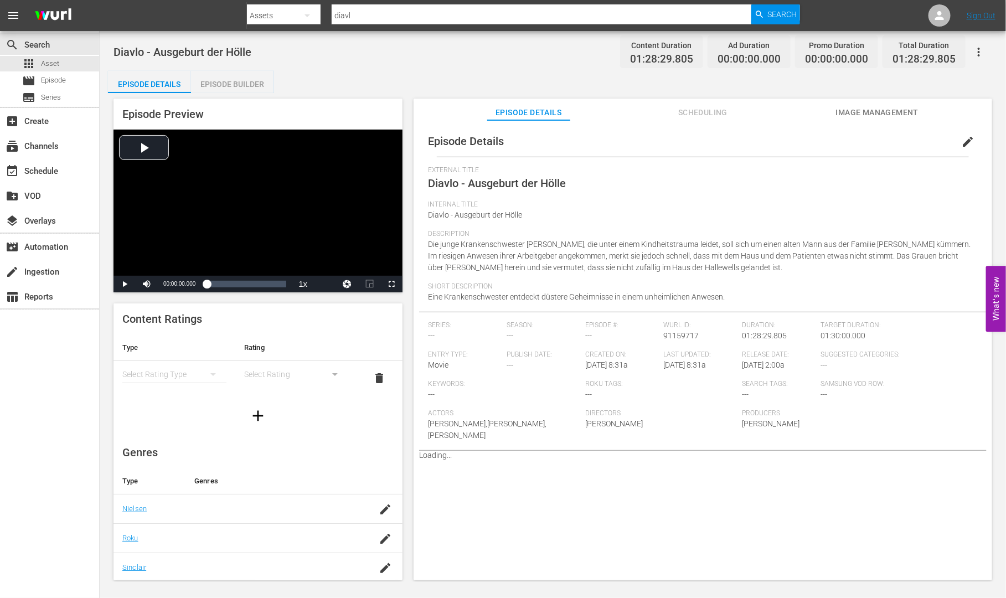
click at [219, 84] on div "Episode Builder" at bounding box center [232, 84] width 83 height 27
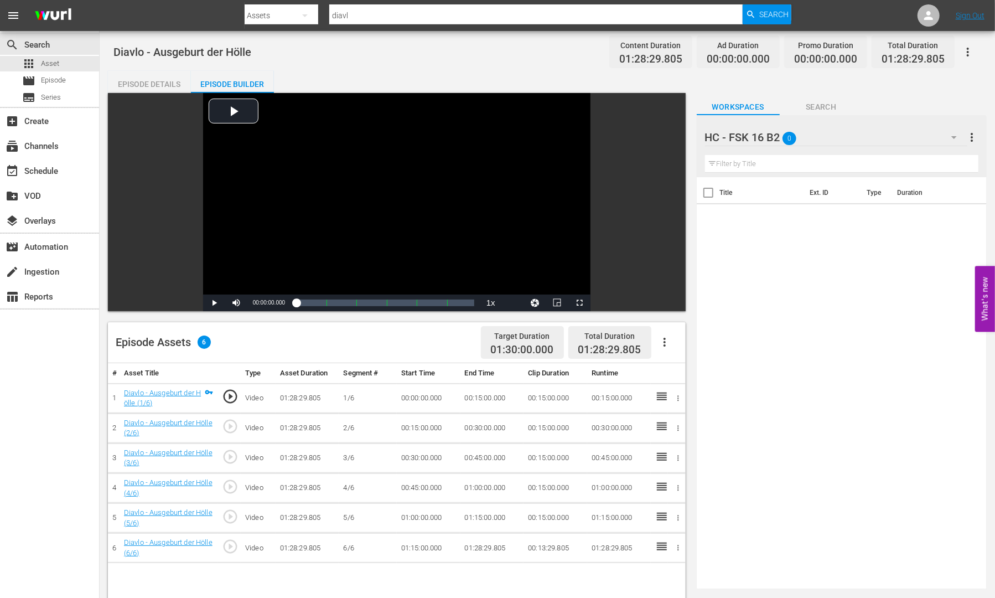
click at [928, 137] on div "HC - FSK 16 B2 0" at bounding box center [836, 137] width 262 height 31
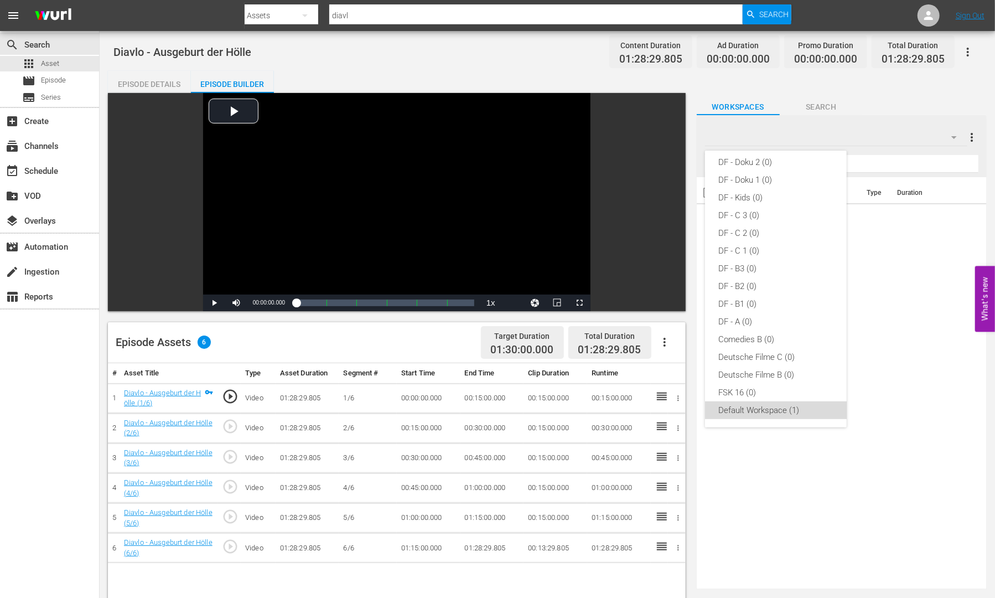
click at [794, 405] on div "Default Workspace (1)" at bounding box center [775, 410] width 115 height 18
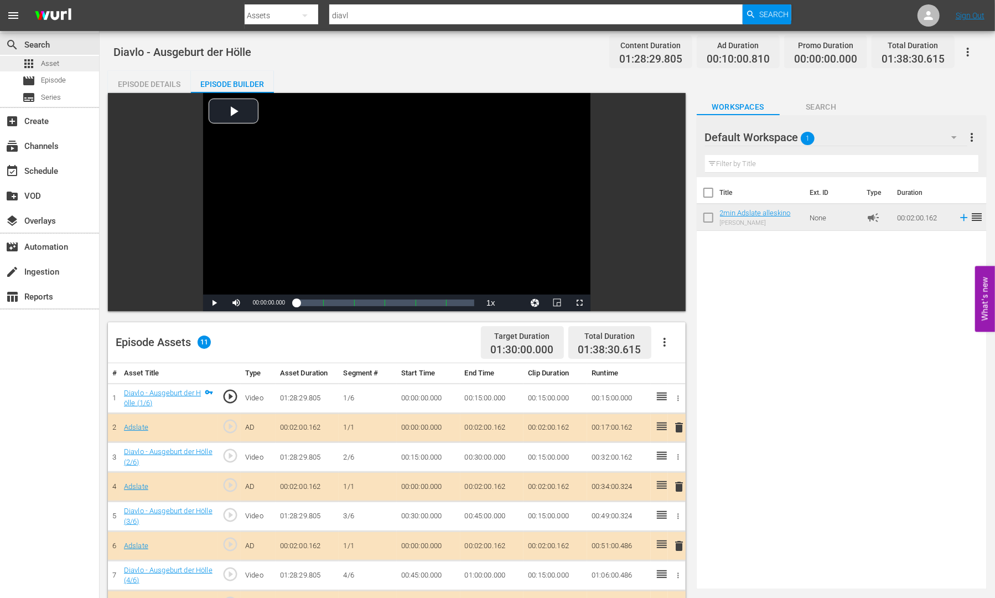
click at [53, 64] on span "Asset" at bounding box center [50, 63] width 18 height 11
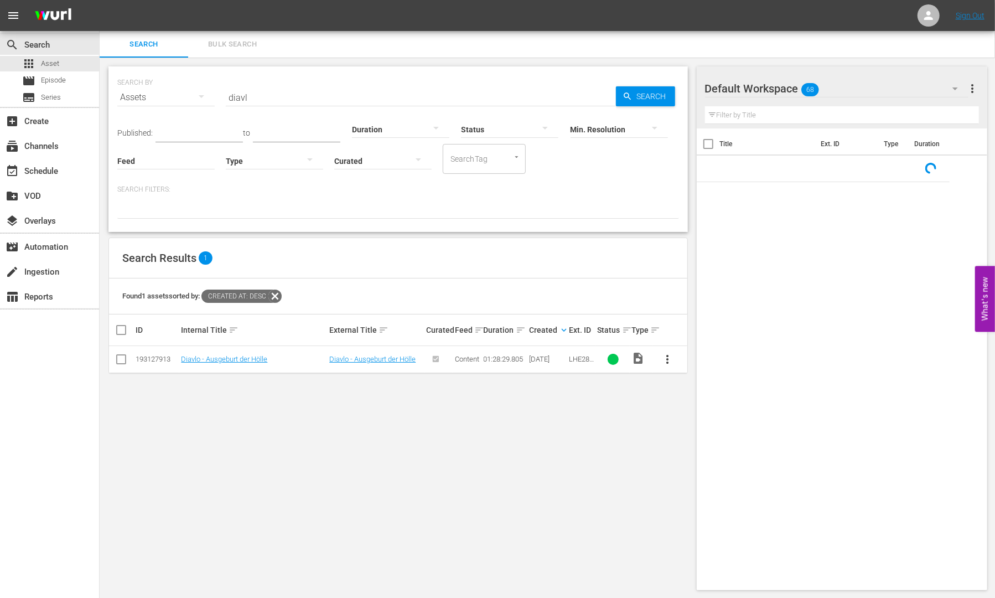
click at [261, 95] on input "diavl" at bounding box center [421, 97] width 390 height 27
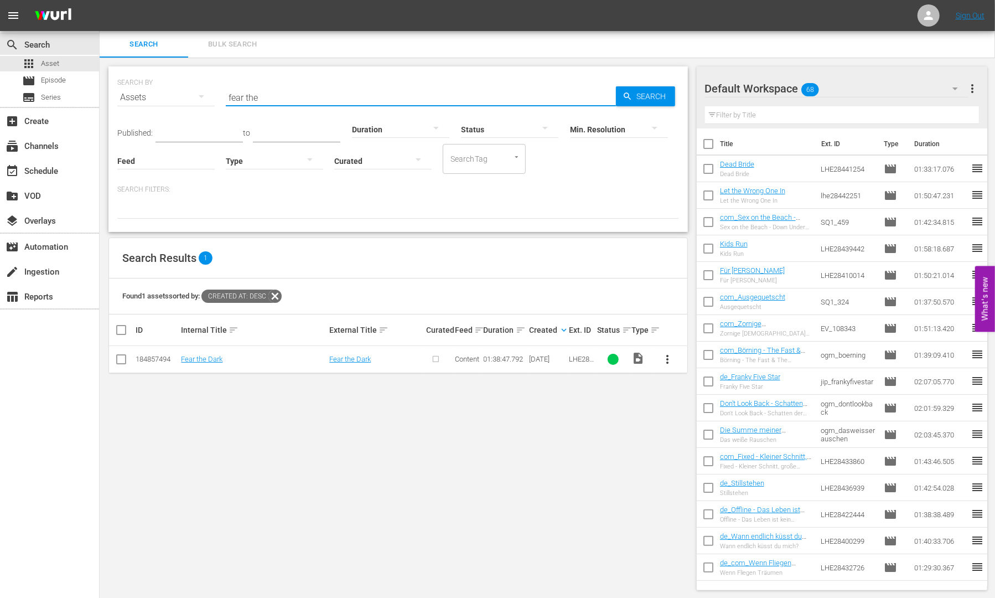
type input "fear the"
click at [672, 356] on span "more_vert" at bounding box center [667, 359] width 13 height 13
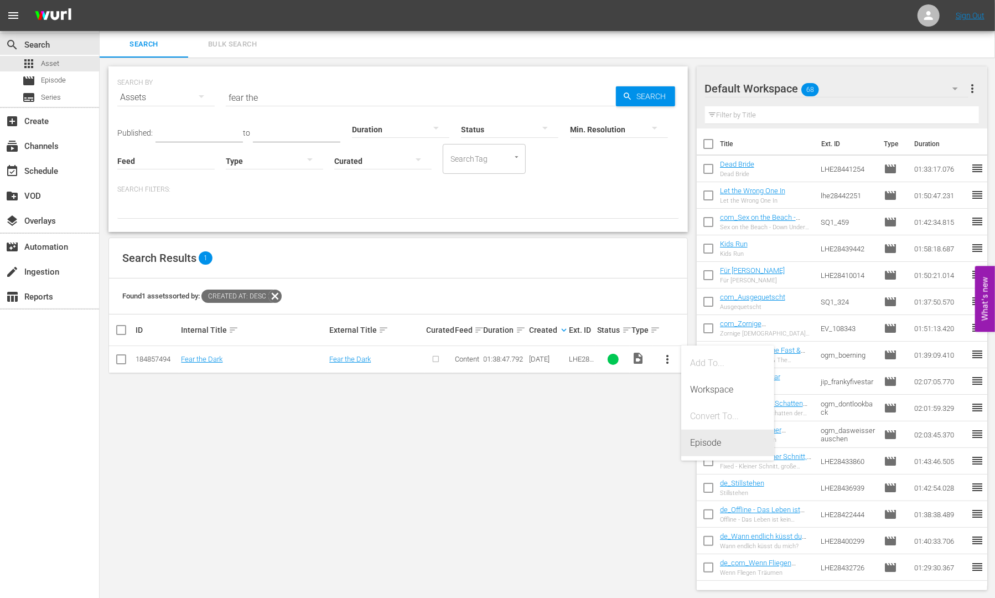
click at [700, 452] on div "Episode" at bounding box center [727, 443] width 75 height 27
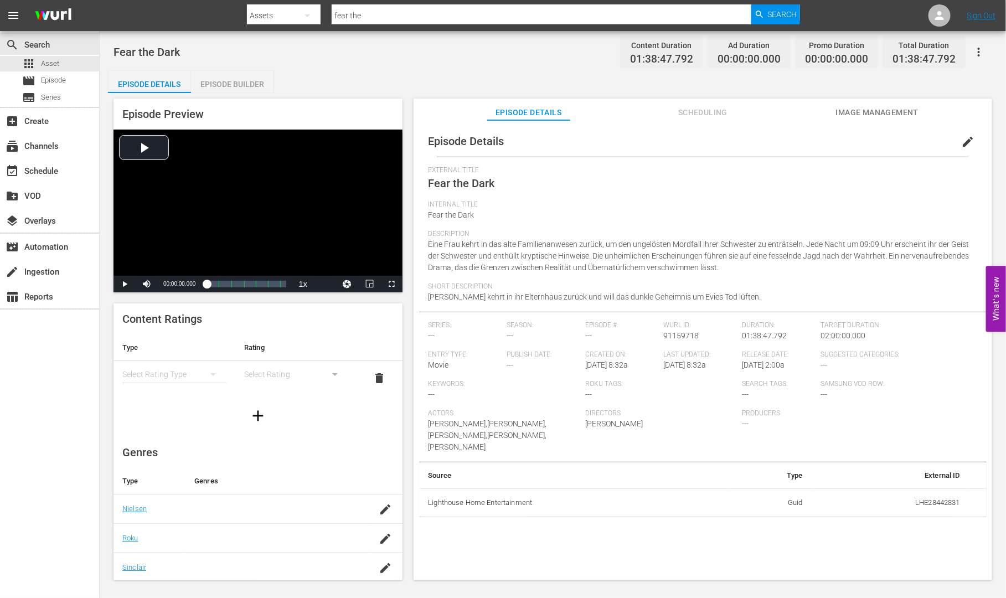
drag, startPoint x: 237, startPoint y: 80, endPoint x: 277, endPoint y: 104, distance: 46.4
click at [237, 81] on div "Episode Builder" at bounding box center [232, 84] width 83 height 27
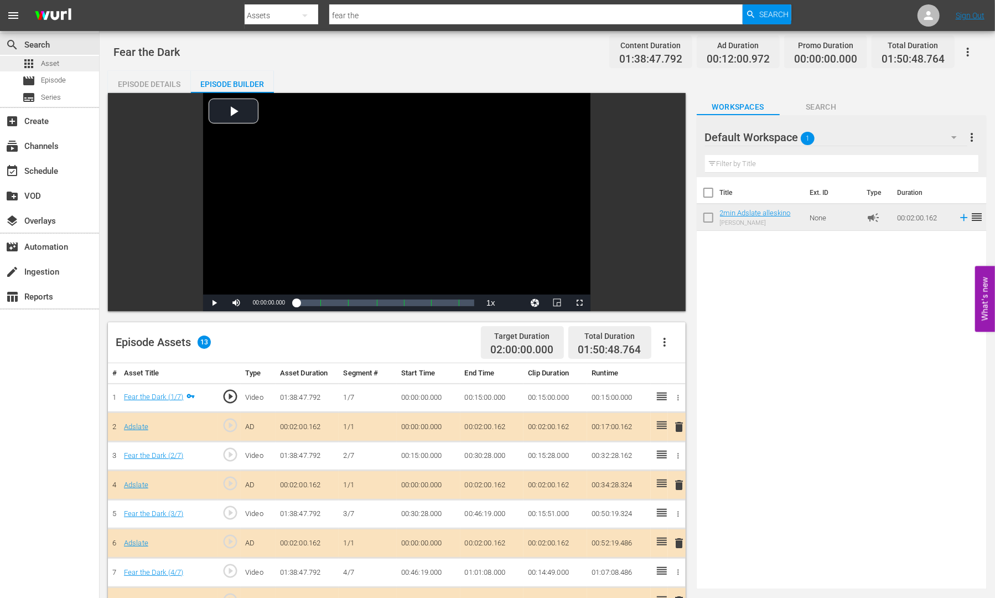
click at [50, 62] on span "Asset" at bounding box center [50, 63] width 18 height 11
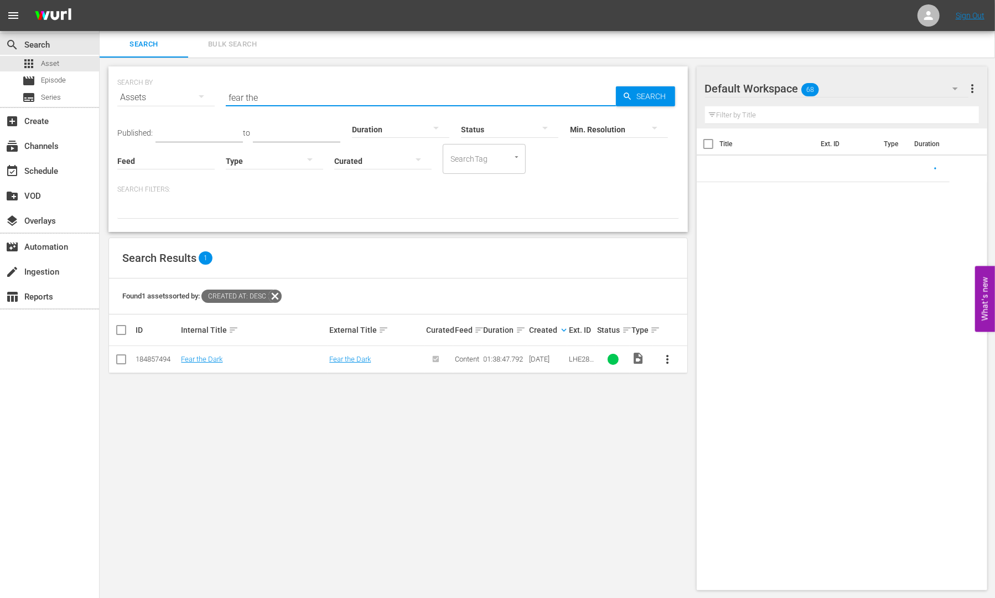
click at [305, 104] on input "fear the" at bounding box center [421, 97] width 390 height 27
click at [304, 102] on input "fear the" at bounding box center [421, 97] width 390 height 27
click at [304, 101] on input "fear the" at bounding box center [421, 97] width 390 height 27
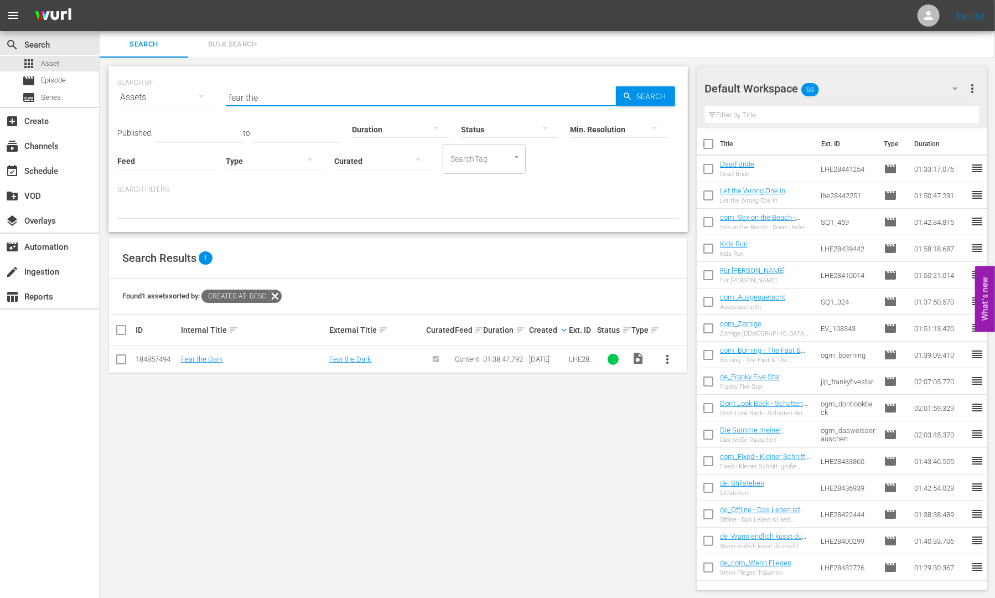
click at [304, 101] on input "fear the" at bounding box center [421, 97] width 390 height 27
type input "godle"
click at [669, 360] on span "more_vert" at bounding box center [667, 359] width 13 height 13
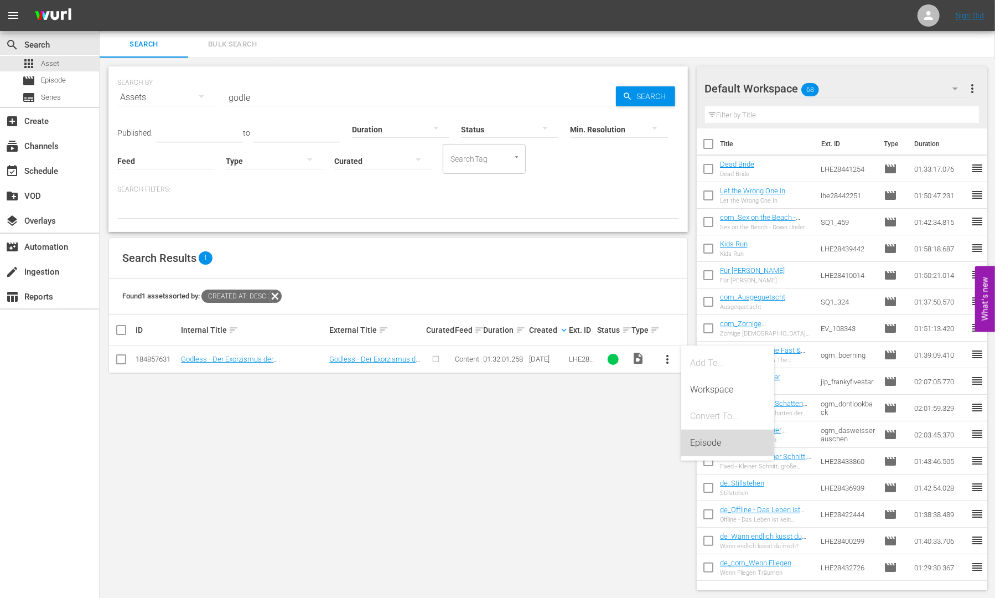
click at [713, 444] on div "Episode" at bounding box center [727, 443] width 75 height 27
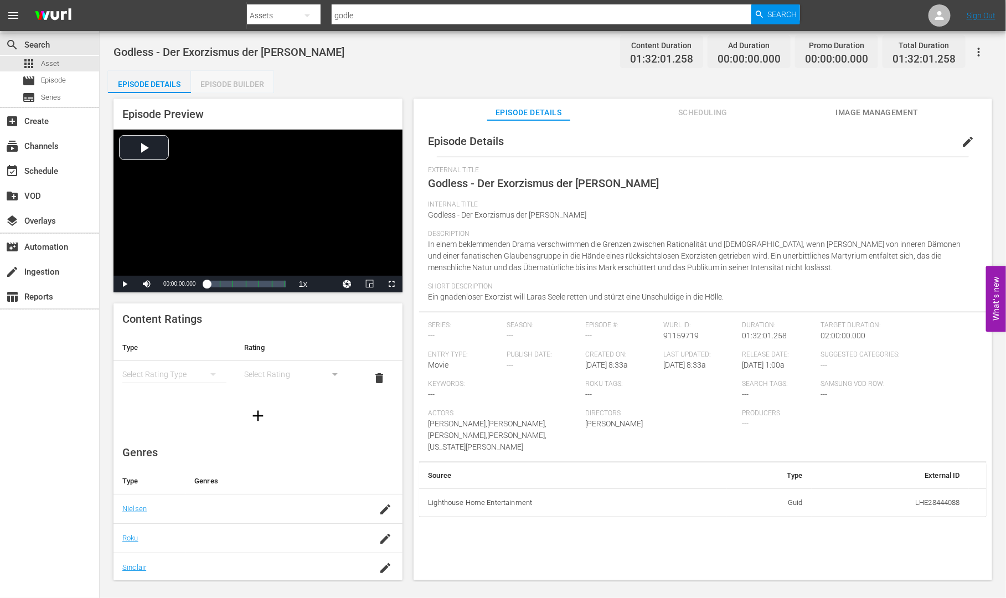
click at [251, 90] on div "Episode Builder" at bounding box center [232, 84] width 83 height 27
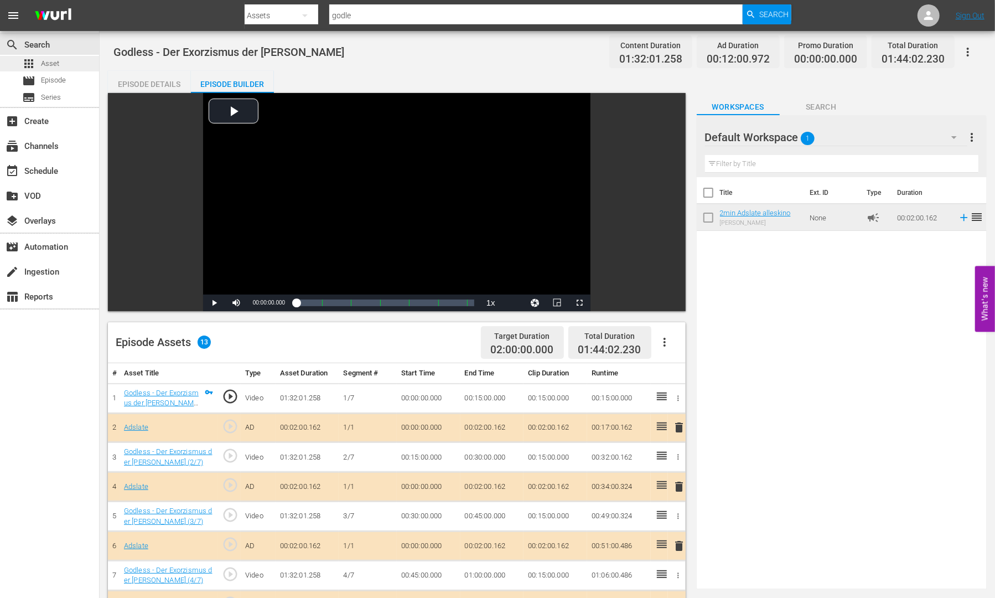
click at [37, 64] on div "apps Asset" at bounding box center [40, 63] width 37 height 15
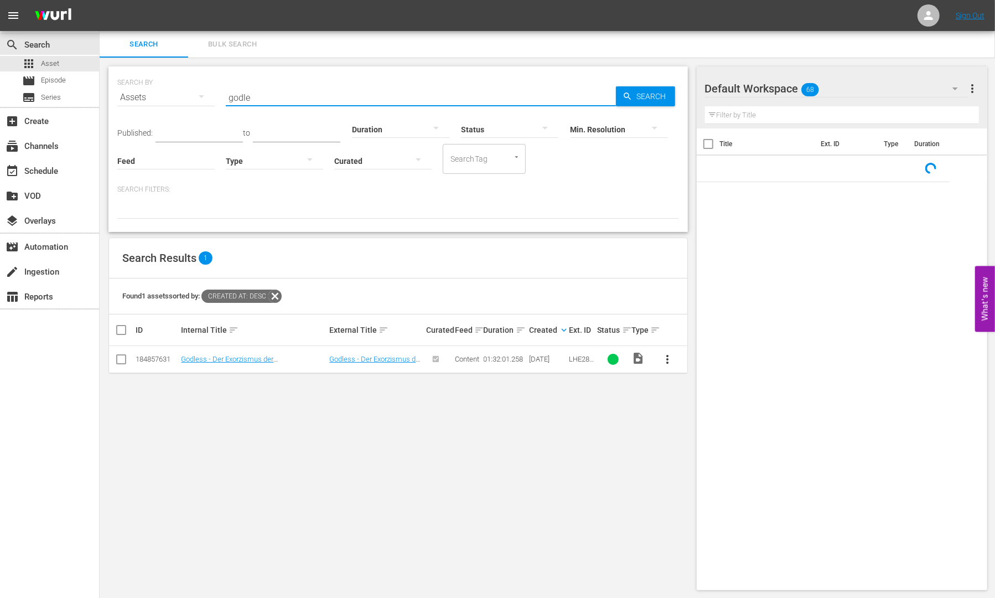
click at [302, 90] on input "godle" at bounding box center [421, 97] width 390 height 27
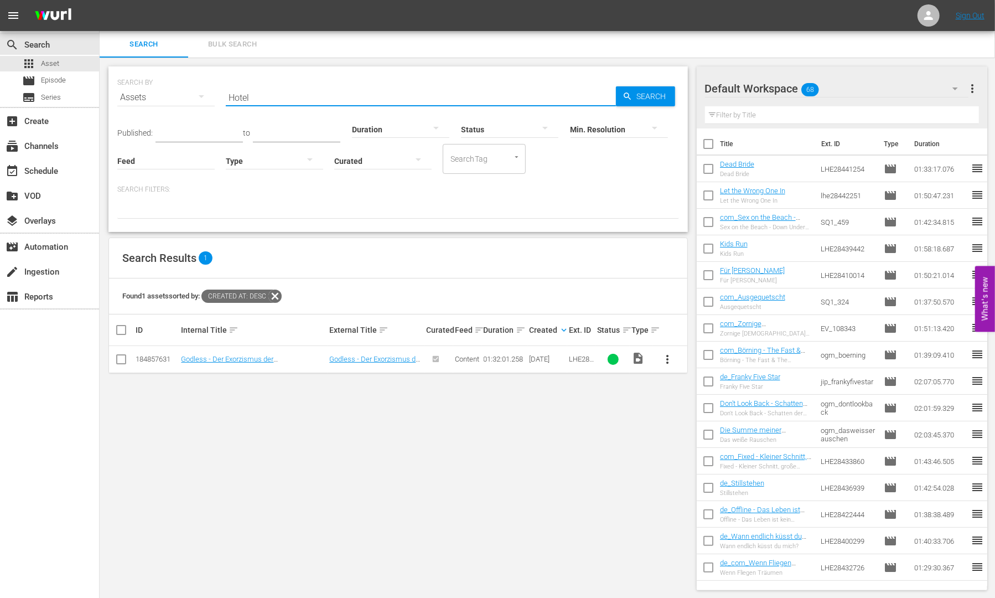
type input "Hotel"
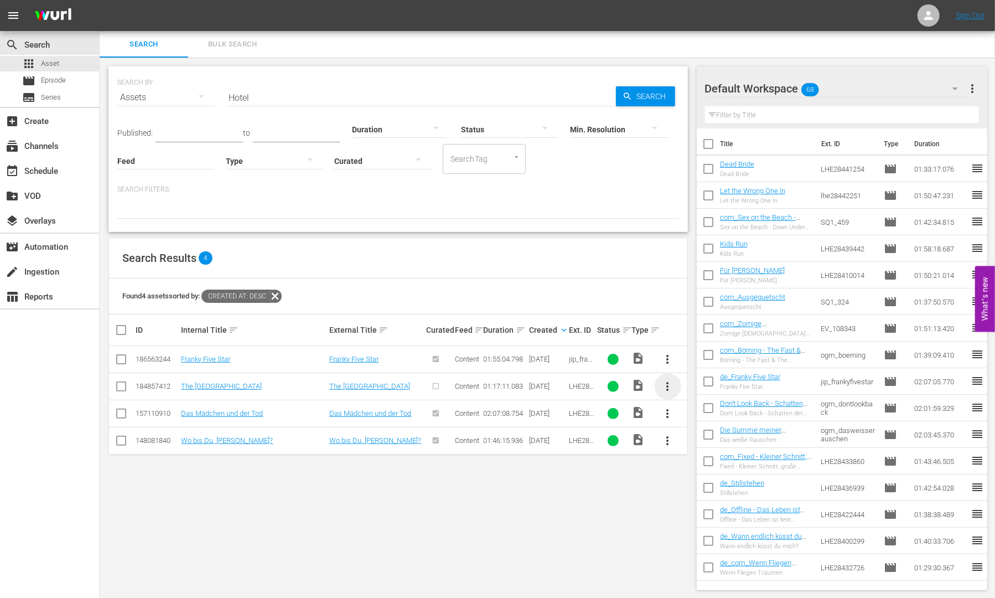
click at [670, 386] on span "more_vert" at bounding box center [667, 386] width 13 height 13
click at [713, 476] on div "Episode" at bounding box center [727, 470] width 75 height 27
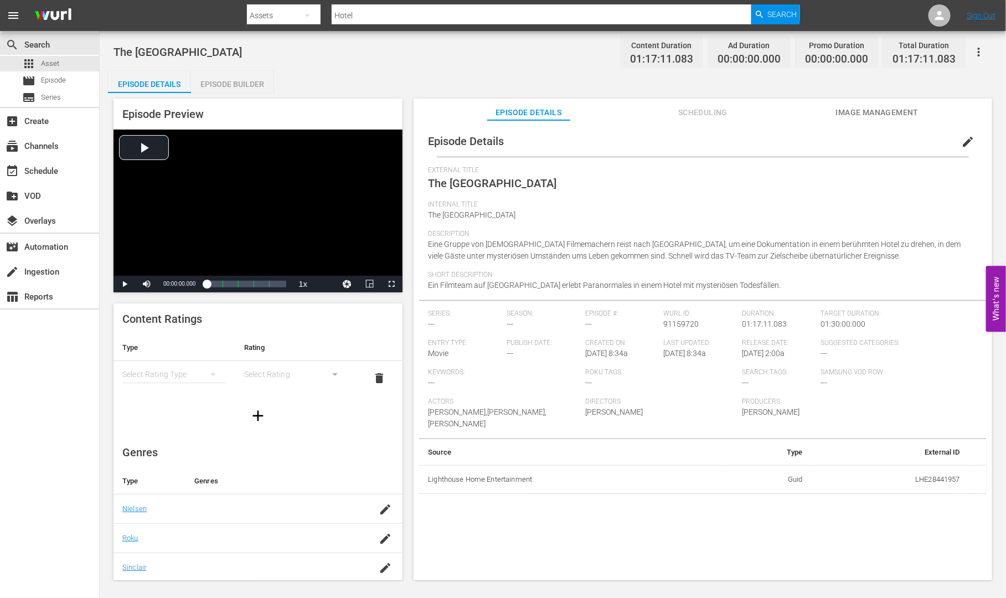
click at [248, 79] on div "Episode Builder" at bounding box center [232, 84] width 83 height 27
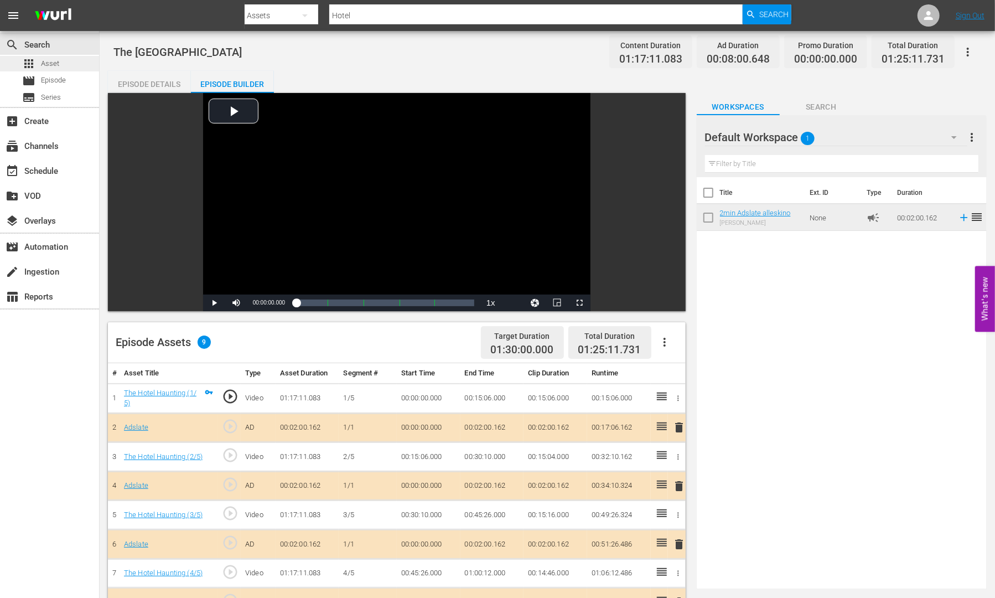
click at [45, 66] on span "Asset" at bounding box center [50, 63] width 18 height 11
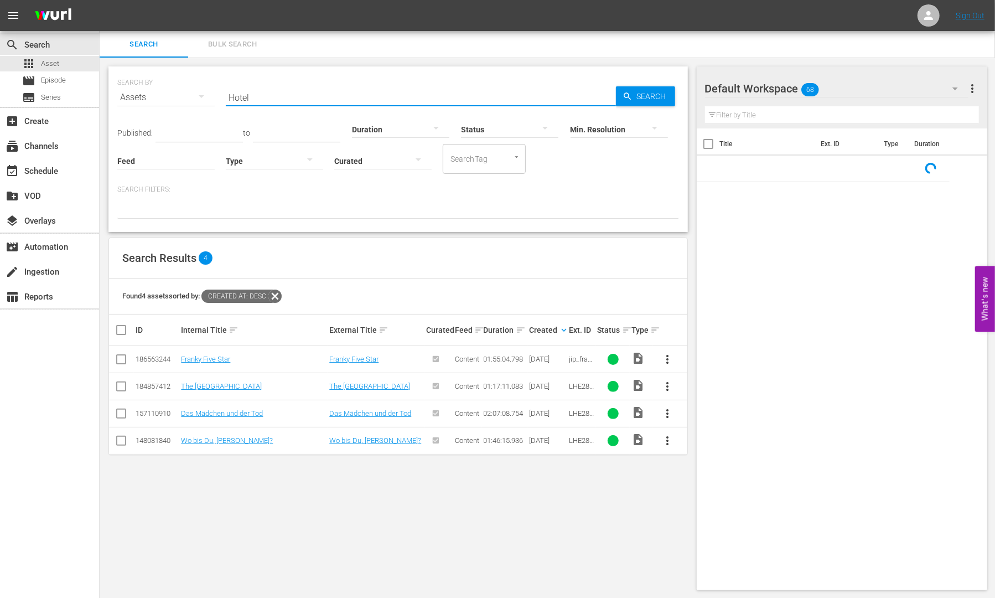
click at [246, 100] on input "Hotel" at bounding box center [421, 97] width 390 height 27
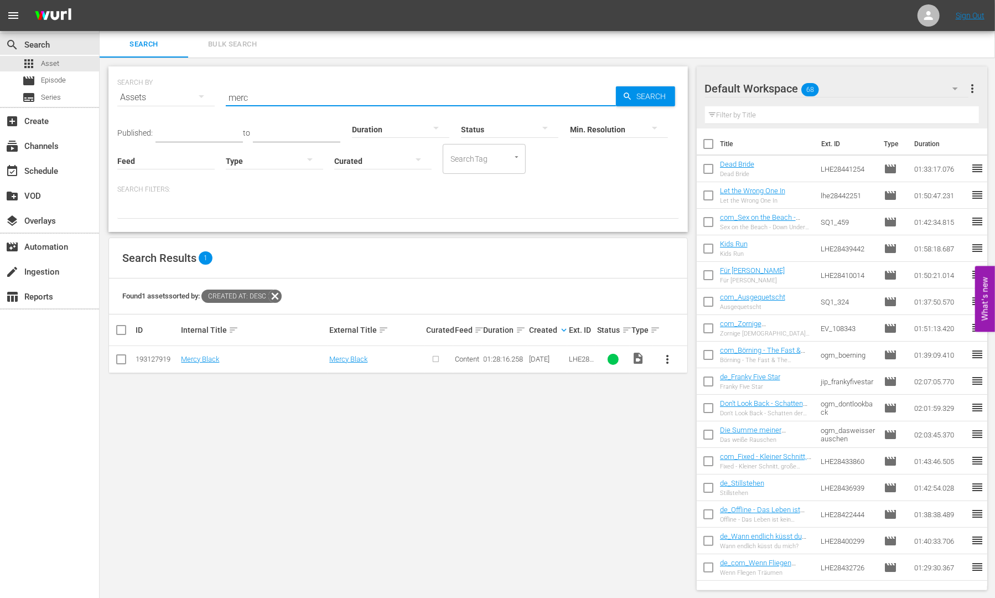
type input "merc"
click at [665, 360] on span "more_vert" at bounding box center [667, 359] width 13 height 13
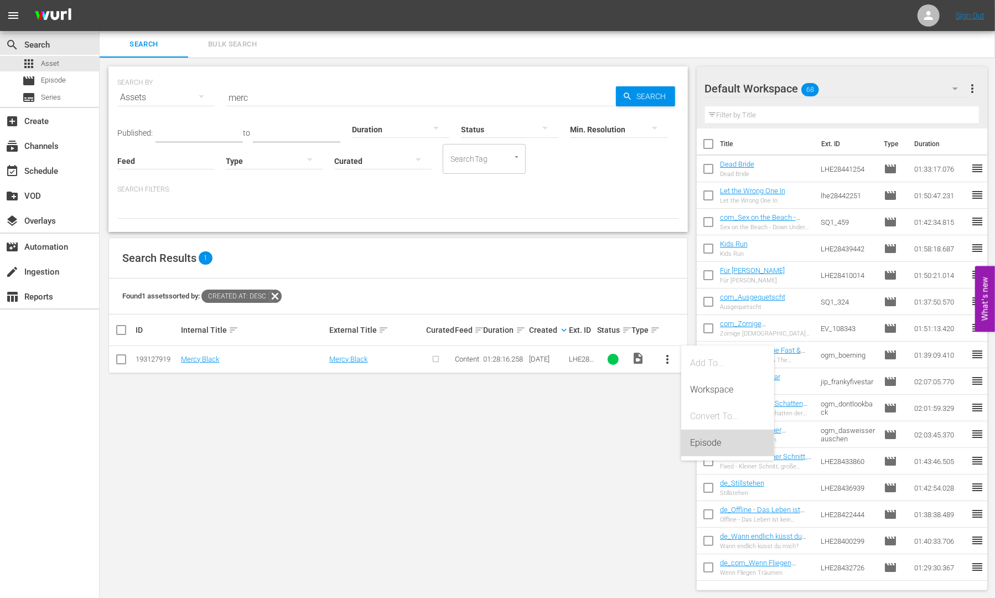
click at [708, 447] on div "Episode" at bounding box center [727, 443] width 75 height 27
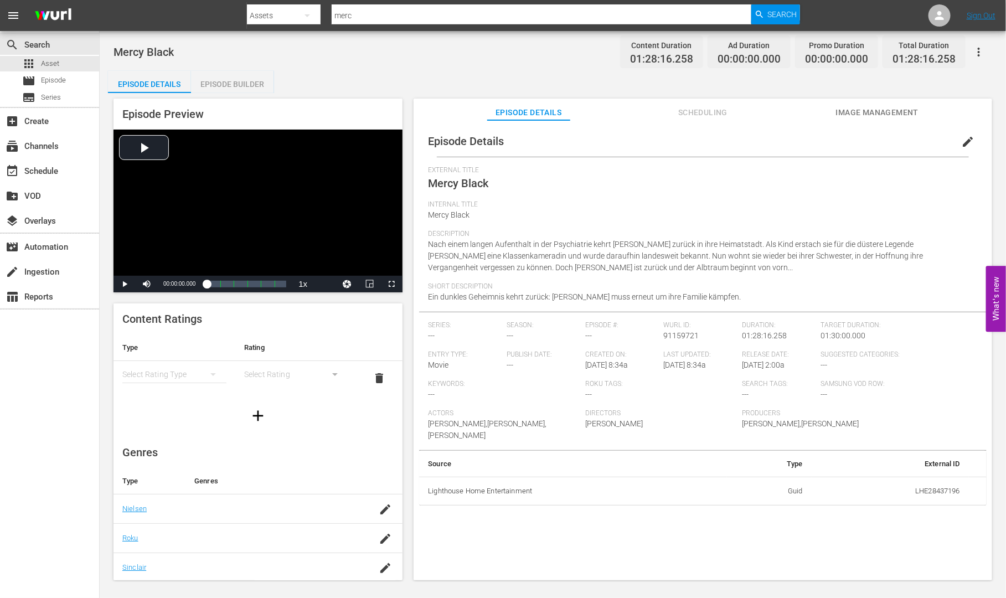
click at [217, 82] on div "Episode Builder" at bounding box center [232, 84] width 83 height 27
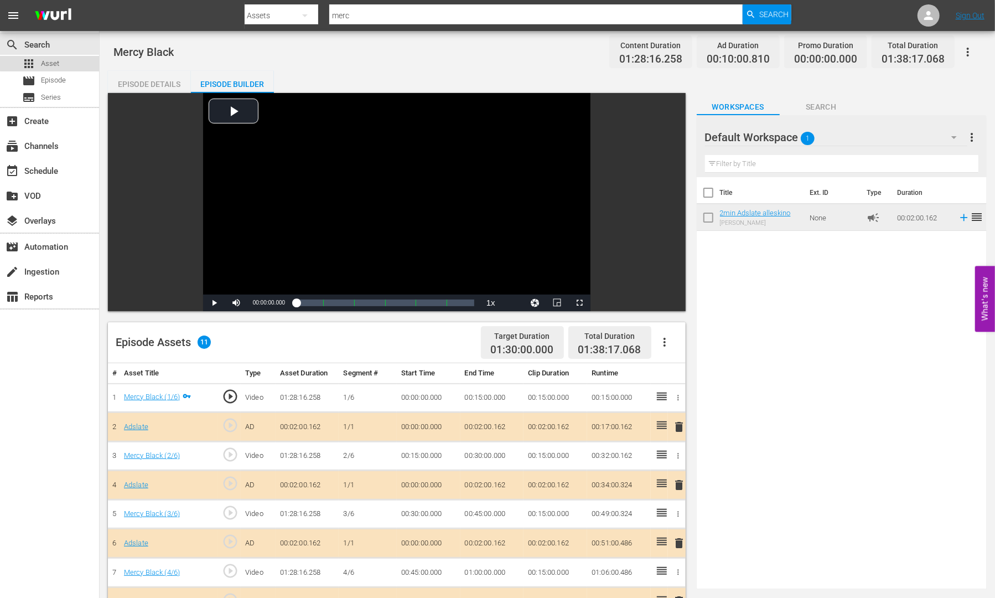
click at [56, 62] on span "Asset" at bounding box center [50, 63] width 18 height 11
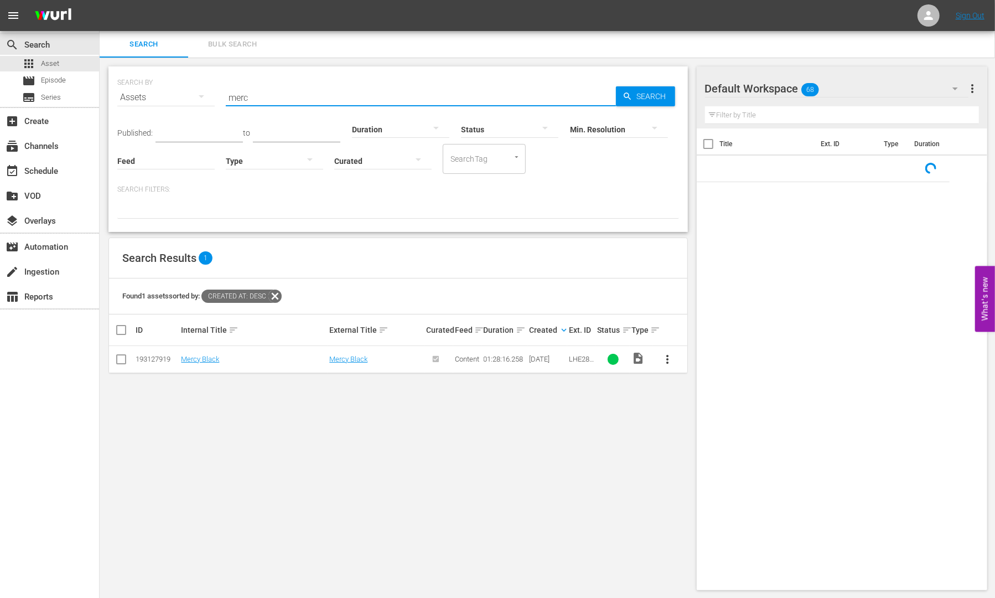
click at [282, 105] on input "merc" at bounding box center [421, 97] width 390 height 27
click at [282, 105] on div "Search ID, Title, Description, Keywords, or Category merc" at bounding box center [421, 97] width 390 height 27
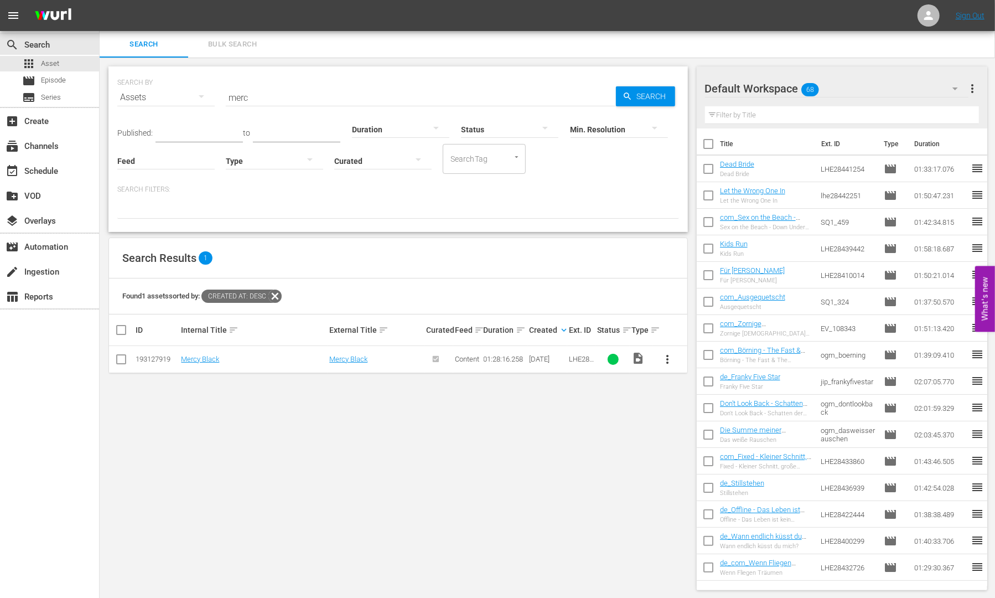
click at [248, 98] on input "merc" at bounding box center [421, 97] width 390 height 27
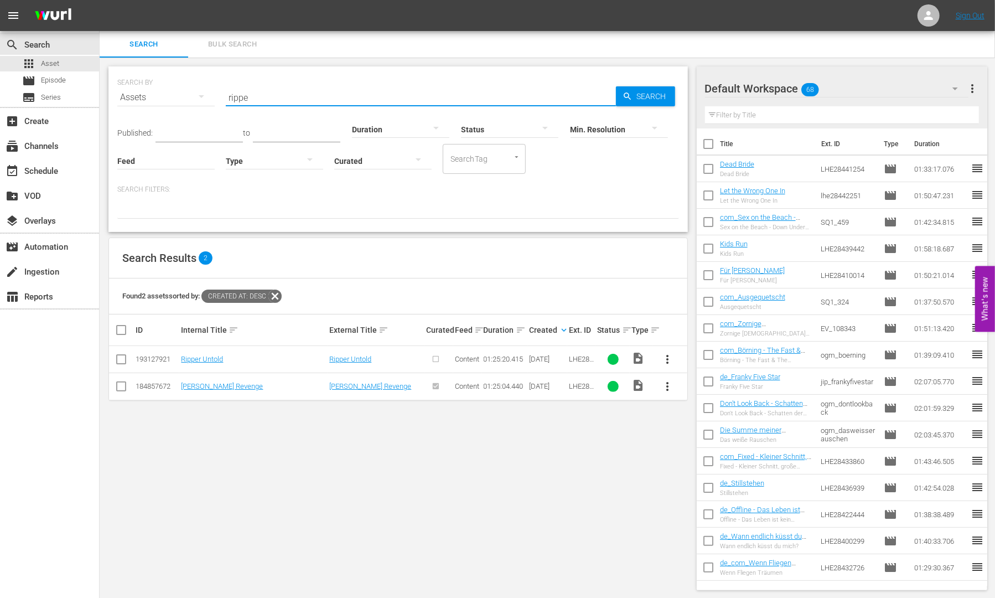
type input "rippe"
click at [666, 358] on span "more_vert" at bounding box center [667, 359] width 13 height 13
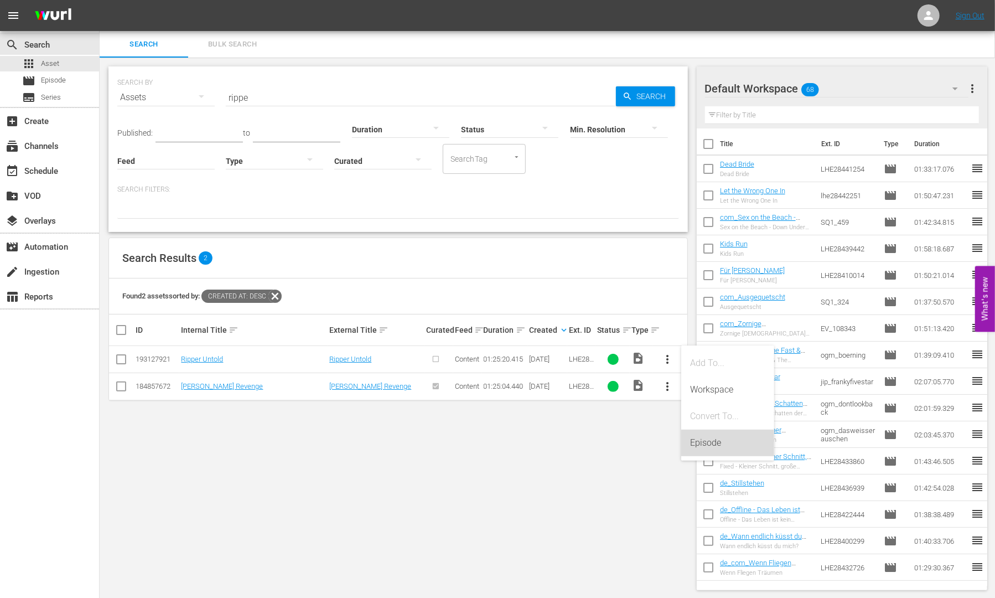
click at [714, 444] on div "Episode" at bounding box center [727, 443] width 75 height 27
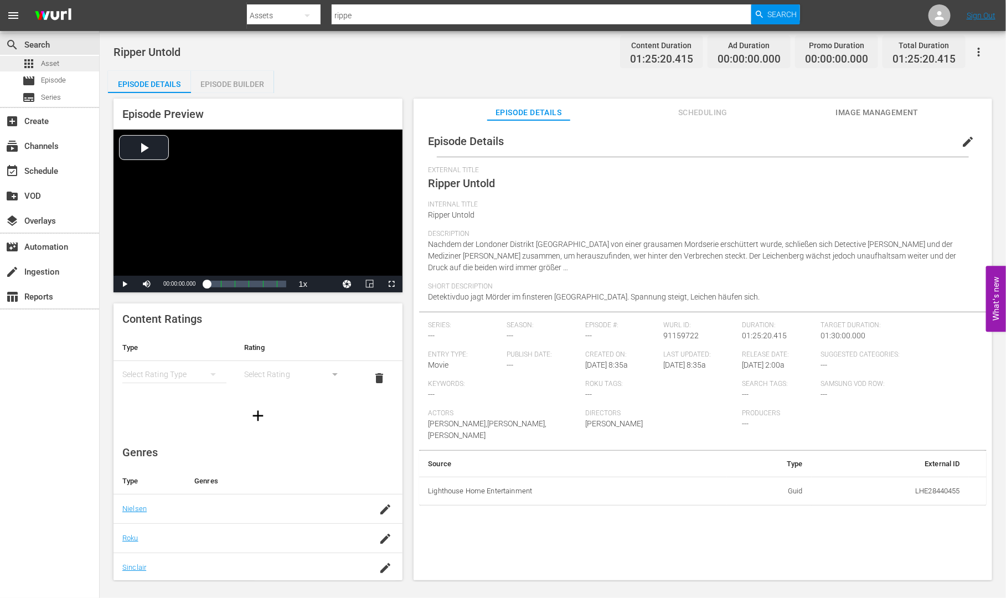
click at [58, 58] on span "Asset" at bounding box center [50, 63] width 18 height 11
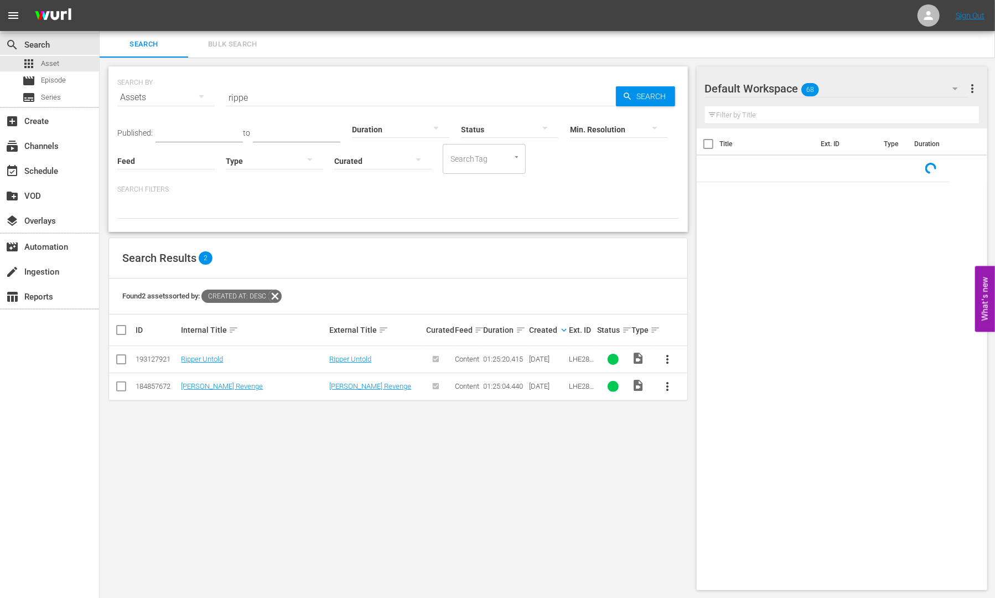
click at [317, 101] on input "rippe" at bounding box center [421, 97] width 390 height 27
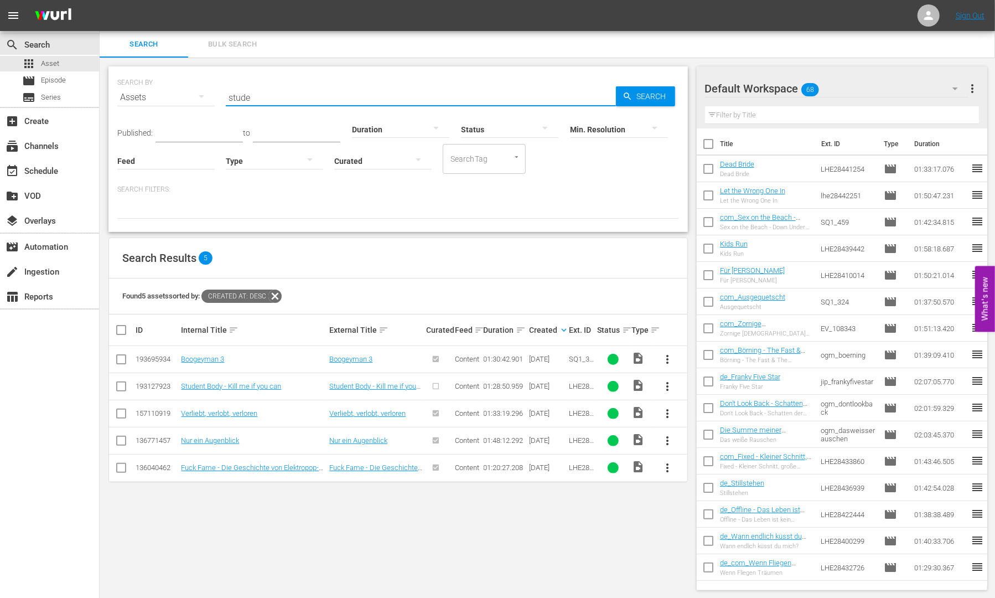
type input "stude"
click at [668, 386] on span "more_vert" at bounding box center [667, 386] width 13 height 13
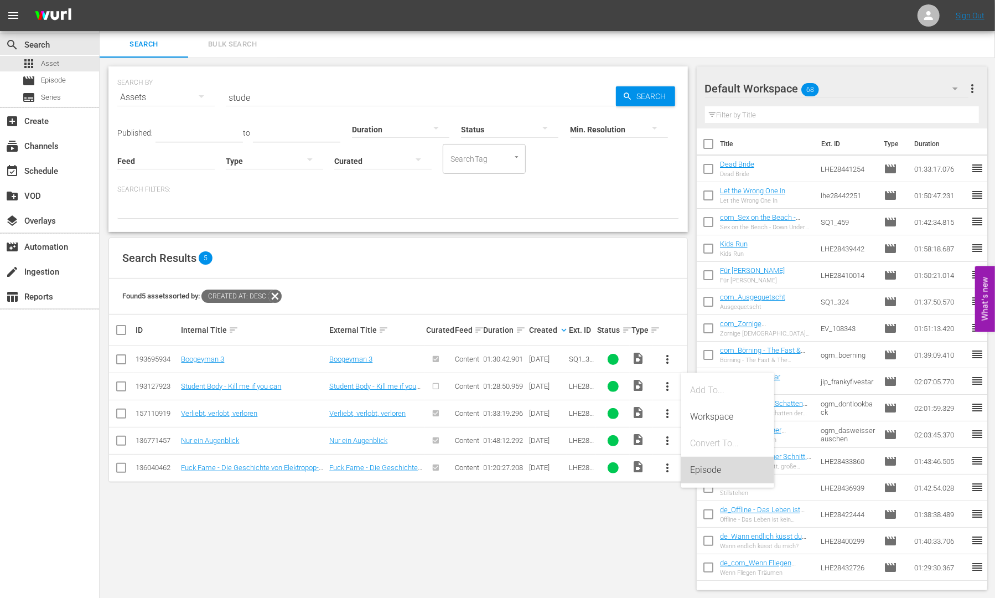
click at [714, 475] on div "Episode" at bounding box center [727, 470] width 75 height 27
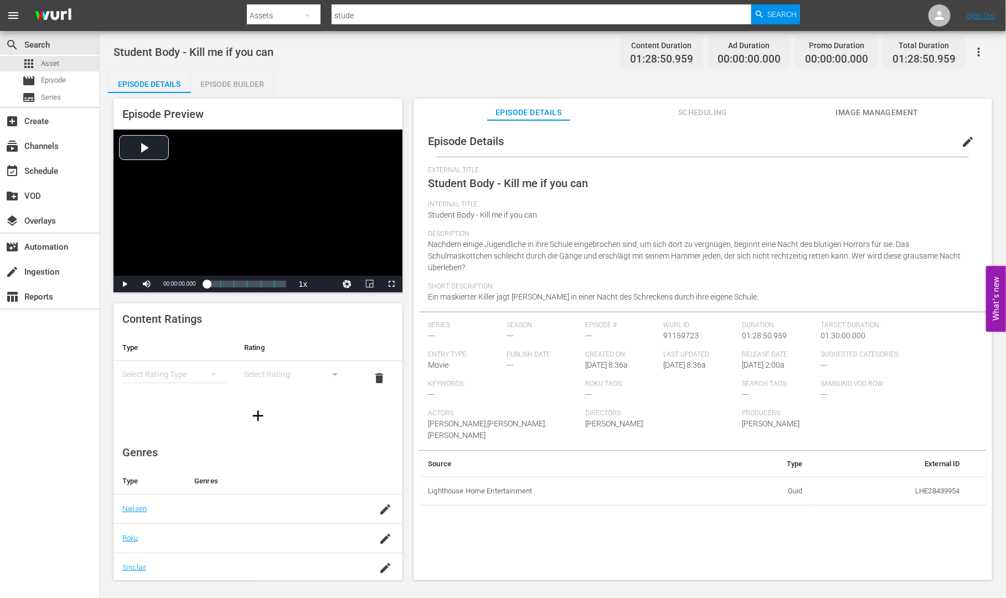
drag, startPoint x: 227, startPoint y: 84, endPoint x: 270, endPoint y: 108, distance: 49.6
click at [227, 84] on div "Episode Builder" at bounding box center [232, 84] width 83 height 27
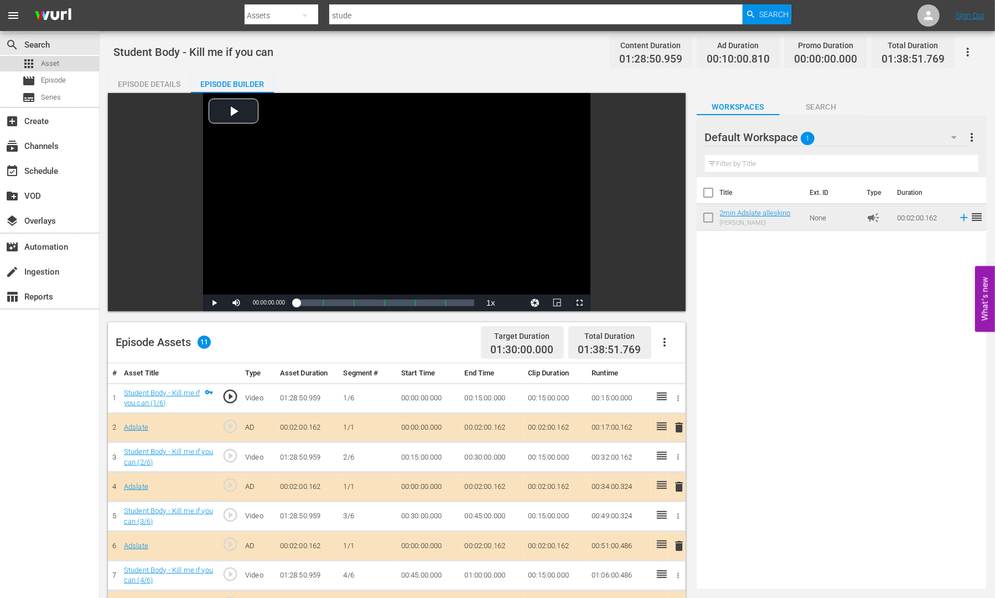
click at [55, 64] on span "Asset" at bounding box center [50, 63] width 18 height 11
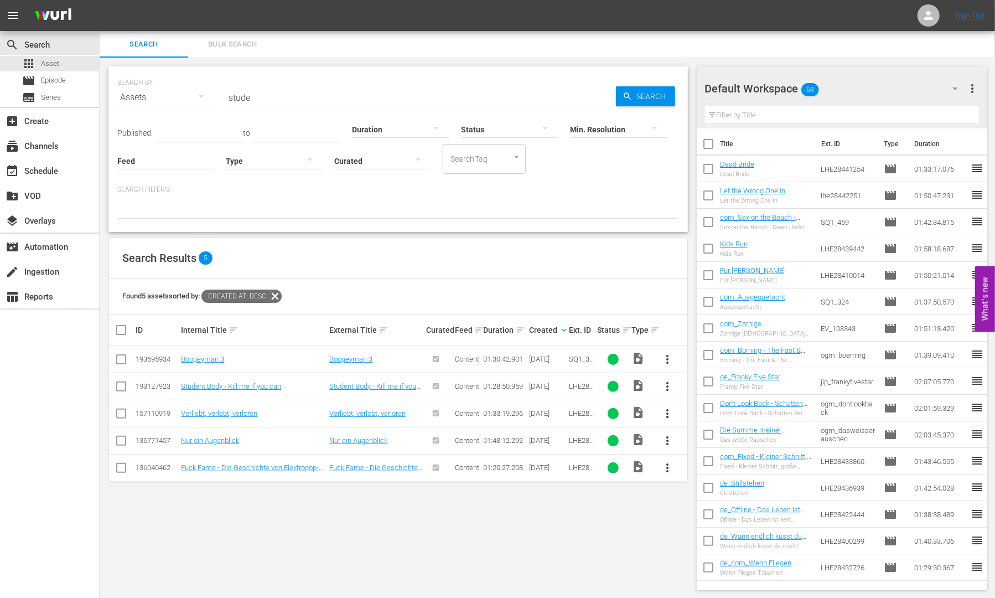
drag, startPoint x: 286, startPoint y: 79, endPoint x: 284, endPoint y: 85, distance: 6.3
click at [286, 81] on div "SEARCH BY Search By Assets Search ID, Title, Description, Keywords, or Category…" at bounding box center [398, 91] width 562 height 40
click at [283, 89] on input "stude" at bounding box center [421, 97] width 390 height 27
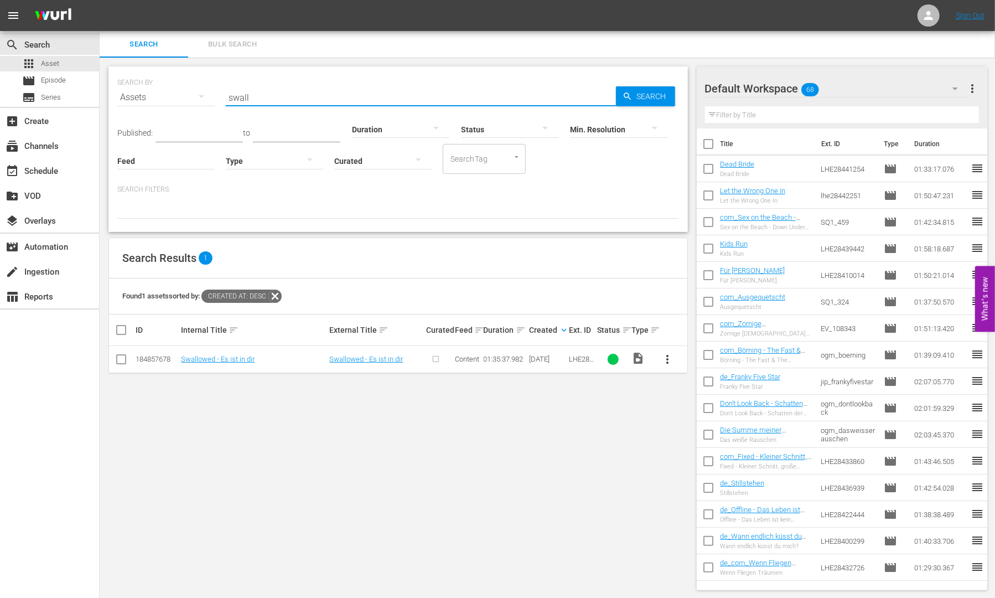
type input "swall"
click at [668, 360] on span "more_vert" at bounding box center [667, 359] width 13 height 13
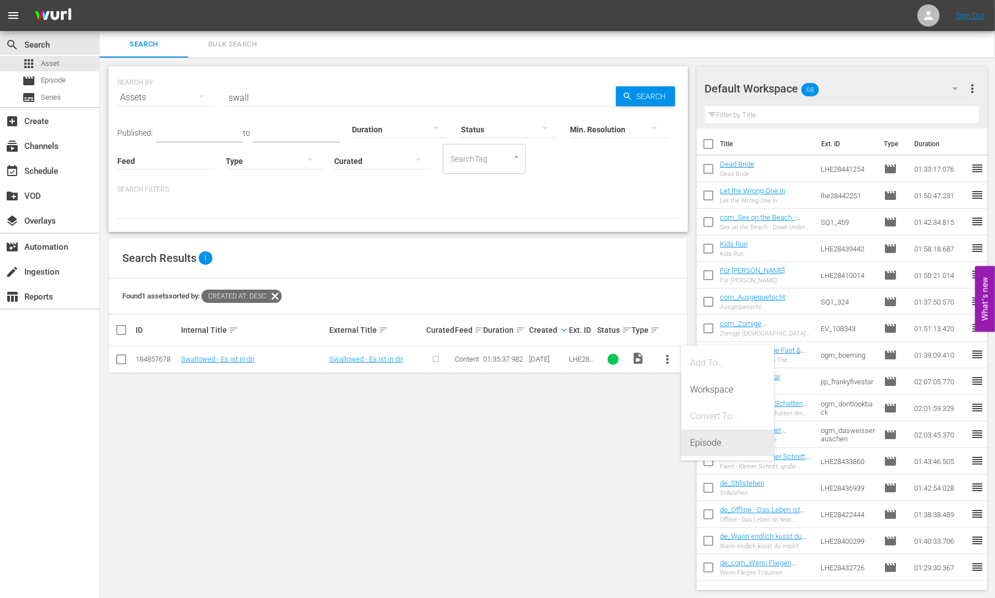
click at [713, 446] on div "Episode" at bounding box center [727, 443] width 75 height 27
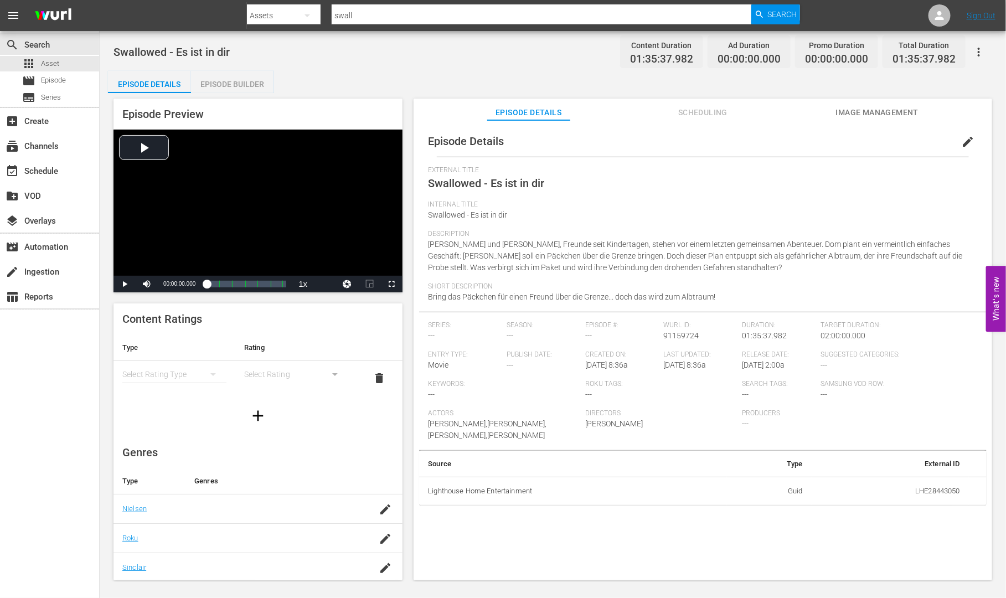
click at [240, 84] on div "Episode Builder" at bounding box center [232, 84] width 83 height 27
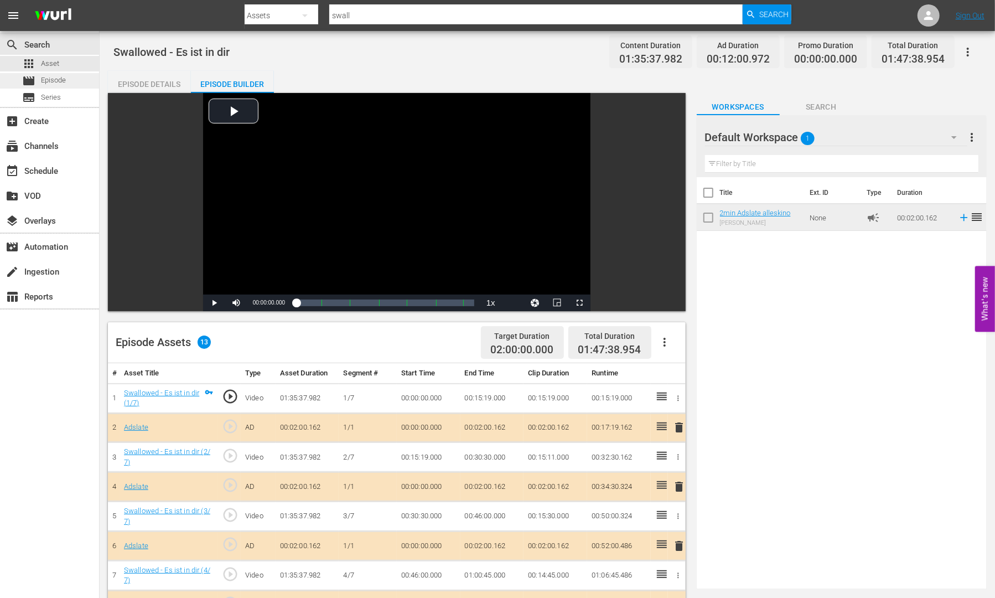
click at [38, 75] on div "movie Episode" at bounding box center [44, 80] width 44 height 15
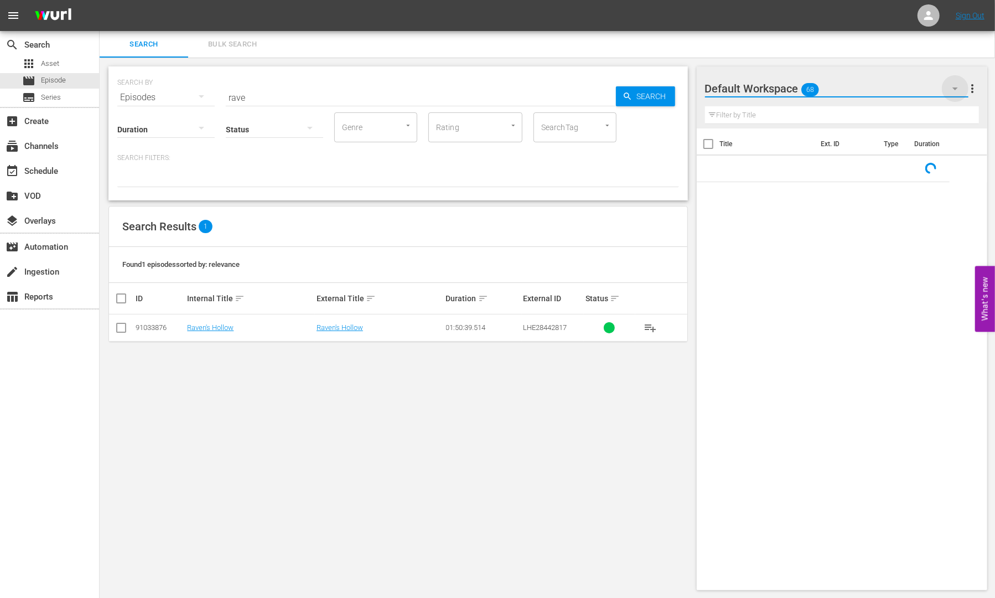
click at [959, 87] on icon "button" at bounding box center [955, 88] width 13 height 13
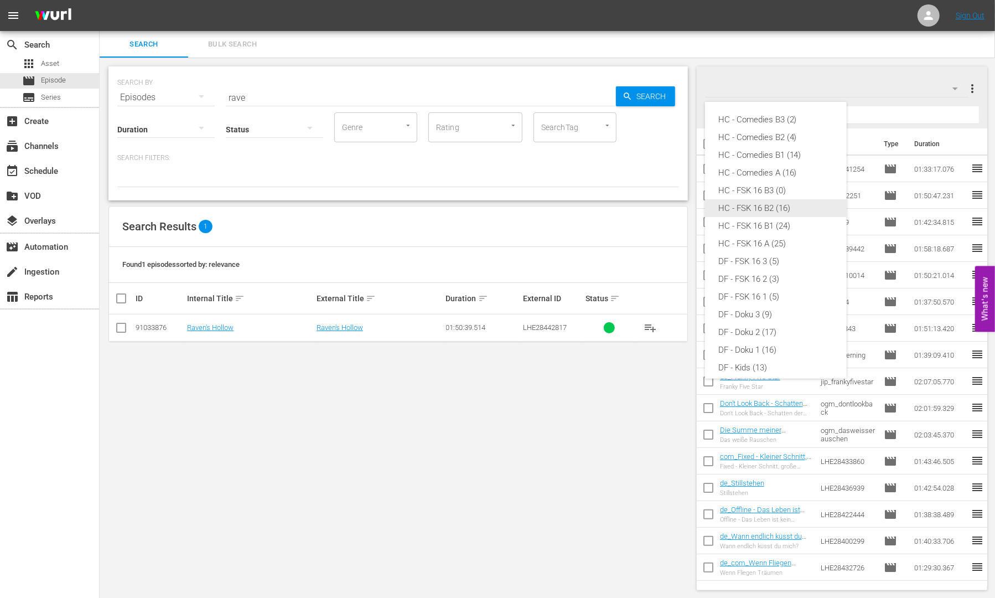
click at [790, 206] on div "HC - FSK 16 B2 (16)" at bounding box center [775, 208] width 115 height 18
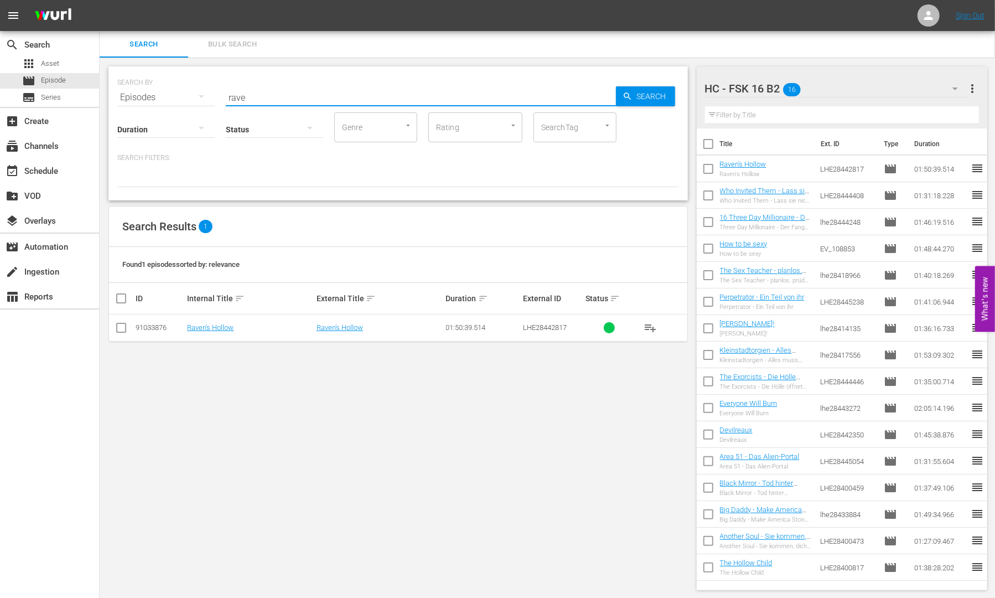
click at [250, 101] on input "rave" at bounding box center [421, 97] width 390 height 27
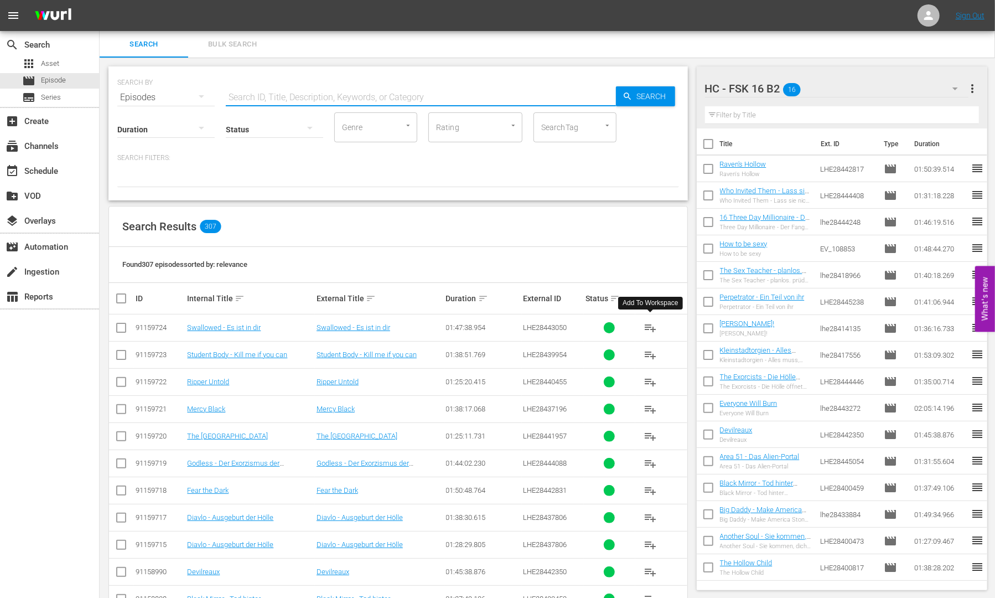
click at [651, 323] on span "playlist_add" at bounding box center [650, 327] width 13 height 13
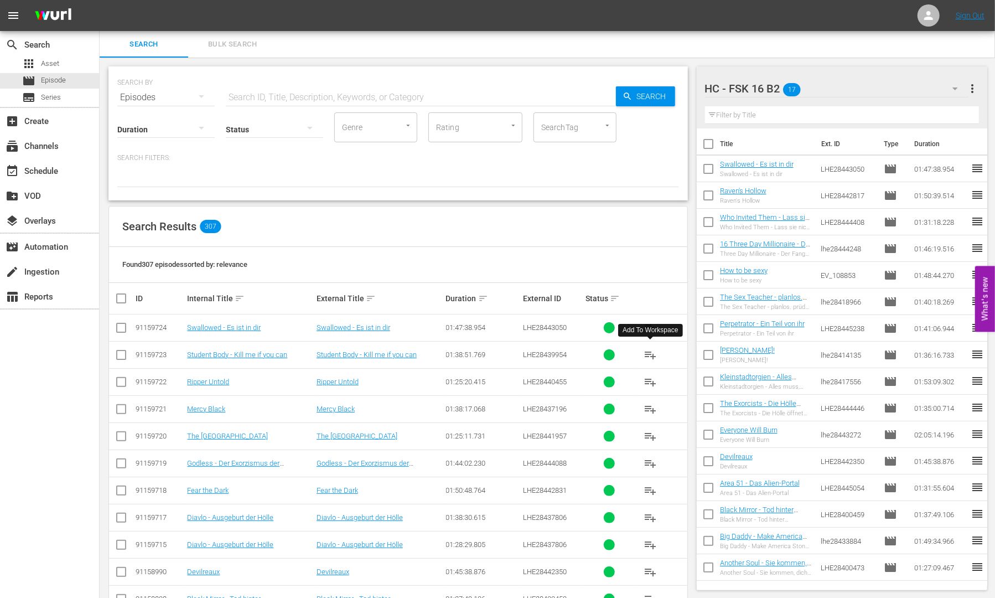
click at [649, 355] on span "playlist_add" at bounding box center [650, 354] width 13 height 13
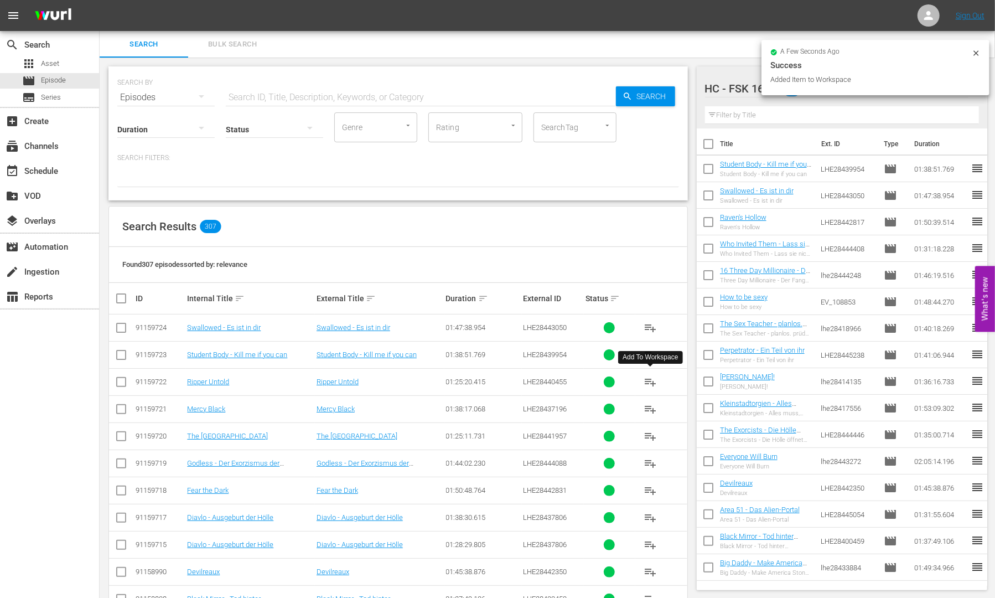
click at [650, 380] on span "playlist_add" at bounding box center [650, 381] width 13 height 13
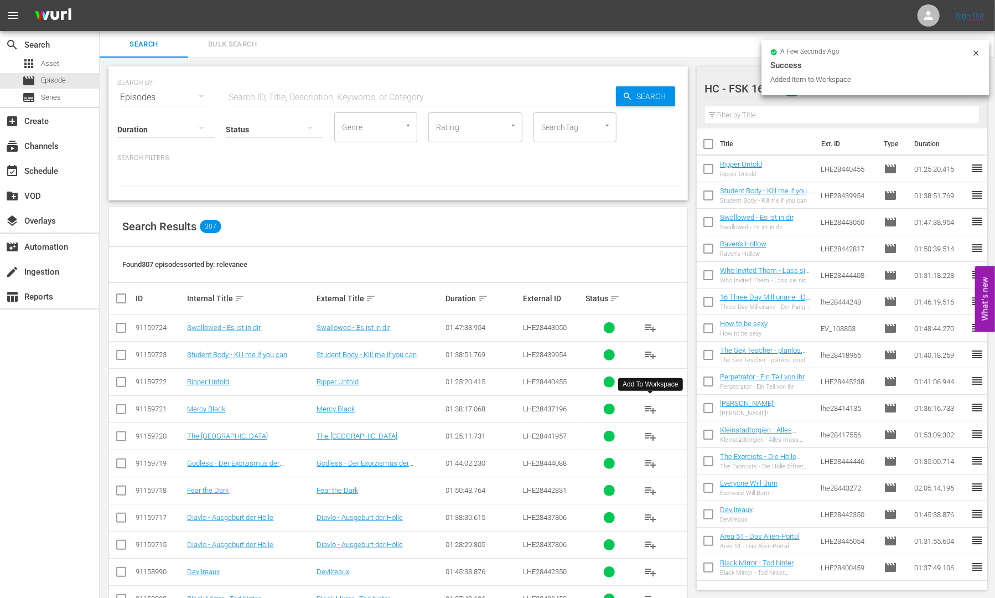
click at [653, 409] on span "playlist_add" at bounding box center [650, 408] width 13 height 13
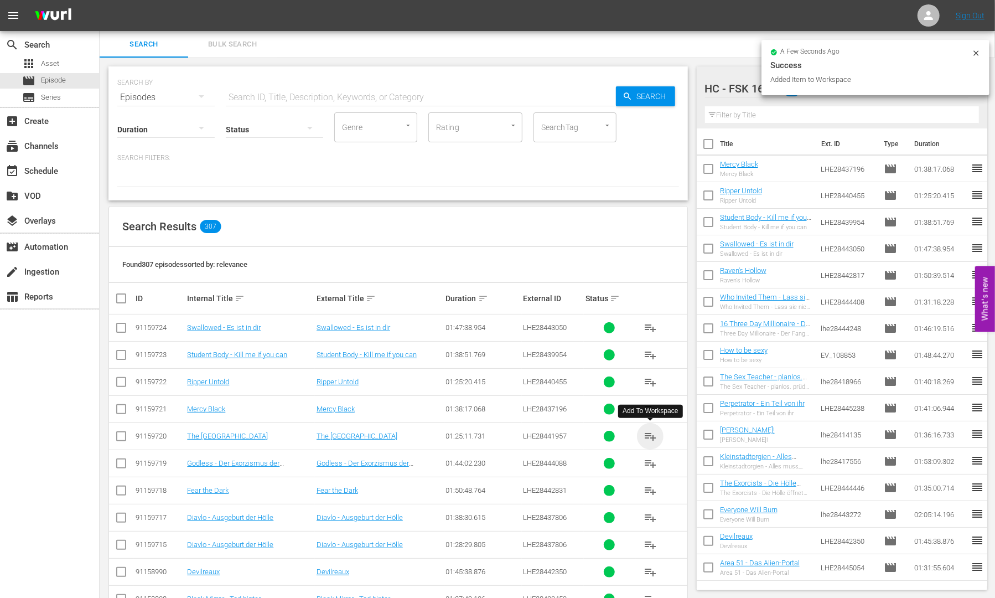
click at [650, 432] on span "playlist_add" at bounding box center [650, 436] width 13 height 13
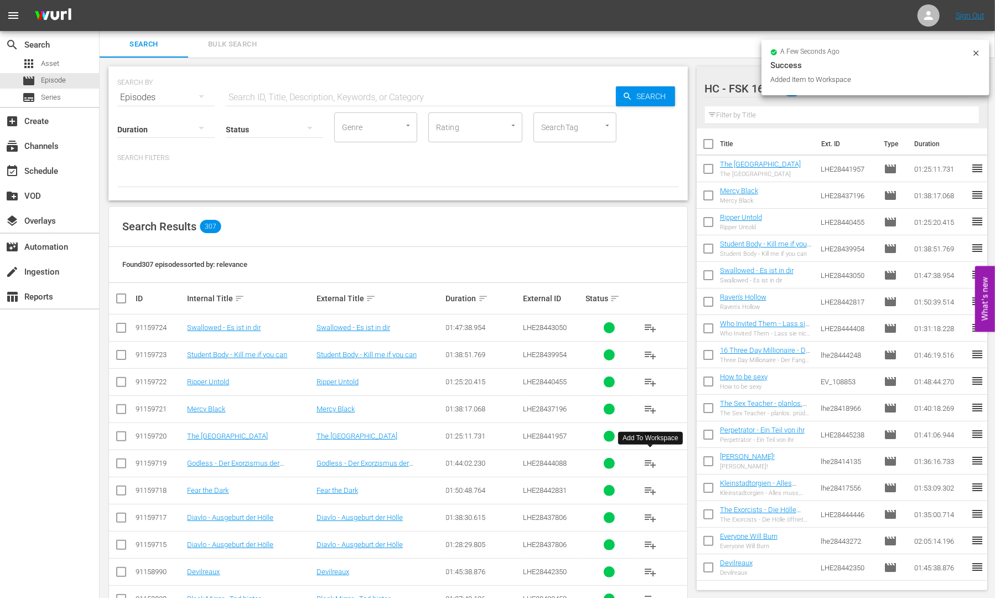
click at [648, 458] on span "playlist_add" at bounding box center [650, 463] width 13 height 13
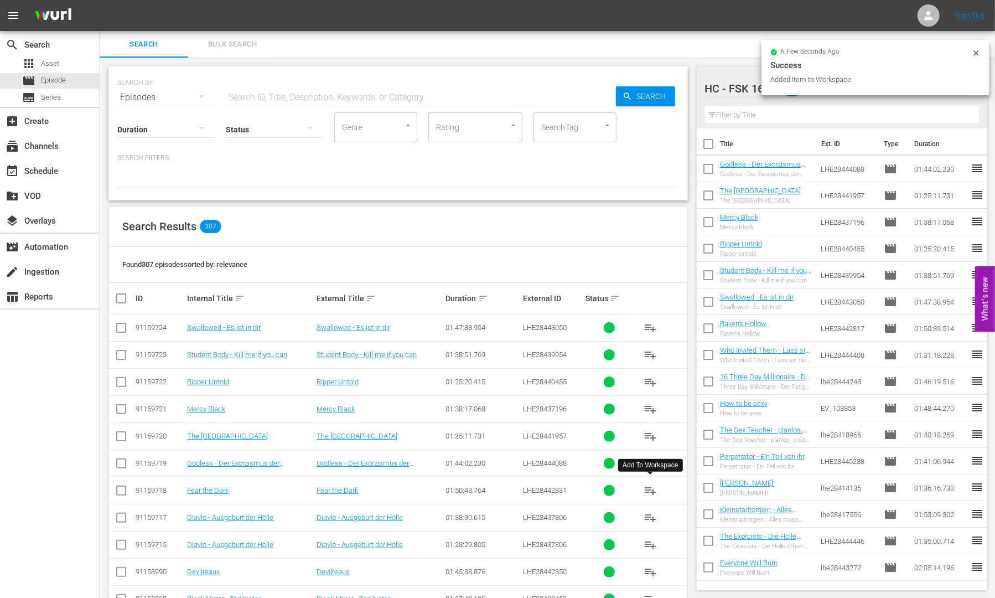
click at [651, 486] on span "playlist_add" at bounding box center [650, 490] width 13 height 13
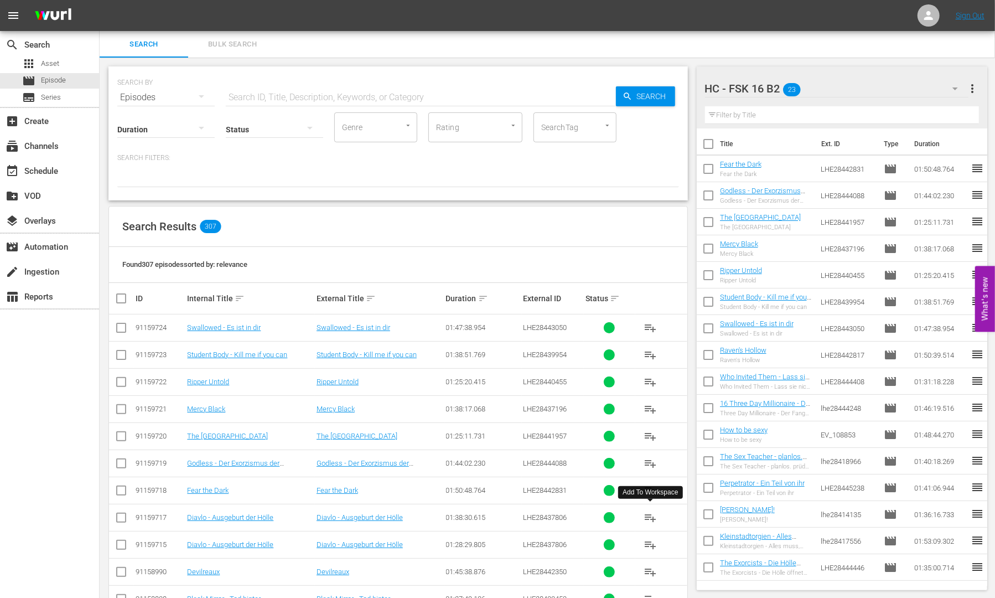
click at [650, 514] on span "playlist_add" at bounding box center [650, 517] width 13 height 13
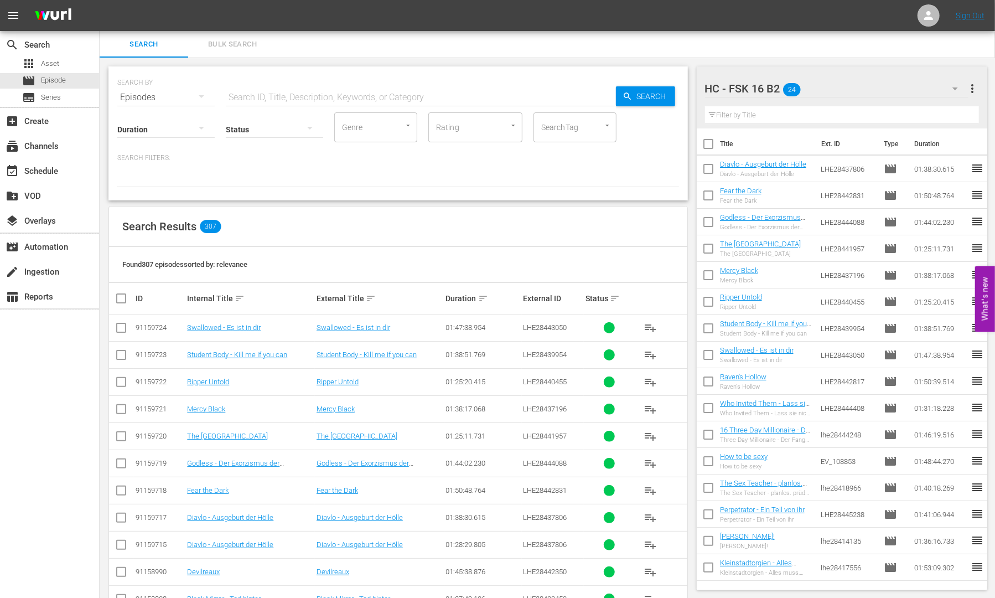
click at [113, 546] on td at bounding box center [121, 544] width 25 height 27
click at [118, 546] on input "checkbox" at bounding box center [121, 546] width 13 height 13
checkbox input "true"
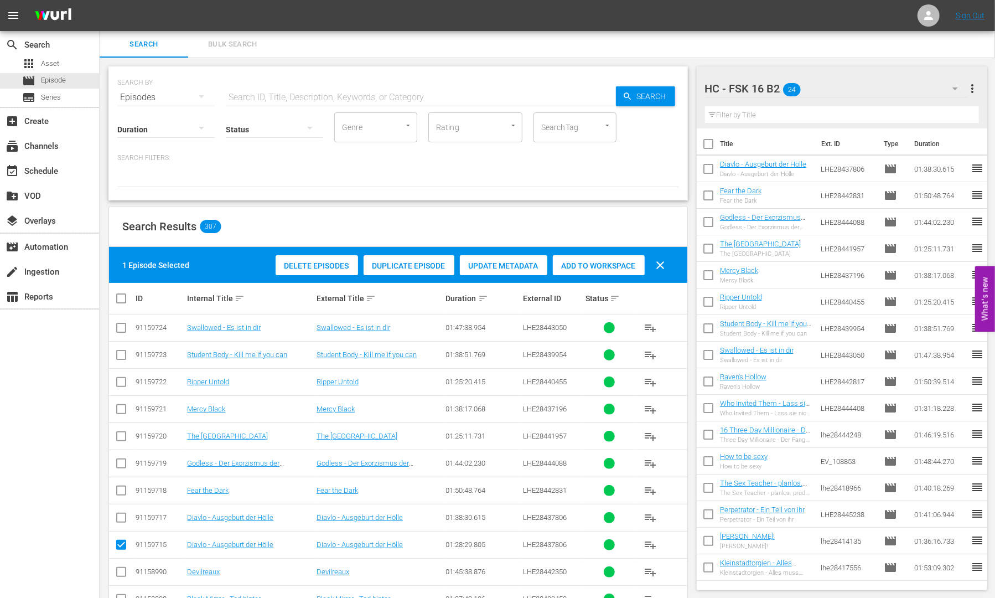
click at [338, 271] on div "Delete Episodes" at bounding box center [317, 265] width 82 height 21
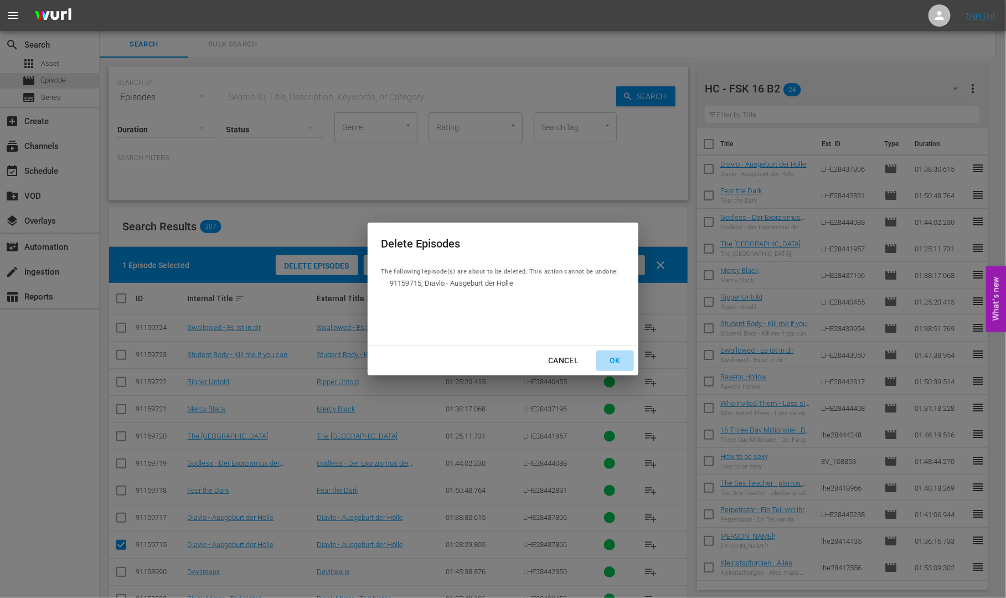
click at [612, 357] on div "OK" at bounding box center [615, 361] width 29 height 14
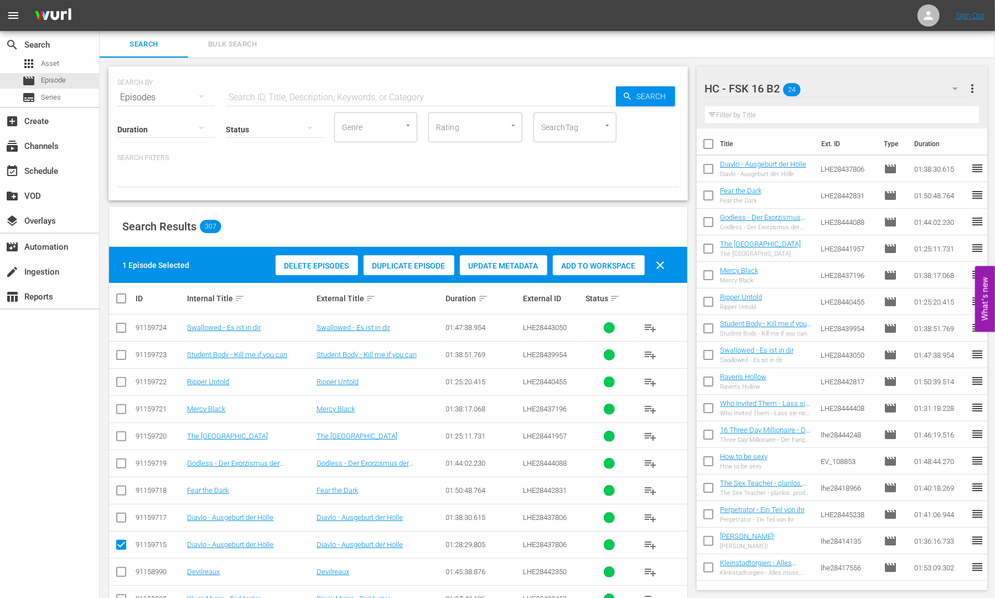
scroll to position [69, 0]
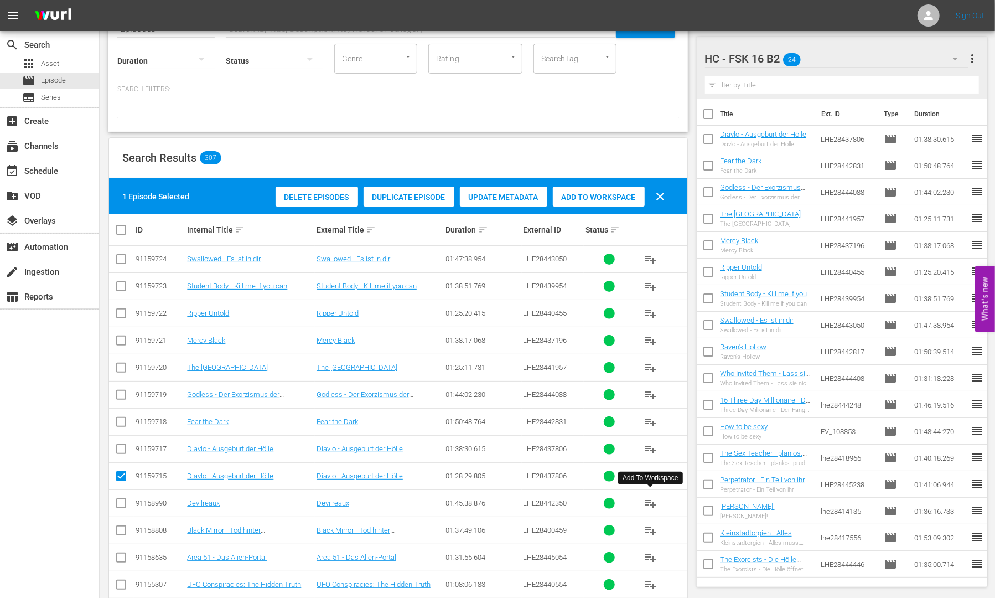
click at [645, 500] on span "playlist_add" at bounding box center [650, 502] width 13 height 13
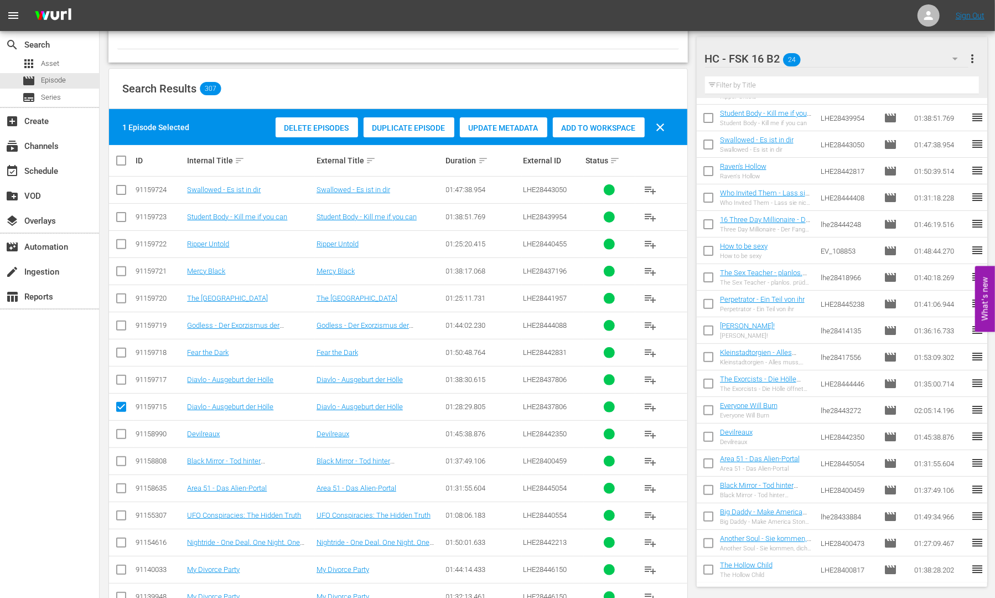
scroll to position [0, 0]
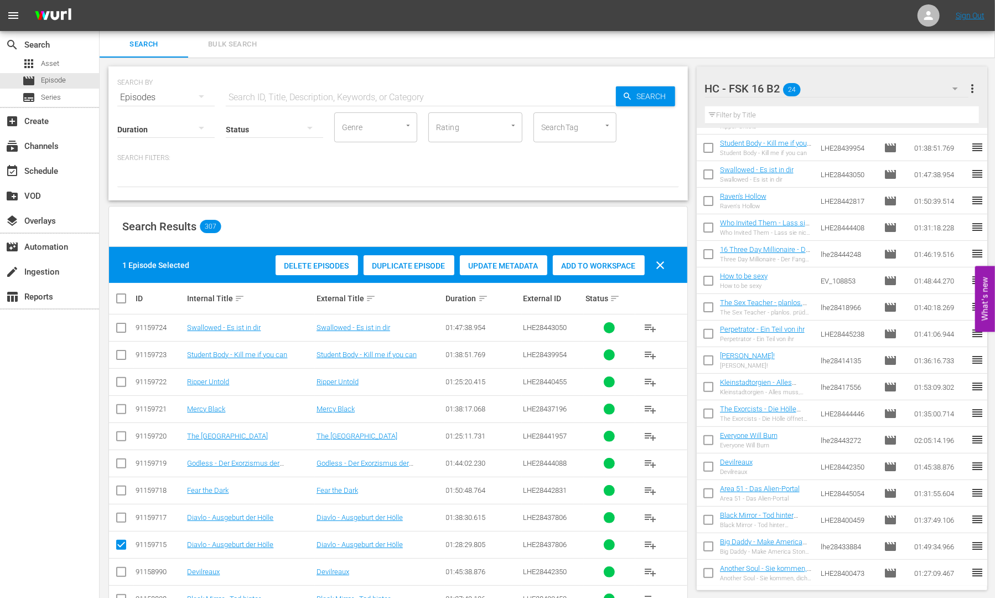
click at [244, 87] on input "text" at bounding box center [421, 97] width 390 height 27
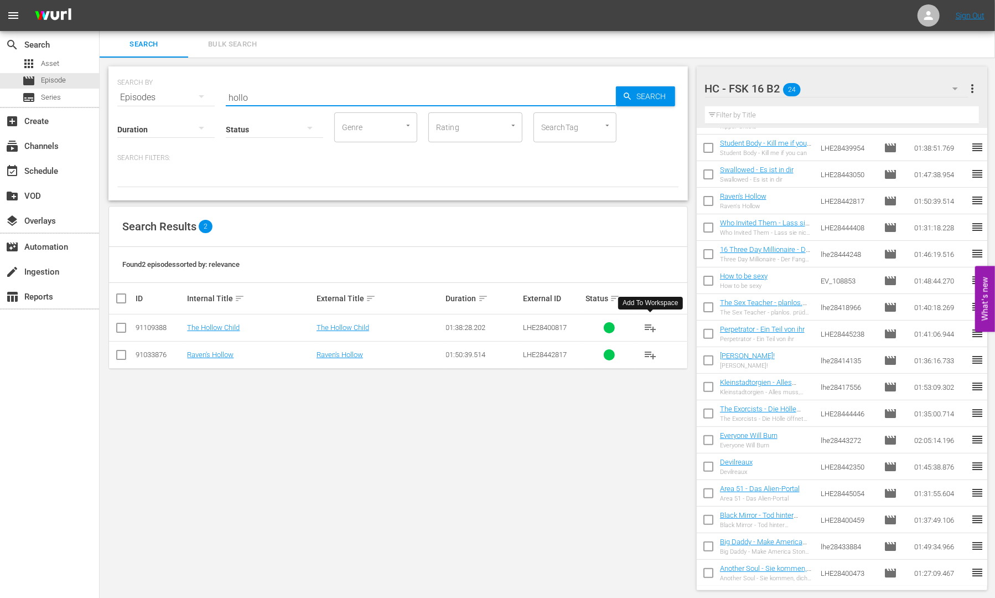
type input "hollo"
click at [653, 321] on span "playlist_add" at bounding box center [650, 327] width 13 height 13
click at [520, 57] on div "Search Bulk Search" at bounding box center [548, 44] width 896 height 27
click at [54, 65] on span "Asset" at bounding box center [50, 63] width 18 height 11
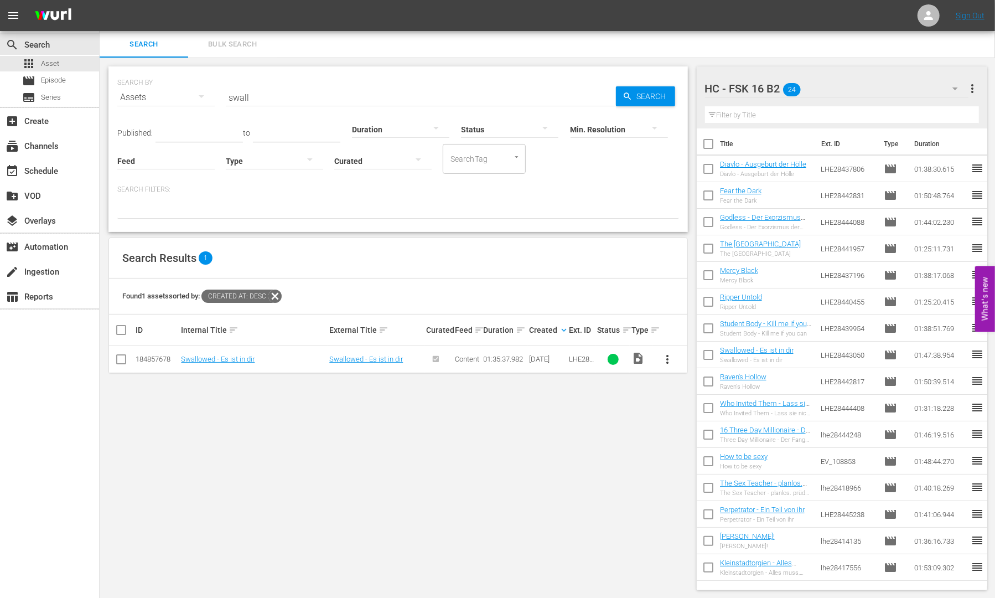
click at [274, 97] on input "swall" at bounding box center [421, 97] width 390 height 27
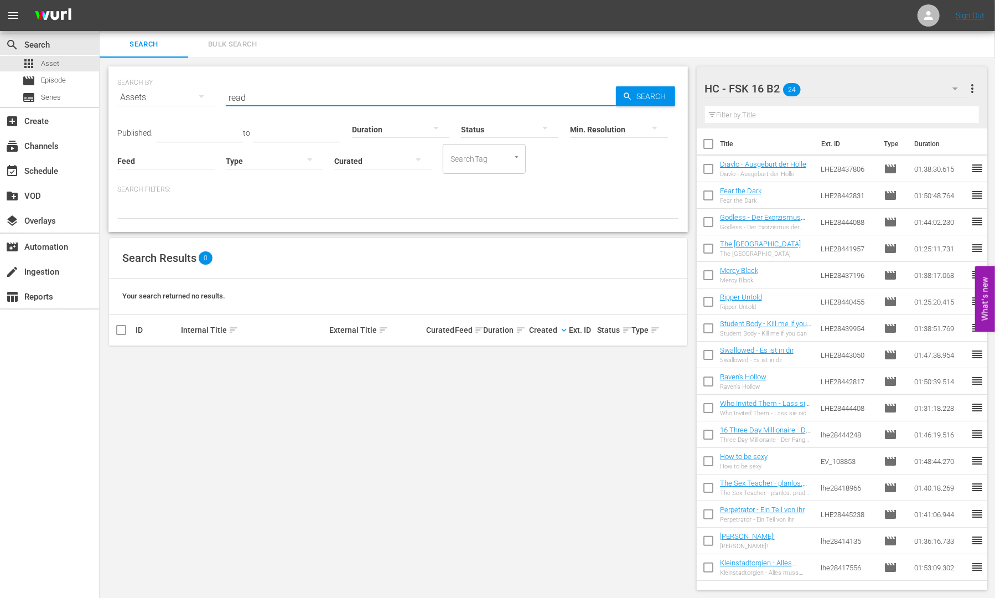
click at [275, 97] on input "read" at bounding box center [421, 97] width 390 height 27
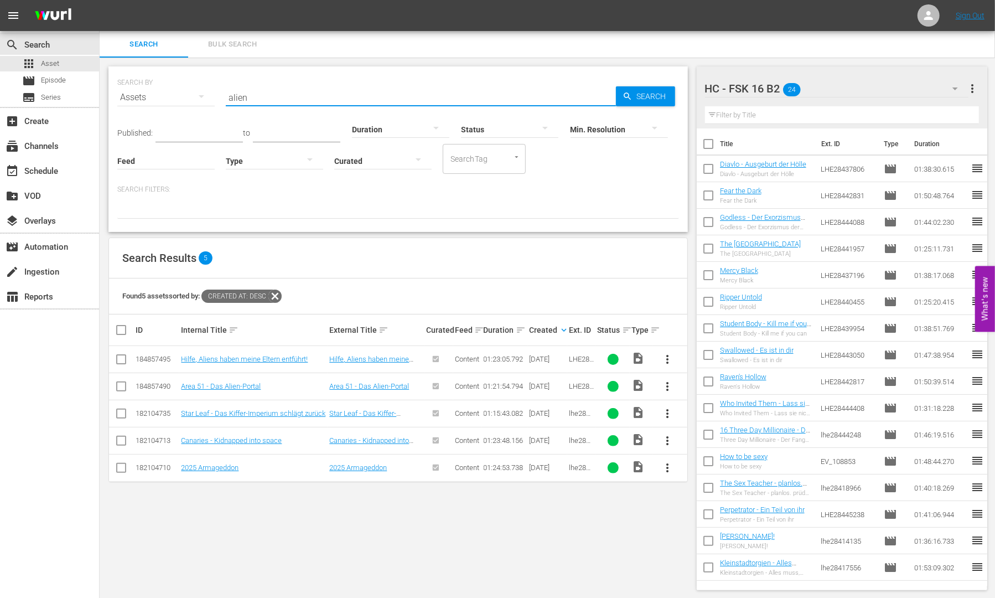
type input "alien"
click at [374, 48] on div "Search Bulk Search" at bounding box center [548, 44] width 896 height 27
